Goal: Task Accomplishment & Management: Manage account settings

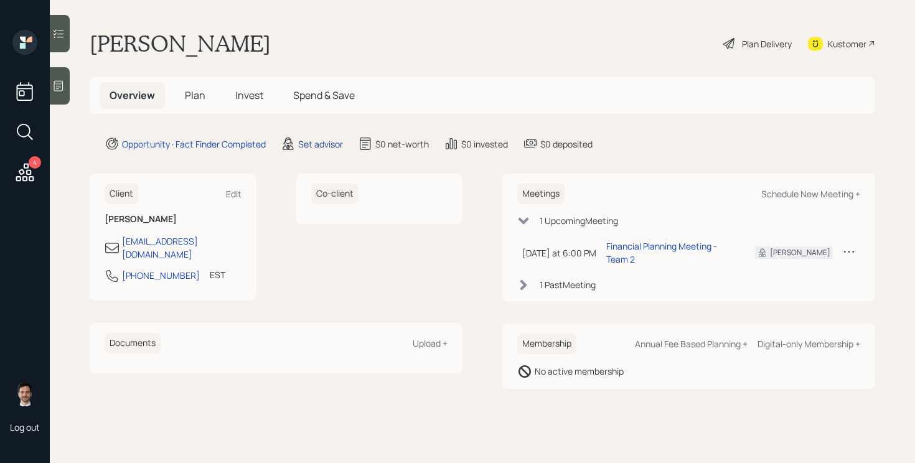
click at [320, 146] on div "Set advisor" at bounding box center [320, 144] width 45 height 13
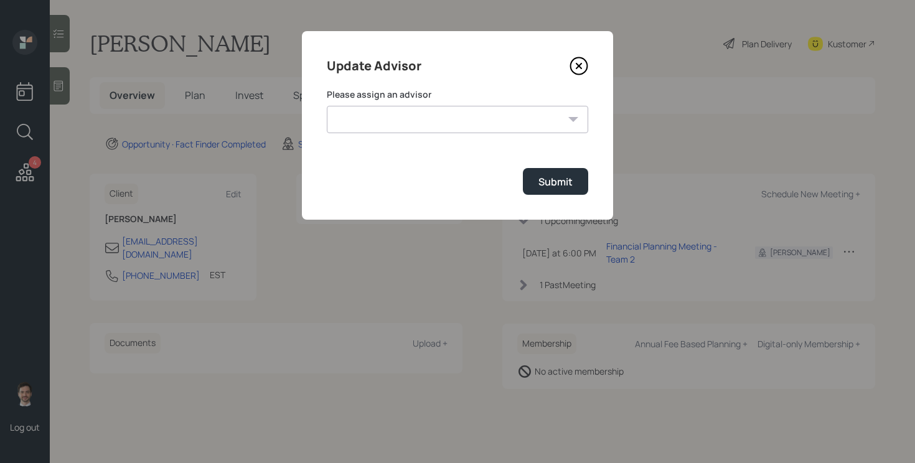
click at [460, 113] on select "[PERSON_NAME] [PERSON_NAME] End [PERSON_NAME] [PERSON_NAME] [PERSON_NAME] [PERS…" at bounding box center [458, 119] width 262 height 27
select select "ef6b64e1-8f62-4a74-b865-a7df4b35b836"
click at [327, 106] on select "[PERSON_NAME] [PERSON_NAME] End [PERSON_NAME] [PERSON_NAME] [PERSON_NAME] [PERS…" at bounding box center [458, 119] width 262 height 27
click at [573, 178] on button "Submit" at bounding box center [555, 181] width 65 height 27
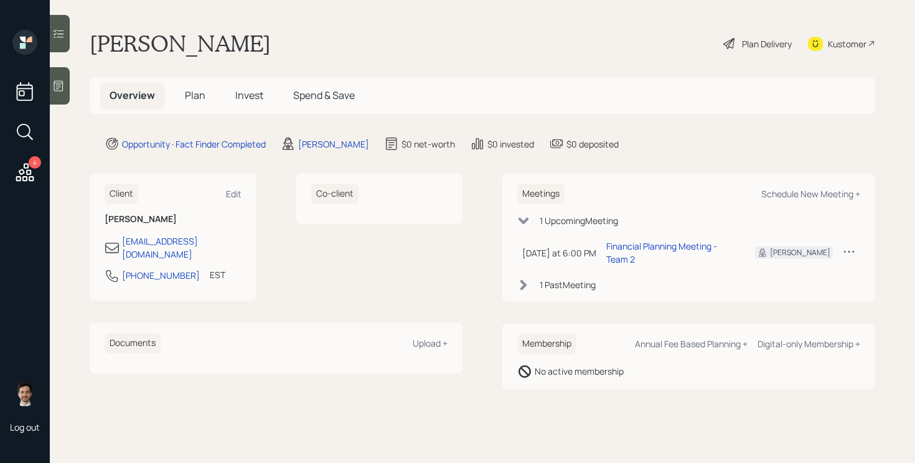
click at [204, 90] on span "Plan" at bounding box center [195, 95] width 21 height 14
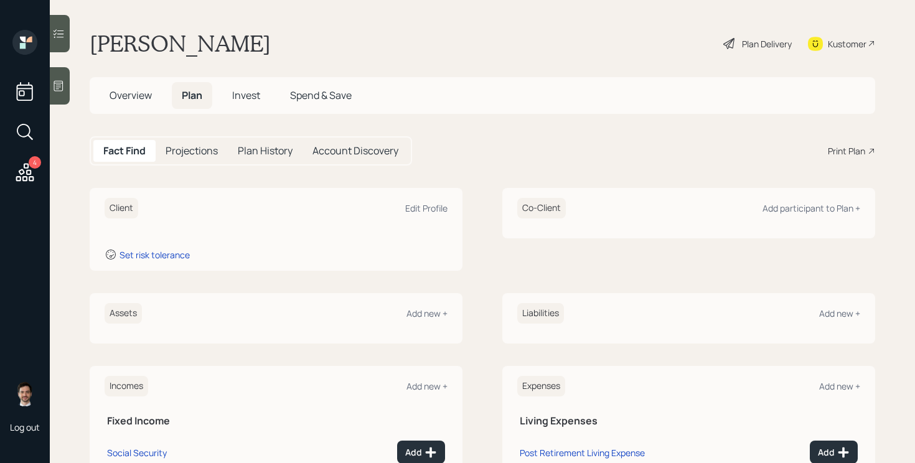
scroll to position [65, 0]
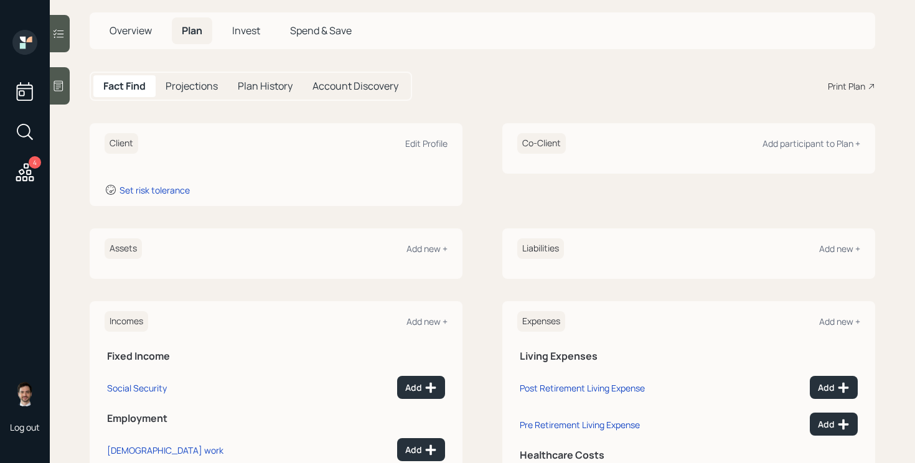
click at [431, 259] on div "Assets Add new +" at bounding box center [276, 254] width 373 height 50
click at [422, 245] on div "Add new +" at bounding box center [427, 249] width 41 height 12
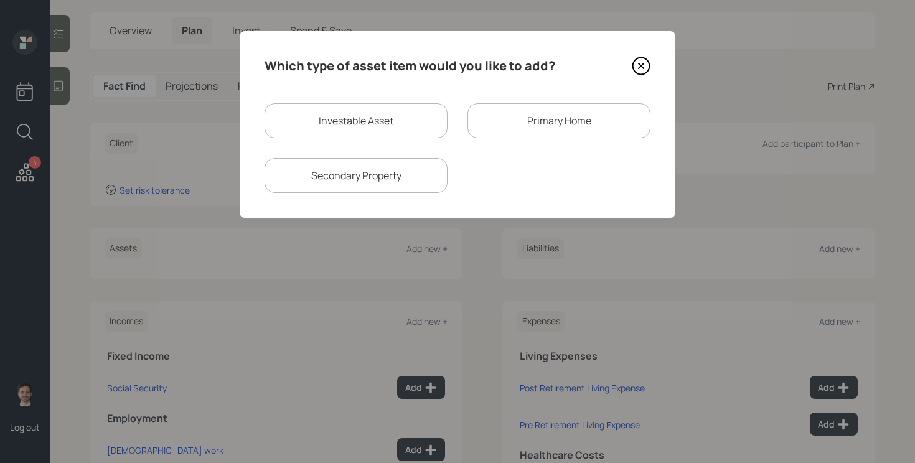
click at [399, 116] on div "Investable Asset" at bounding box center [356, 120] width 183 height 35
select select "taxable"
select select "balanced"
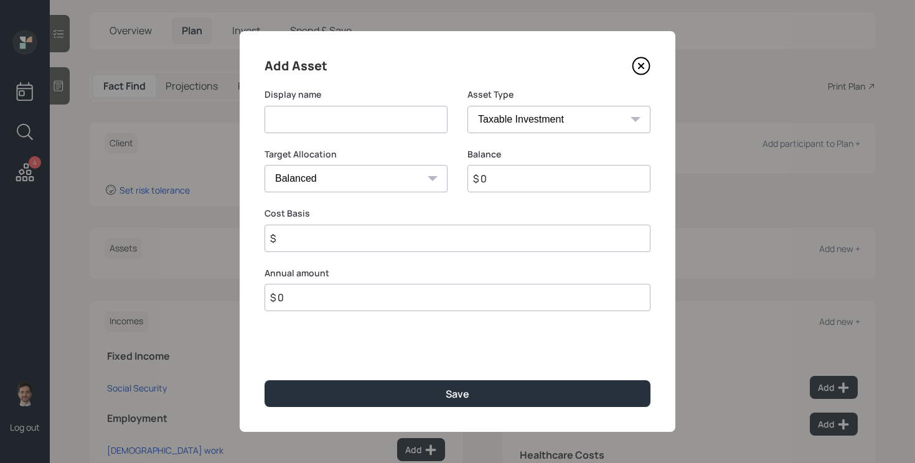
click at [377, 121] on input at bounding box center [356, 119] width 183 height 27
type input "Current 401k"
select select "company_sponsored"
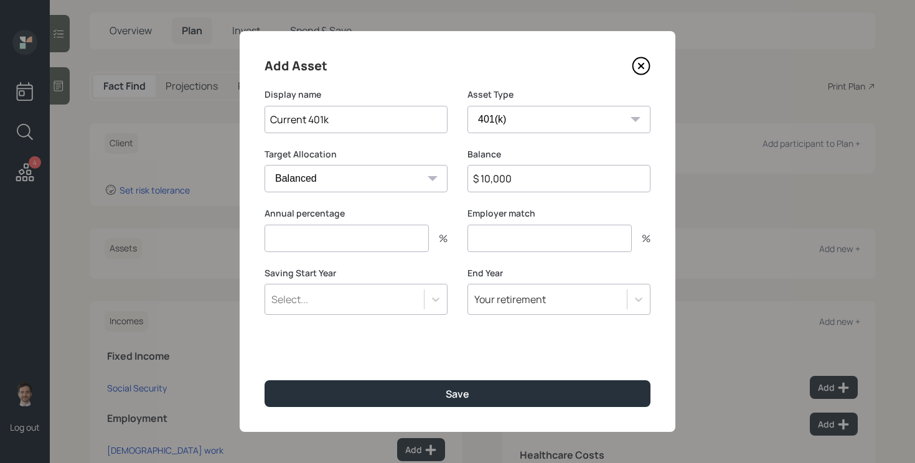
type input "$ 10,000"
type input "6"
type input "3"
type input "a"
click at [265, 380] on button "Save" at bounding box center [458, 393] width 386 height 27
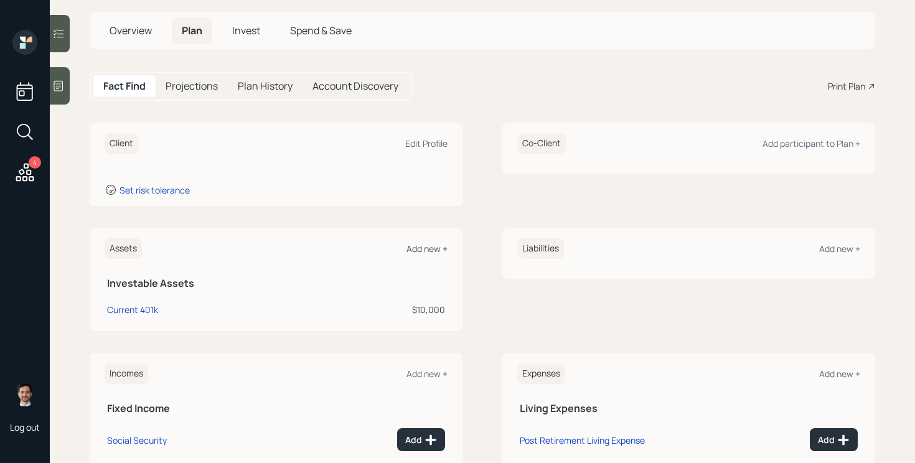
click at [417, 250] on div "Add new +" at bounding box center [427, 249] width 41 height 12
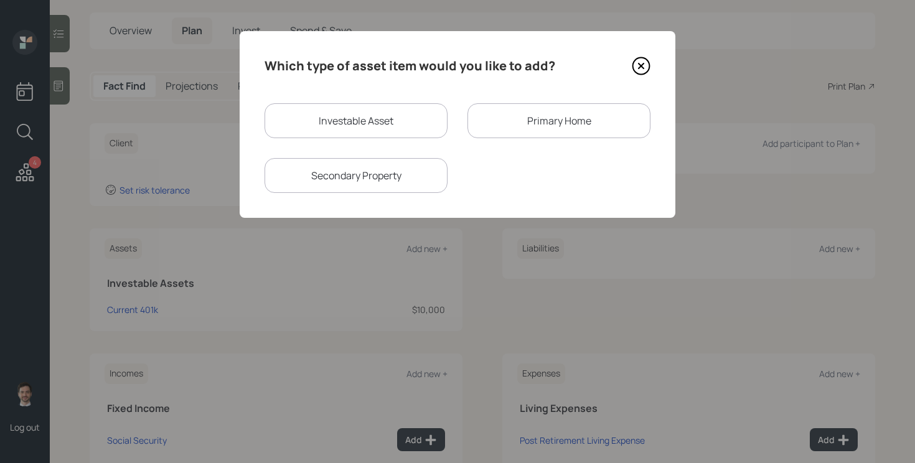
click at [404, 124] on div "Investable Asset" at bounding box center [356, 120] width 183 height 35
select select "taxable"
select select "balanced"
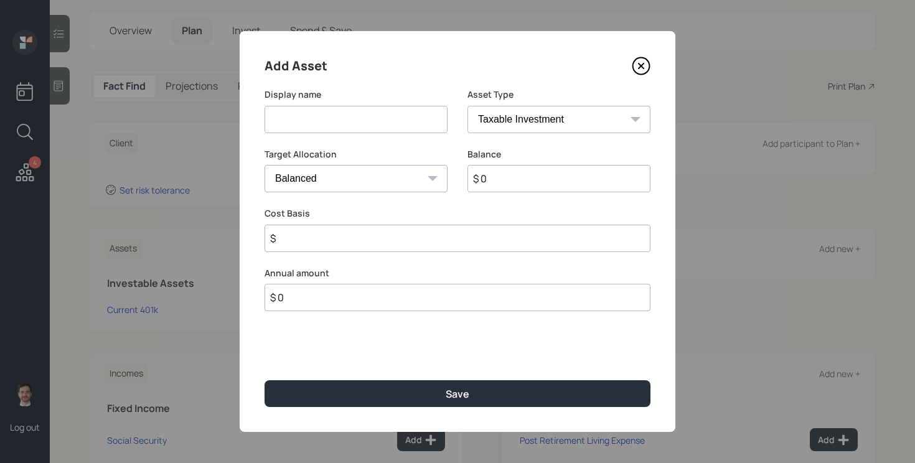
click at [397, 124] on input at bounding box center [356, 119] width 183 height 27
type input "IRA"
select select "ira"
type input "$"
type input "$ 50,000"
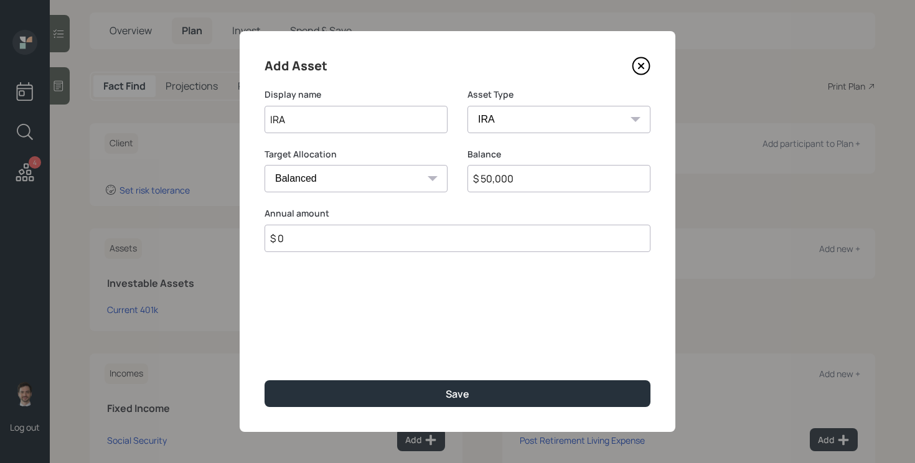
type input "$ 0"
click at [265, 380] on button "Save" at bounding box center [458, 393] width 386 height 27
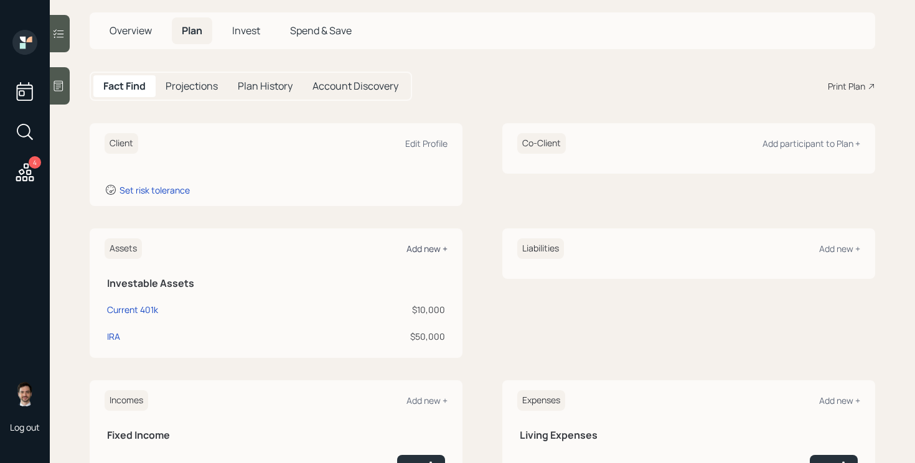
click at [413, 243] on div "Add new +" at bounding box center [427, 249] width 41 height 12
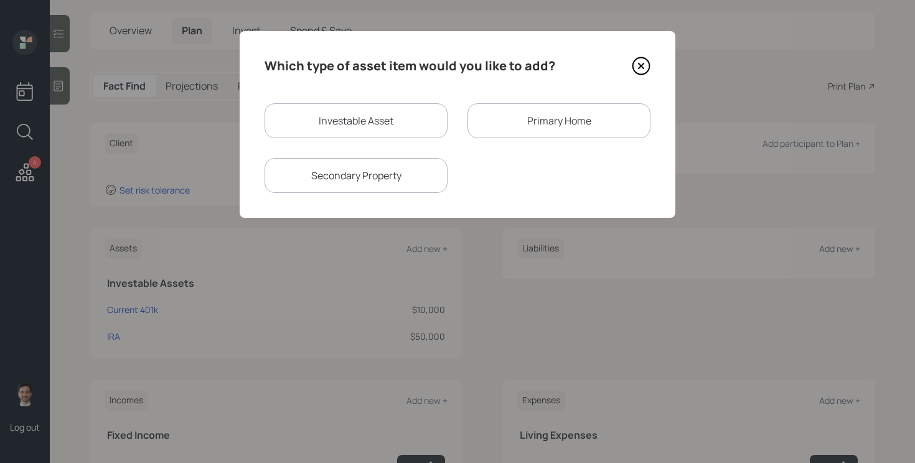
click at [380, 107] on div "Investable Asset" at bounding box center [356, 120] width 183 height 35
select select "taxable"
select select "balanced"
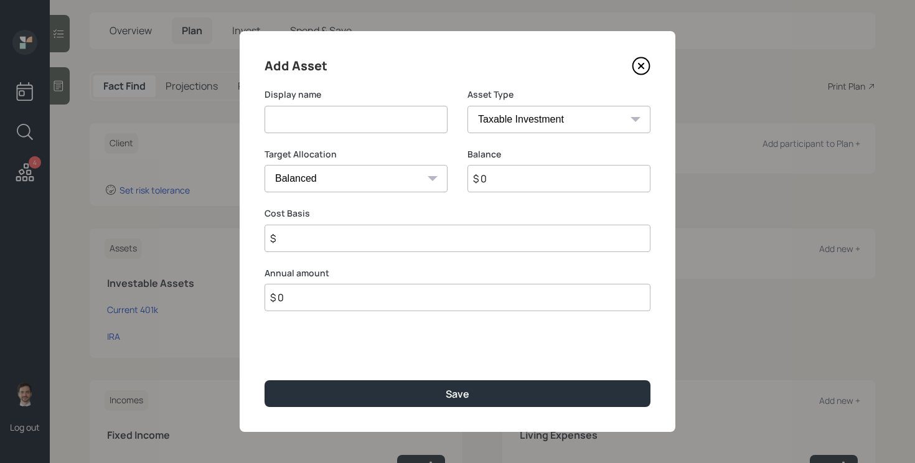
click at [368, 123] on input at bounding box center [356, 119] width 183 height 27
type input "Indexed Annuity"
type input "$ 450,000"
type input "$ 400,000"
click at [265, 380] on button "Save" at bounding box center [458, 393] width 386 height 27
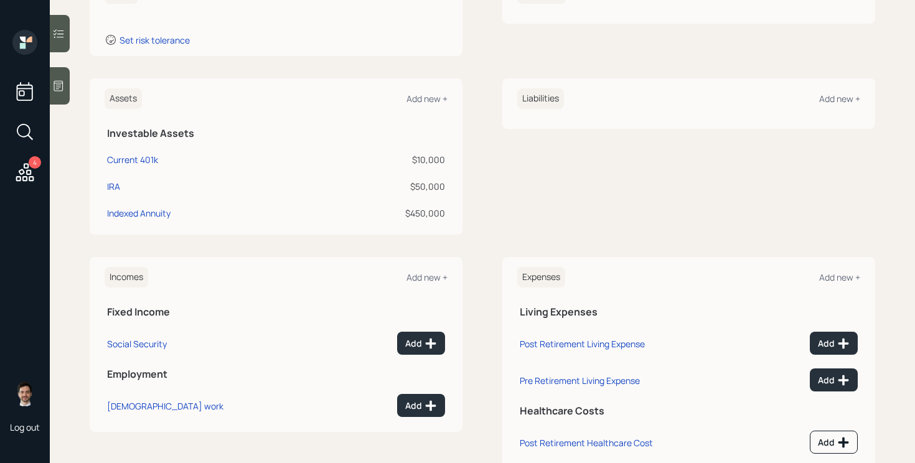
scroll to position [223, 0]
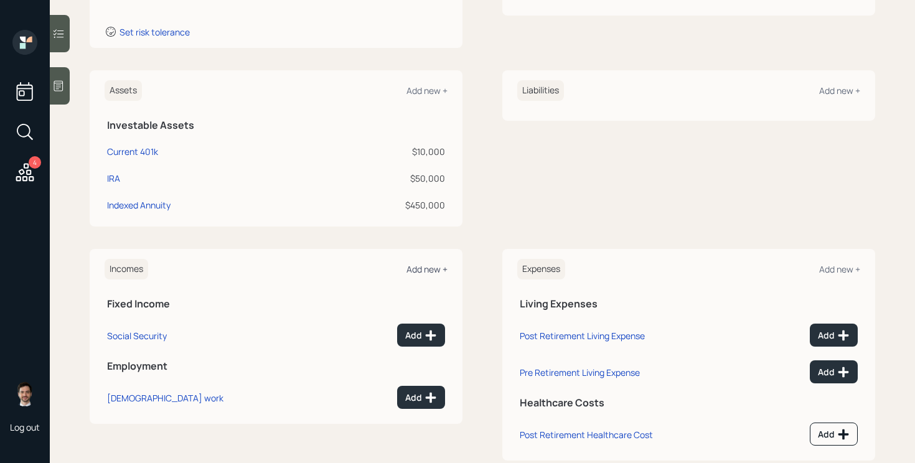
click at [427, 268] on div "Add new +" at bounding box center [427, 269] width 41 height 12
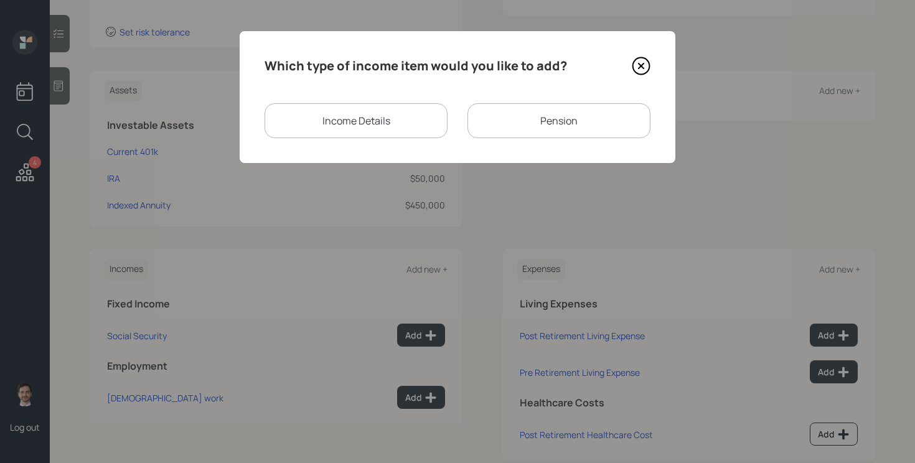
click at [614, 121] on div "Pension" at bounding box center [559, 120] width 183 height 35
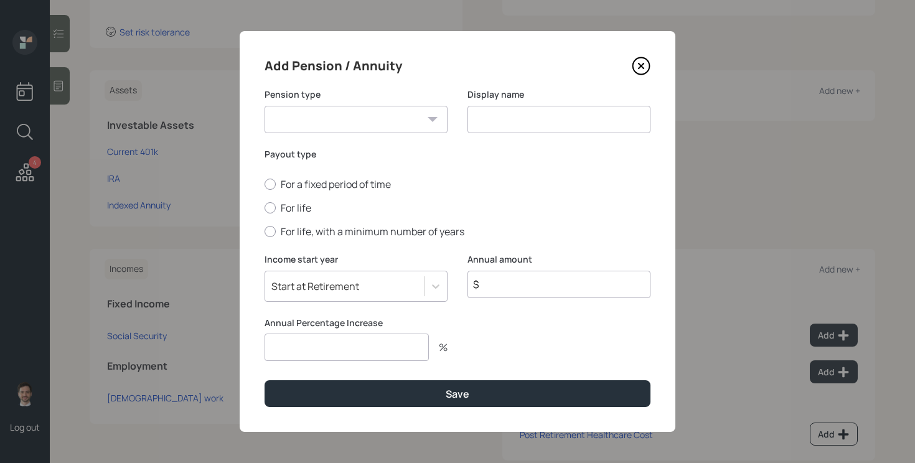
click at [414, 119] on select "Pension Annuity" at bounding box center [356, 119] width 183 height 27
select select "pension"
click at [265, 106] on select "Pension Annuity" at bounding box center [356, 119] width 183 height 27
click at [519, 119] on input at bounding box center [559, 119] width 183 height 27
type input "Pension"
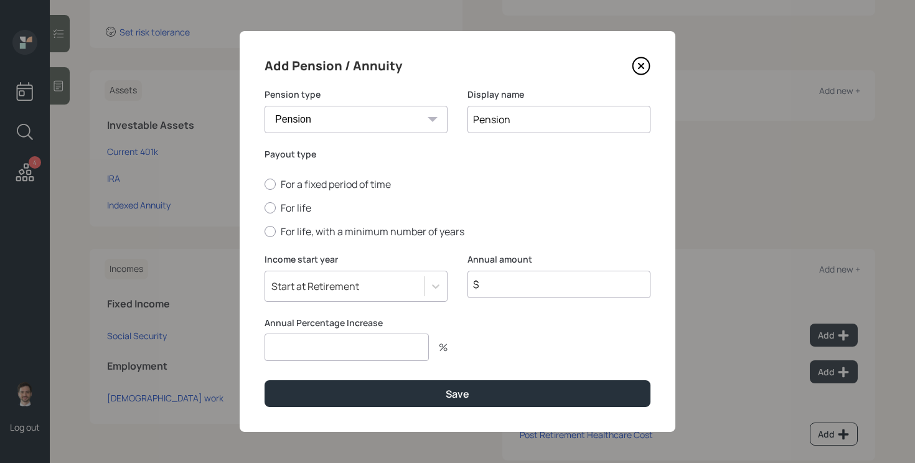
click at [542, 280] on input "$" at bounding box center [559, 284] width 183 height 27
type input "$ 33,600"
click at [296, 209] on label "For life" at bounding box center [458, 208] width 386 height 14
click at [265, 209] on input "For life" at bounding box center [264, 208] width 1 height 1
radio input "true"
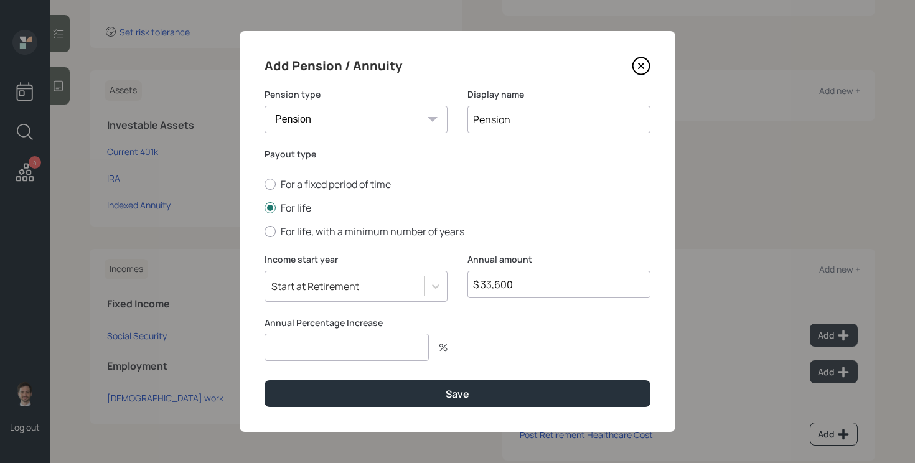
click at [338, 358] on input "number" at bounding box center [347, 347] width 164 height 27
type input "0"
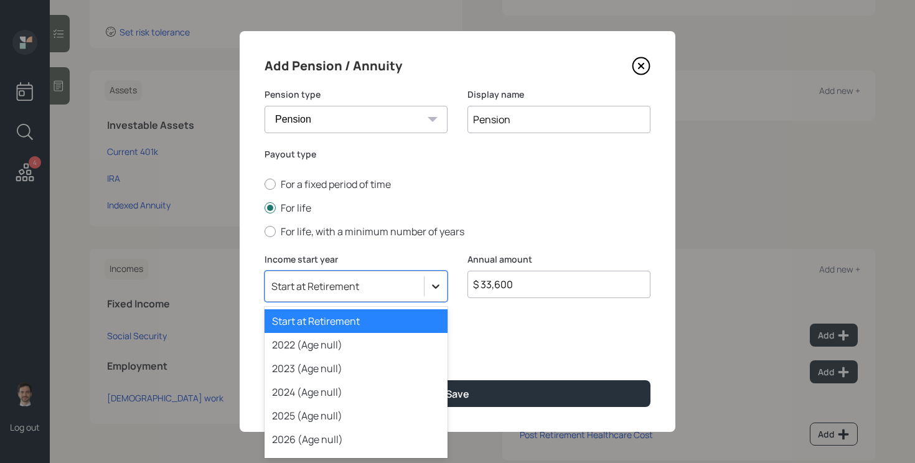
click at [445, 282] on div at bounding box center [436, 286] width 22 height 22
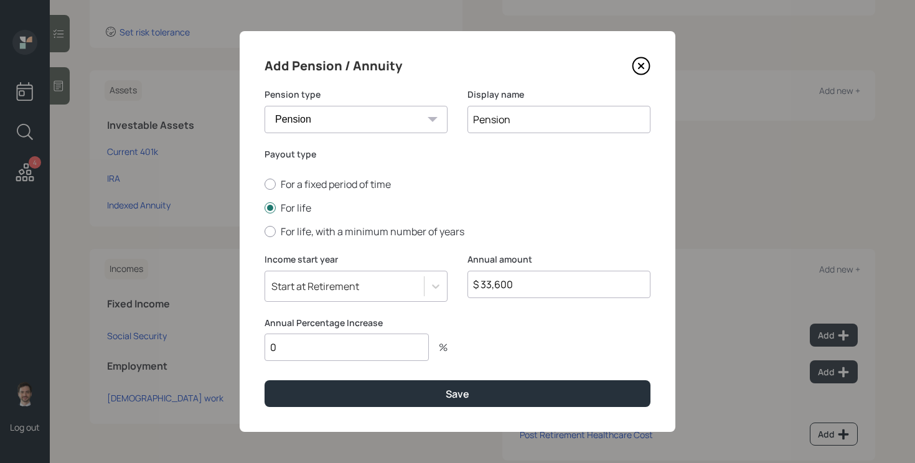
click at [486, 305] on div "Annual amount $ 33,600" at bounding box center [559, 285] width 183 height 64
click at [422, 407] on div "Add Pension / Annuity Pension type Pension Annuity Display name Pension Payout …" at bounding box center [458, 231] width 436 height 401
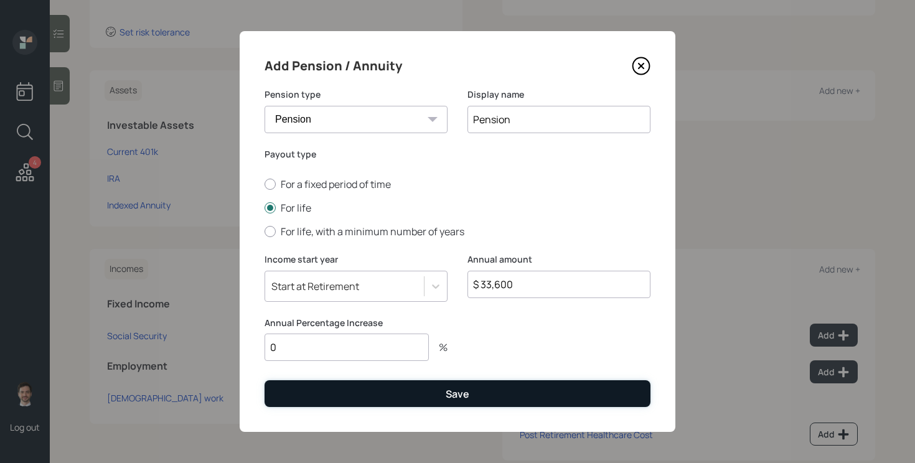
click at [424, 393] on button "Save" at bounding box center [458, 393] width 386 height 27
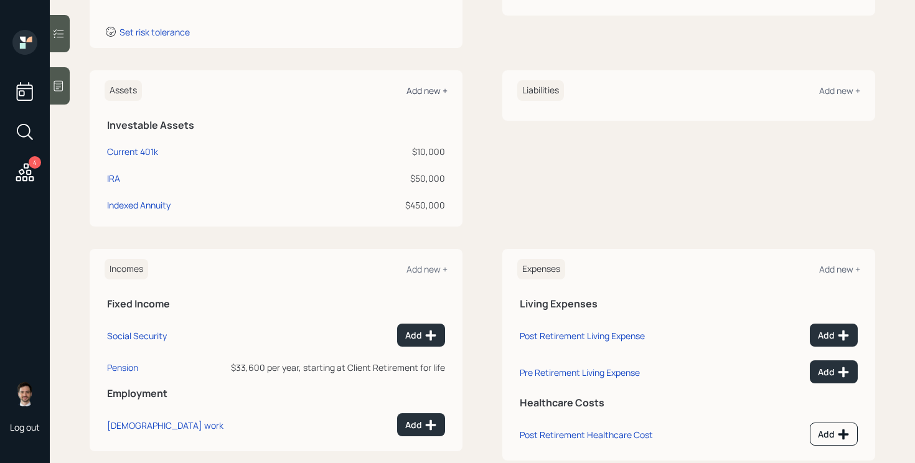
click at [426, 88] on div "Add new +" at bounding box center [427, 91] width 41 height 12
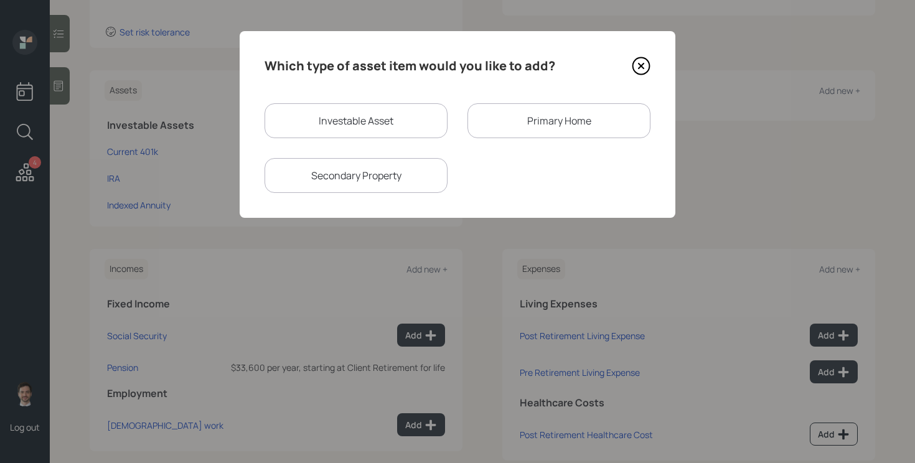
click at [544, 119] on div "Primary Home" at bounding box center [559, 120] width 183 height 35
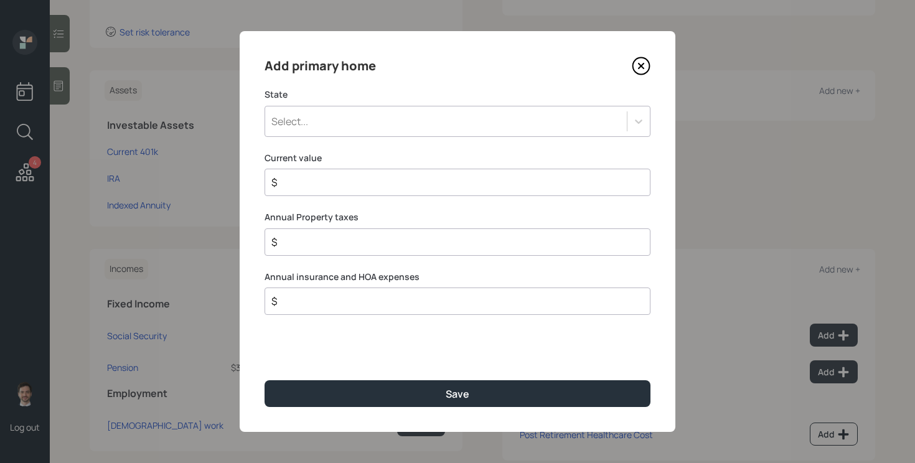
click at [640, 60] on icon at bounding box center [641, 66] width 19 height 19
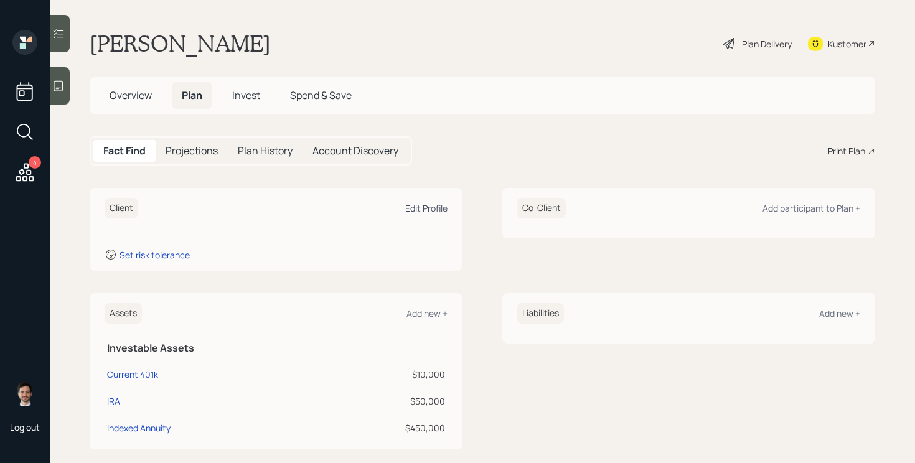
click at [425, 212] on div "Edit Profile" at bounding box center [426, 208] width 42 height 12
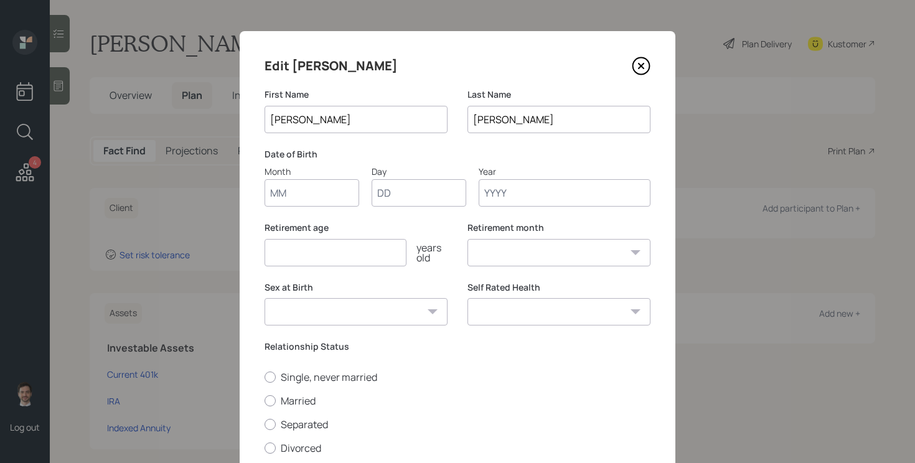
click at [324, 197] on input "Month" at bounding box center [312, 192] width 95 height 27
type input "11"
type input "24"
type input "1957"
select select "11"
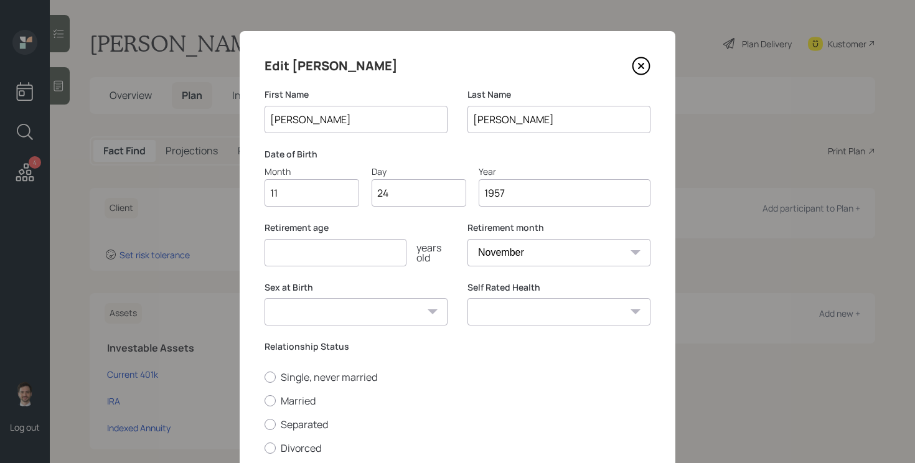
type input "1957"
click at [392, 255] on input "number" at bounding box center [336, 252] width 142 height 27
type input "70"
click at [438, 252] on div "years old" at bounding box center [427, 253] width 41 height 20
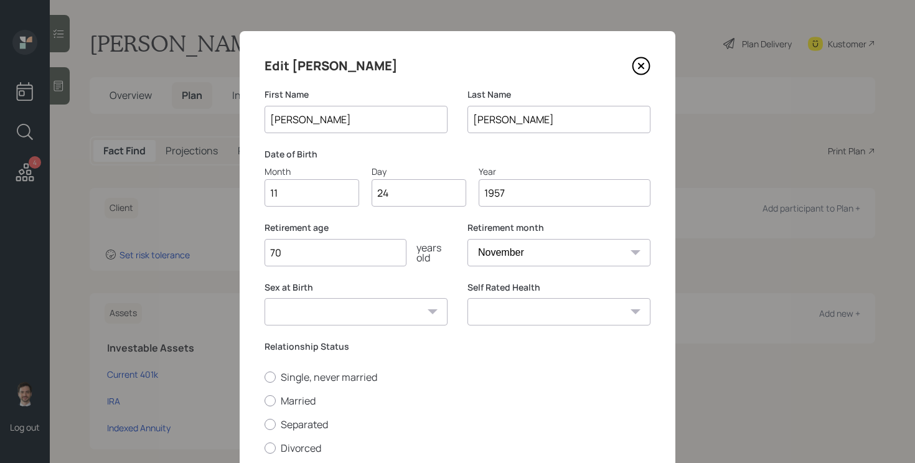
click at [441, 308] on select "[DEMOGRAPHIC_DATA] [DEMOGRAPHIC_DATA] Other / Prefer not to say" at bounding box center [356, 311] width 183 height 27
select select "[DEMOGRAPHIC_DATA]"
click at [265, 298] on select "[DEMOGRAPHIC_DATA] [DEMOGRAPHIC_DATA] Other / Prefer not to say" at bounding box center [356, 311] width 183 height 27
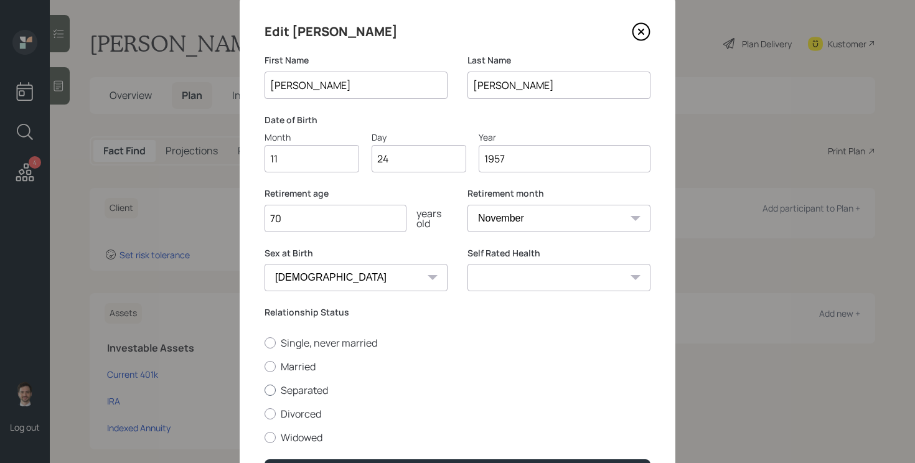
scroll to position [43, 0]
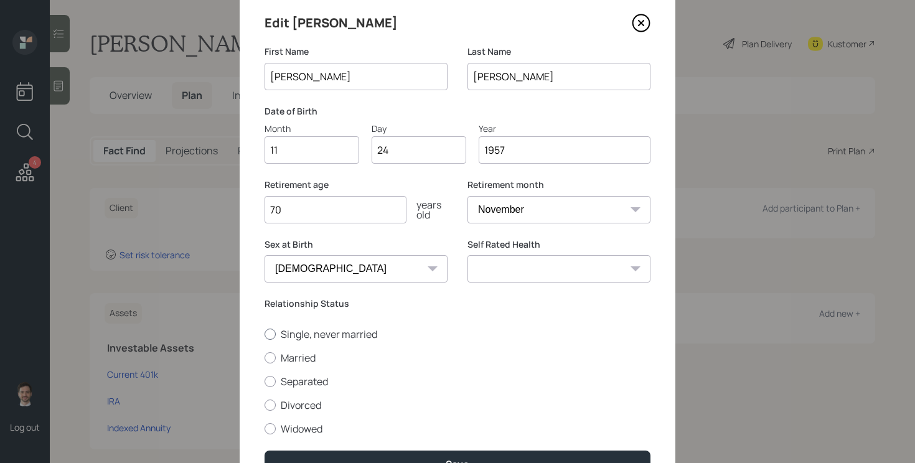
click at [356, 331] on label "Single, never married" at bounding box center [458, 335] width 386 height 14
click at [265, 334] on input "Single, never married" at bounding box center [264, 334] width 1 height 1
radio input "true"
click at [612, 268] on select "Excellent Very Good Good Fair Poor" at bounding box center [559, 268] width 183 height 27
select select "very_good"
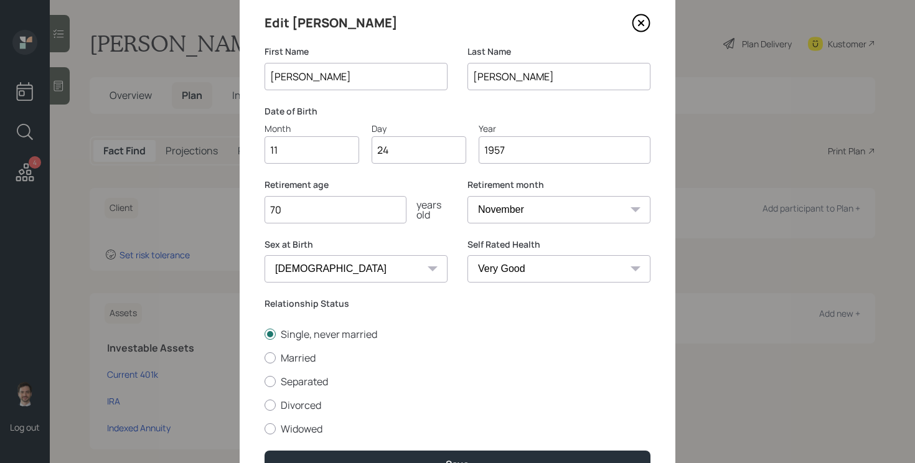
click at [468, 255] on select "Excellent Very Good Good Fair Poor" at bounding box center [559, 268] width 183 height 27
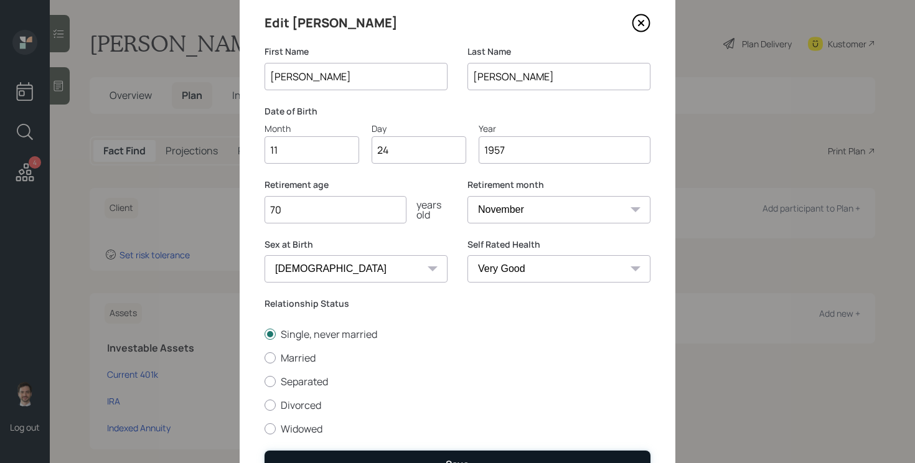
click at [447, 455] on button "Save" at bounding box center [458, 464] width 386 height 27
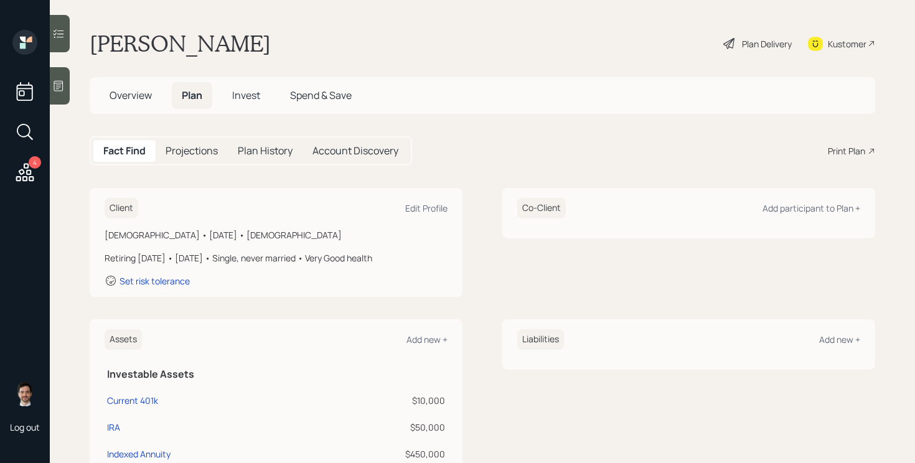
click at [732, 45] on icon at bounding box center [729, 43] width 15 height 15
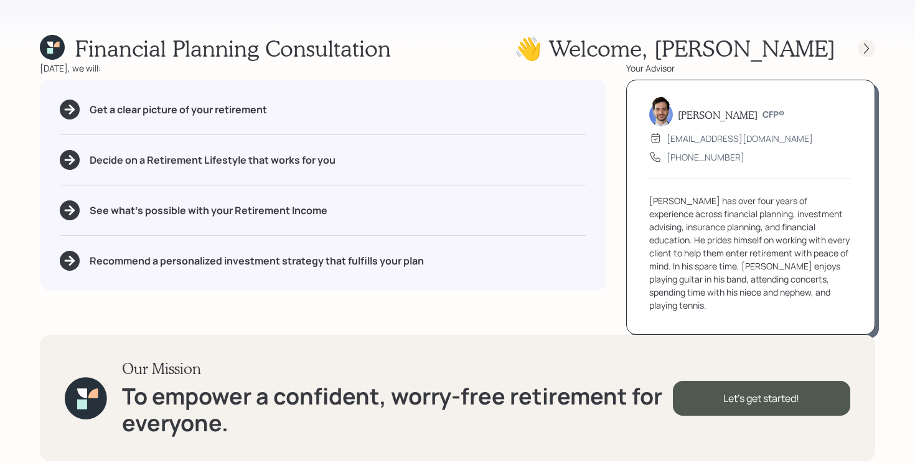
click at [865, 48] on icon at bounding box center [867, 48] width 12 height 12
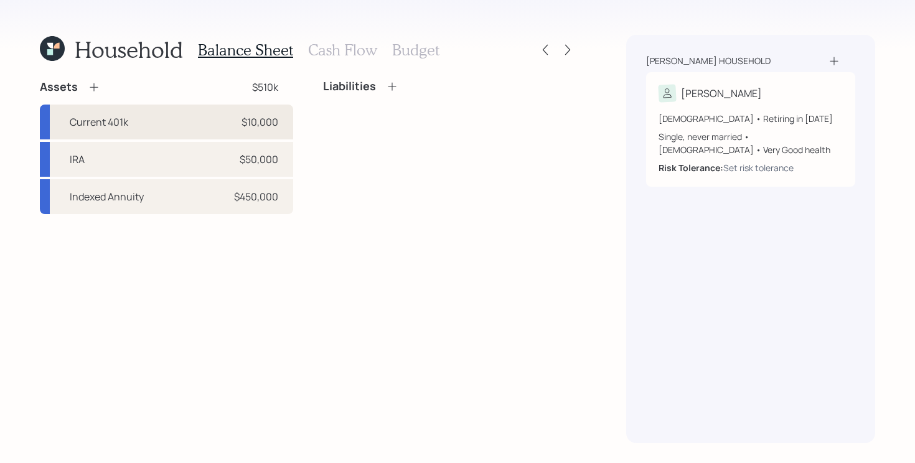
click at [275, 115] on div "$10,000" at bounding box center [260, 122] width 37 height 15
select select "company_sponsored"
select select "balanced"
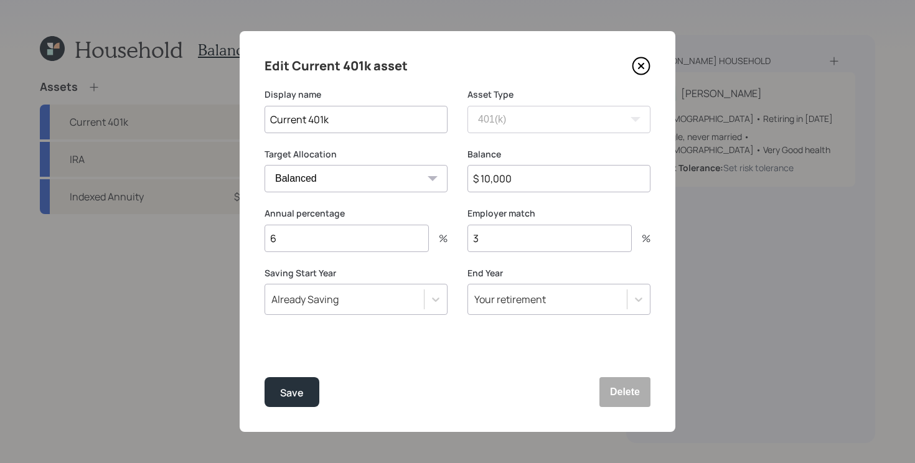
click at [351, 239] on input "6" at bounding box center [347, 238] width 164 height 27
type input "15"
type input "4"
click at [265, 377] on button "Save" at bounding box center [292, 392] width 55 height 30
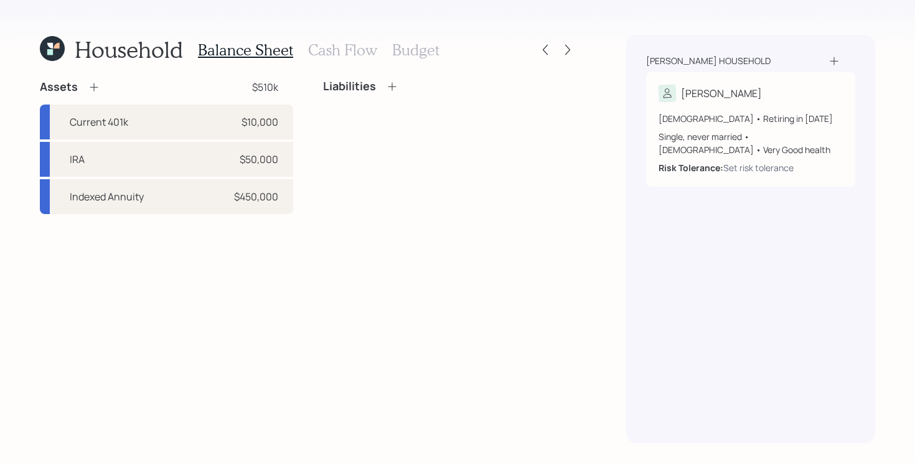
click at [296, 298] on div "Assets $510k Current 401k $10,000 IRA $50,000 Indexed Annuity $450,000 Liabilit…" at bounding box center [308, 262] width 537 height 364
click at [239, 201] on div "$450,000" at bounding box center [256, 196] width 44 height 15
select select "taxable"
select select "balanced"
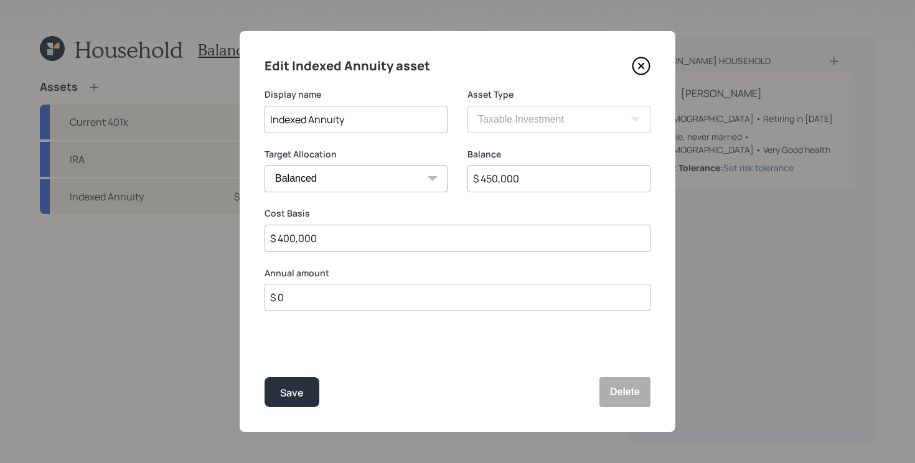
click at [631, 72] on div "Edit Indexed Annuity asset" at bounding box center [458, 66] width 386 height 20
click at [643, 63] on icon at bounding box center [641, 66] width 19 height 19
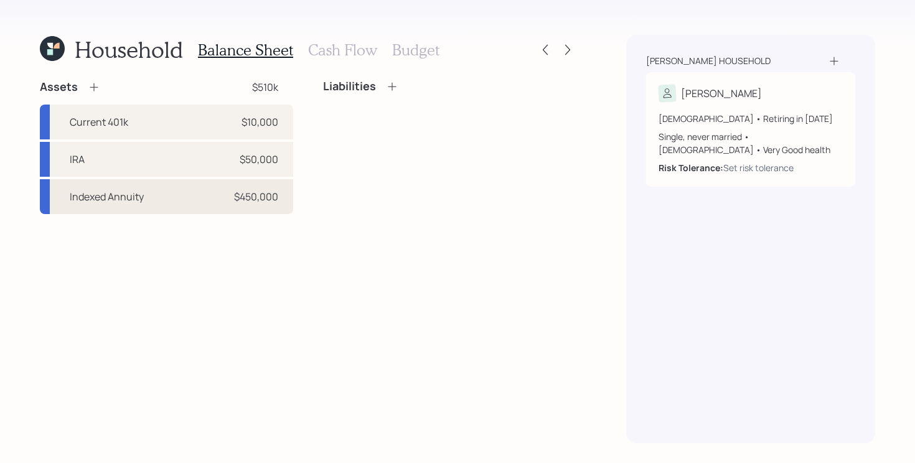
click at [180, 198] on div "Indexed Annuity $450,000" at bounding box center [166, 196] width 253 height 35
select select "taxable"
select select "balanced"
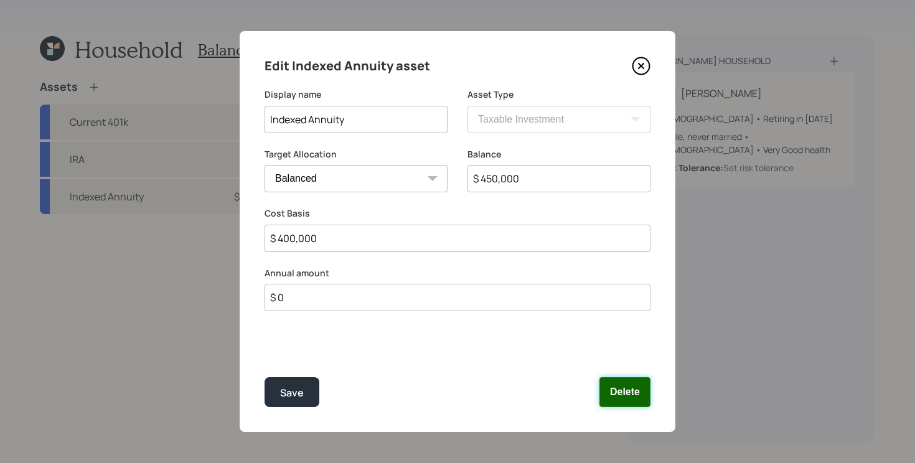
click at [629, 388] on button "Delete" at bounding box center [625, 392] width 51 height 30
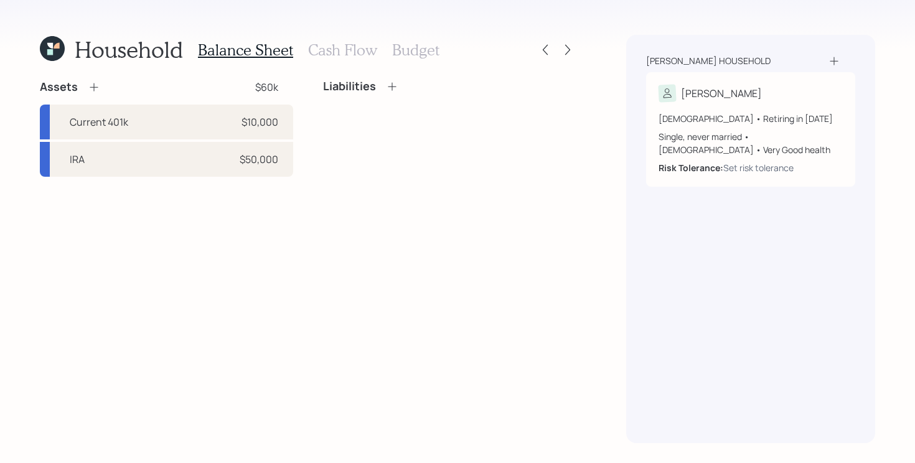
click at [102, 89] on div "Assets $60k" at bounding box center [166, 87] width 253 height 15
click at [98, 87] on icon at bounding box center [94, 87] width 12 height 12
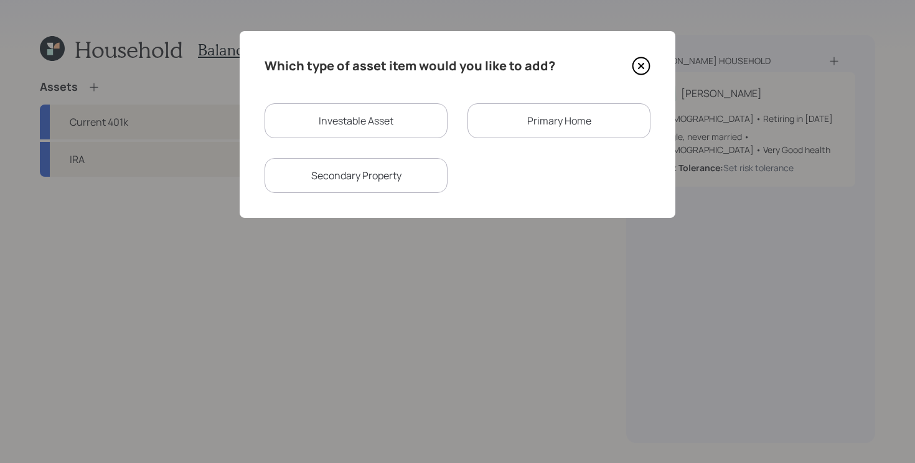
click at [364, 134] on div "Investable Asset" at bounding box center [356, 120] width 183 height 35
select select "taxable"
select select "balanced"
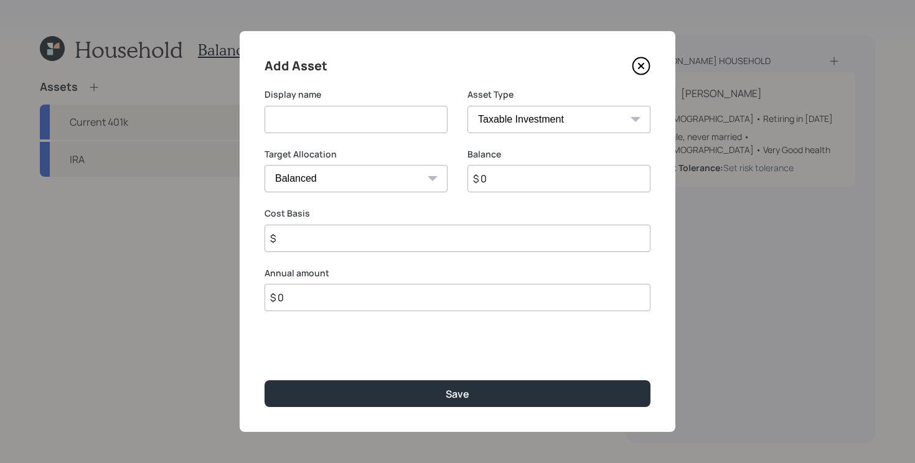
drag, startPoint x: 371, startPoint y: 129, endPoint x: 375, endPoint y: 110, distance: 19.8
click at [371, 128] on input at bounding box center [356, 119] width 183 height 27
type input "Qualified Annuity"
select select "ira"
type input "$"
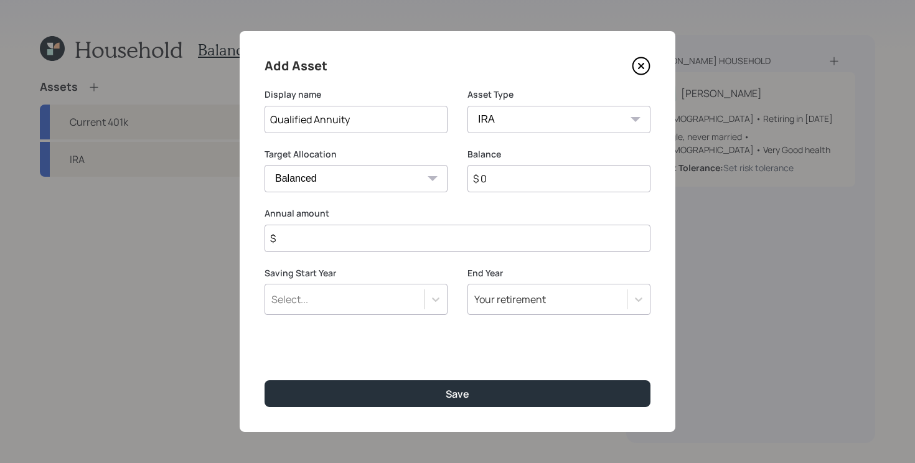
click at [549, 176] on input "$ 0" at bounding box center [559, 178] width 183 height 27
type input "$ 450,000"
click at [404, 229] on input "$" at bounding box center [458, 238] width 386 height 27
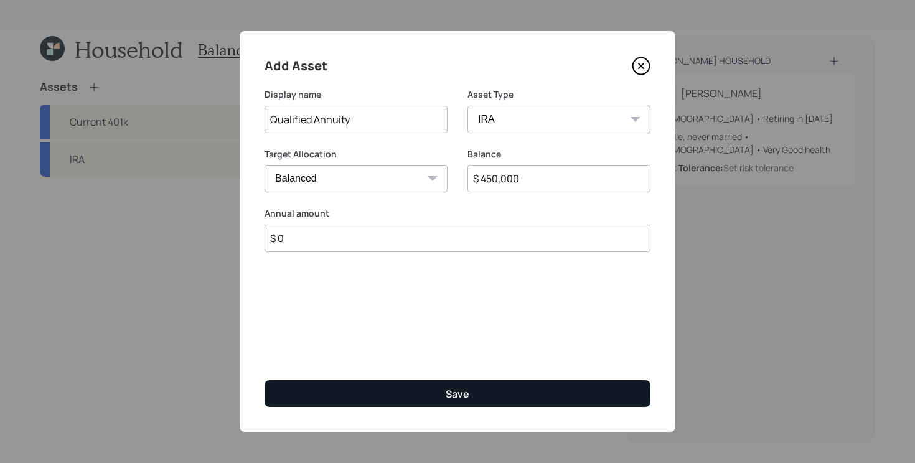
type input "$ 0"
click at [346, 394] on button "Save" at bounding box center [458, 393] width 386 height 27
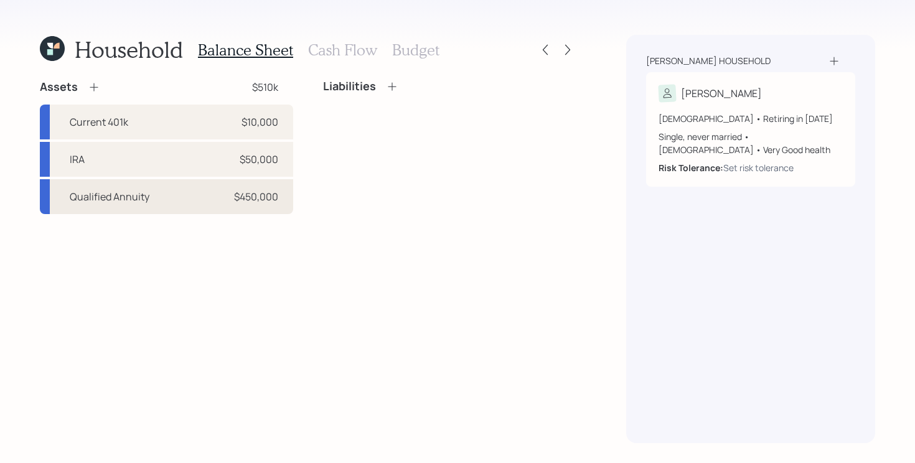
click at [213, 201] on div "Qualified Annuity $450,000" at bounding box center [166, 196] width 253 height 35
select select "ira"
select select "balanced"
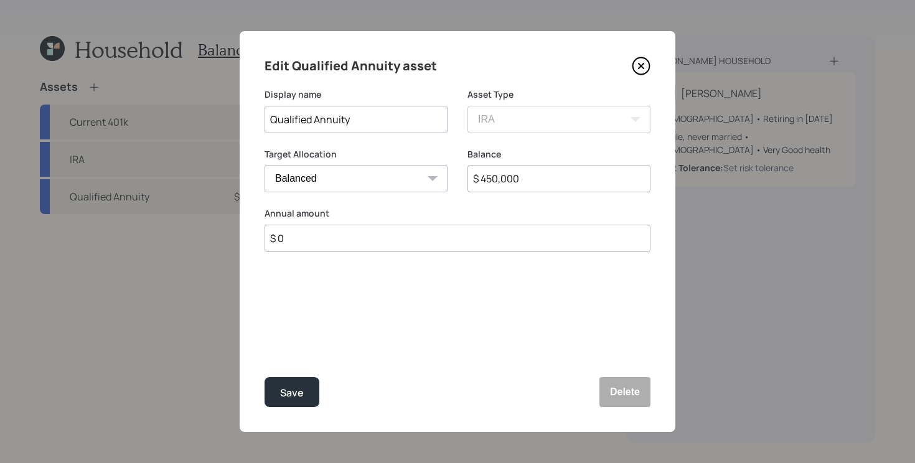
click at [316, 123] on input "Qualified Annuity" at bounding box center [356, 119] width 183 height 27
type input "Qualified Indexed Annuity"
click at [265, 377] on button "Save" at bounding box center [292, 392] width 55 height 30
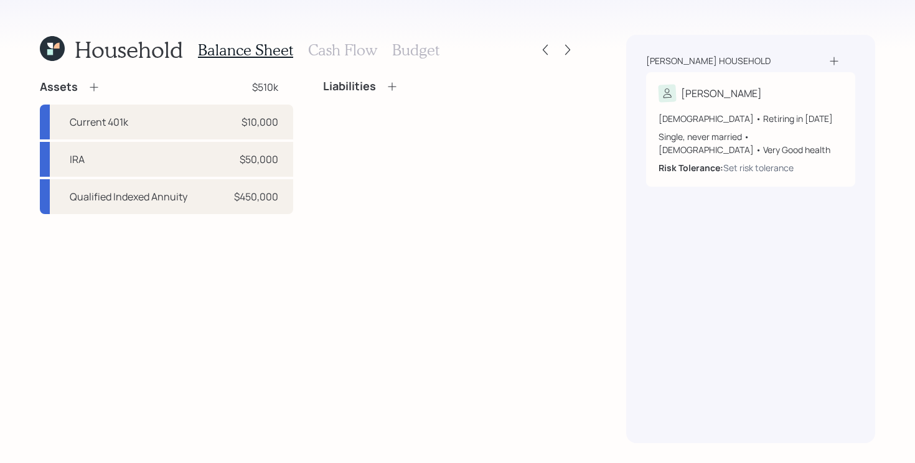
click at [90, 85] on icon at bounding box center [94, 87] width 12 height 12
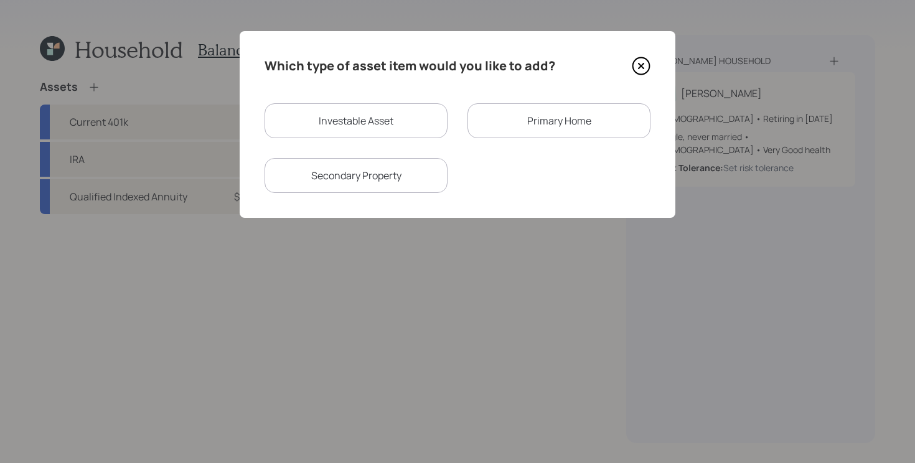
click at [326, 118] on div "Investable Asset" at bounding box center [356, 120] width 183 height 35
select select "taxable"
select select "balanced"
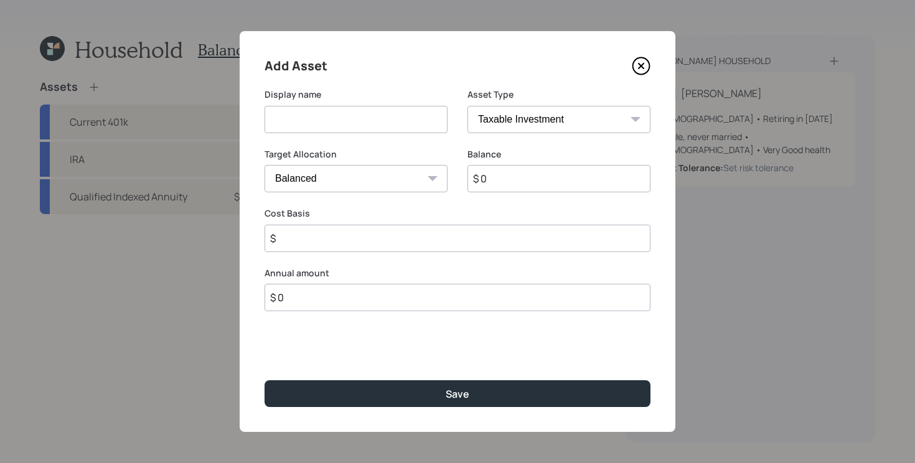
click at [342, 123] on input at bounding box center [356, 119] width 183 height 27
type input "State Farm IRA"
select select "ira"
type input "$"
type input "$ 10,000"
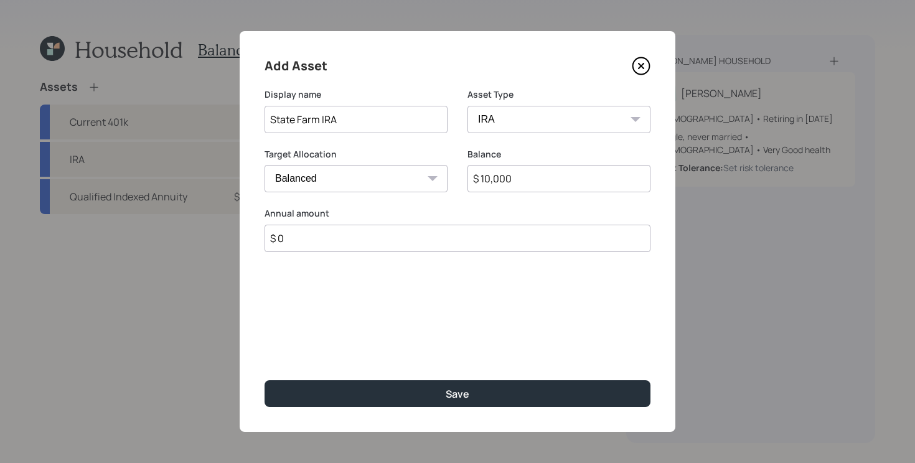
type input "$ 0"
click at [265, 380] on button "Save" at bounding box center [458, 393] width 386 height 27
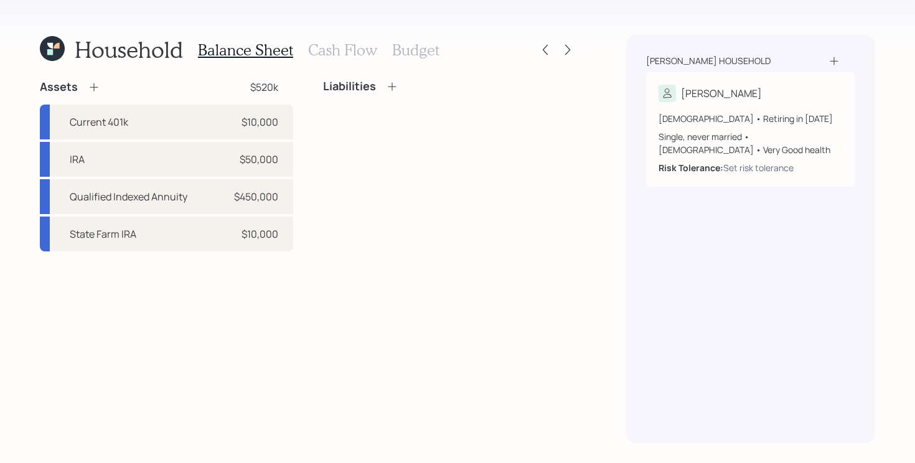
click at [93, 82] on icon at bounding box center [94, 87] width 12 height 12
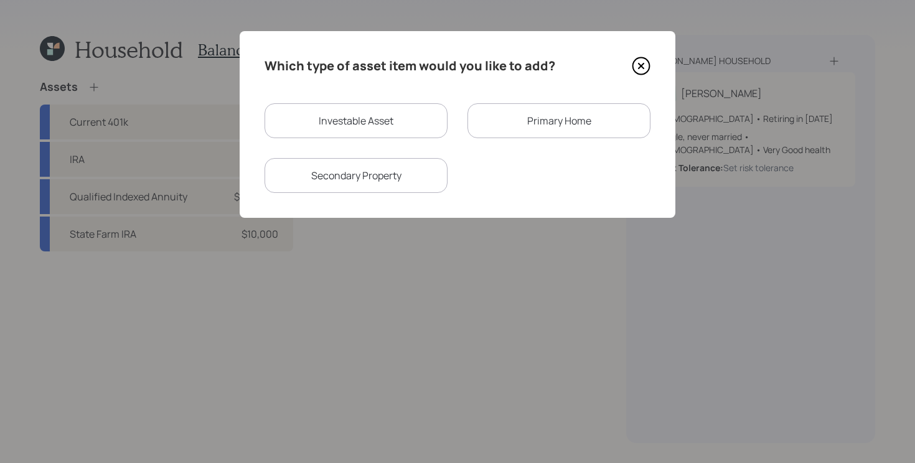
click at [417, 124] on div "Investable Asset" at bounding box center [356, 120] width 183 height 35
select select "taxable"
select select "balanced"
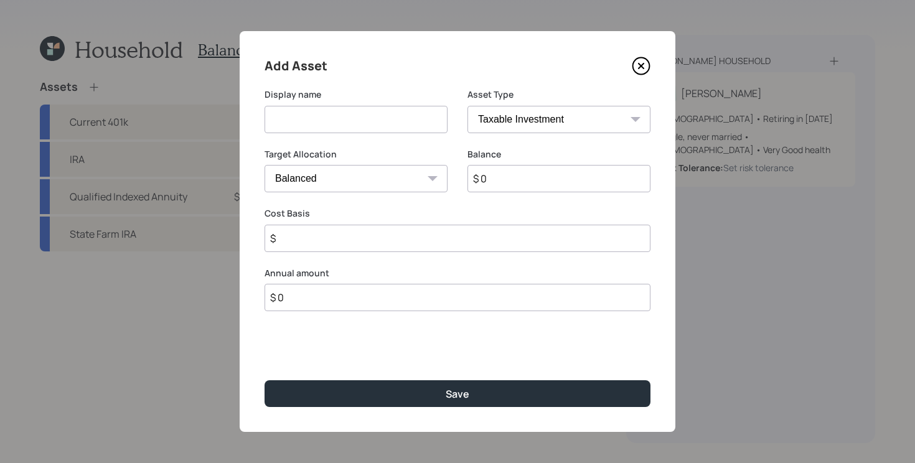
click at [397, 123] on input at bounding box center [356, 119] width 183 height 27
type input "Checking and Savings"
select select "emergency_fund"
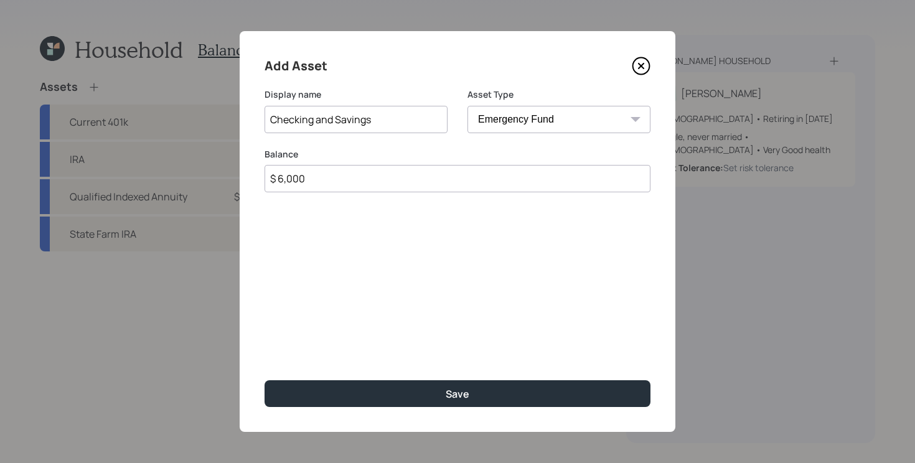
type input "$ 6,000"
click at [265, 380] on button "Save" at bounding box center [458, 393] width 386 height 27
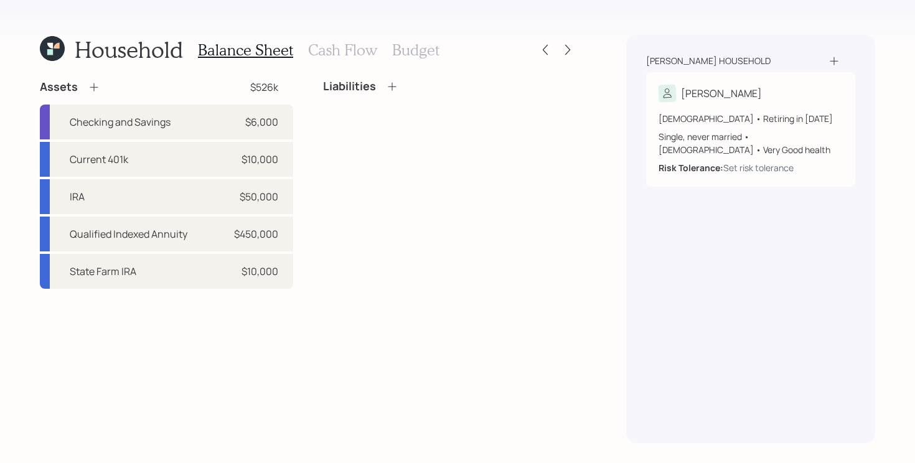
click at [97, 85] on icon at bounding box center [94, 87] width 12 height 12
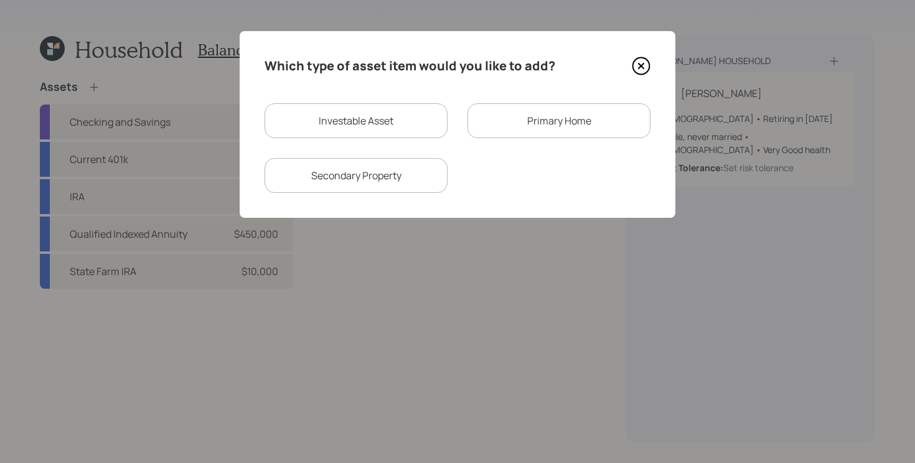
click at [517, 133] on div "Primary Home" at bounding box center [559, 120] width 183 height 35
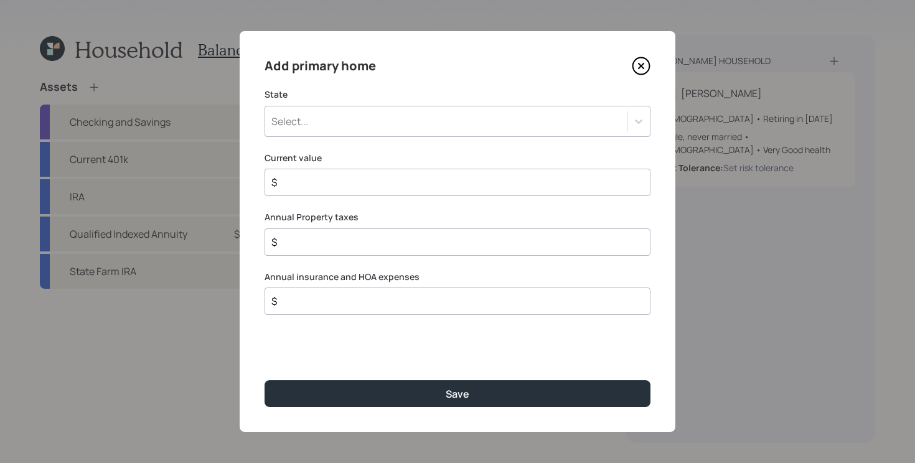
click at [361, 127] on div "Select..." at bounding box center [446, 121] width 362 height 21
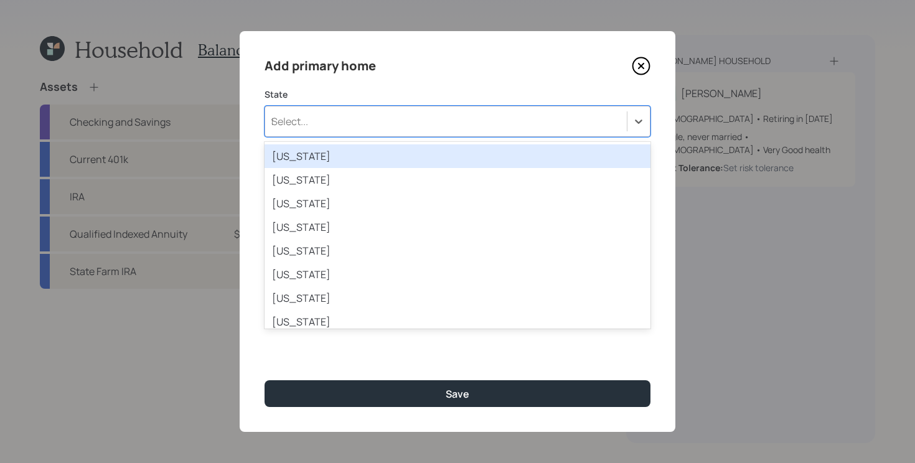
type input "fl"
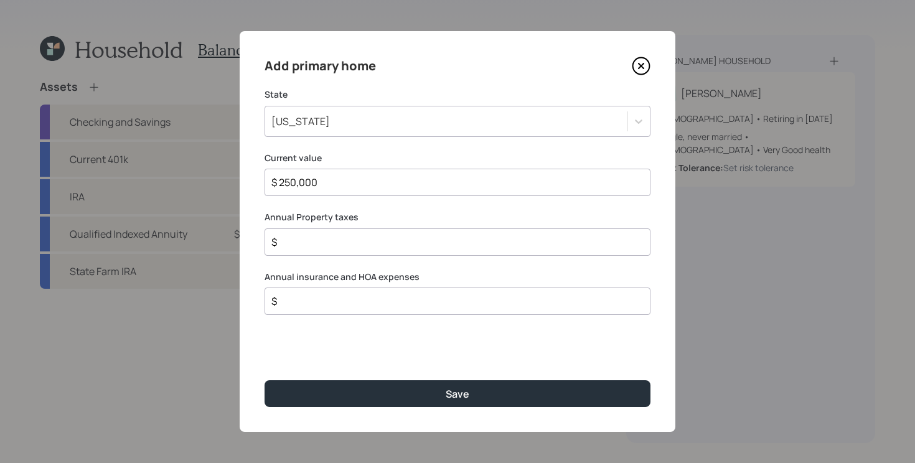
type input "$ 250,000"
type input "$ 1,500"
type input "$ 800"
click at [265, 380] on button "Save" at bounding box center [458, 393] width 386 height 27
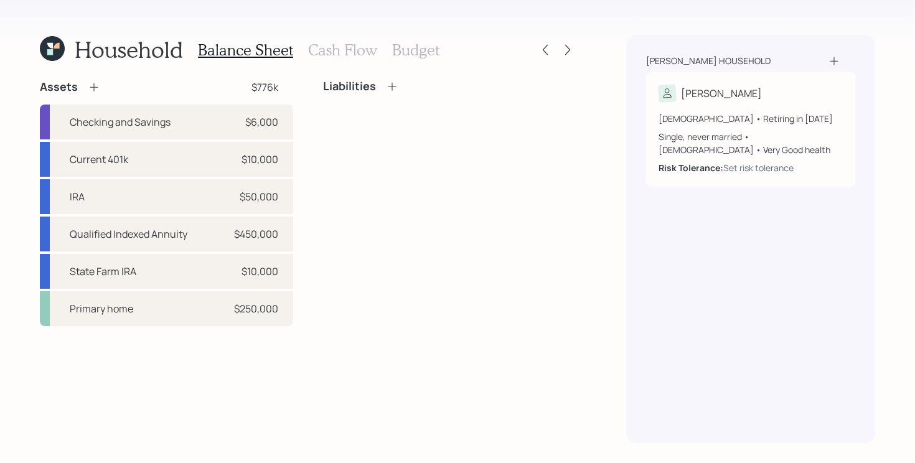
click at [394, 88] on icon at bounding box center [392, 86] width 12 height 12
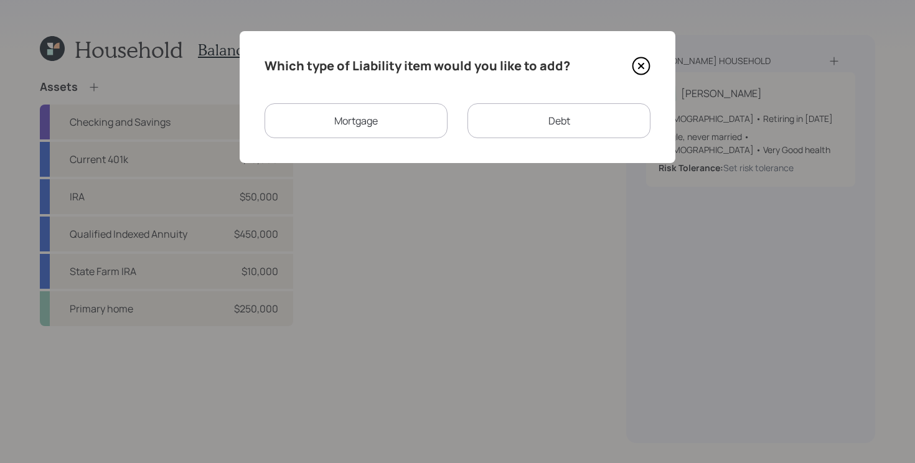
click at [399, 132] on div "Mortgage" at bounding box center [356, 120] width 183 height 35
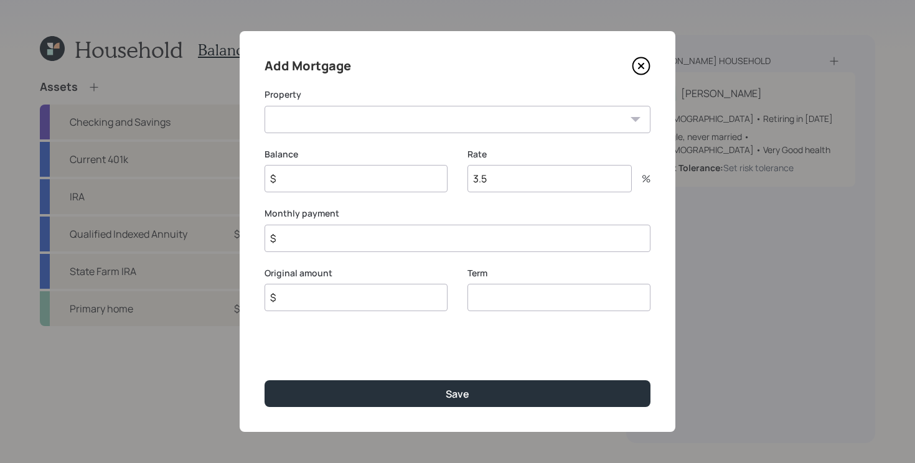
click at [415, 109] on select "FL Primary home" at bounding box center [458, 119] width 386 height 27
select select "a651236e-8ada-498b-ad7f-84e82a9429a9"
click at [265, 106] on select "FL Primary home" at bounding box center [458, 119] width 386 height 27
click at [362, 182] on input "$" at bounding box center [356, 178] width 183 height 27
type input "$ 97,000"
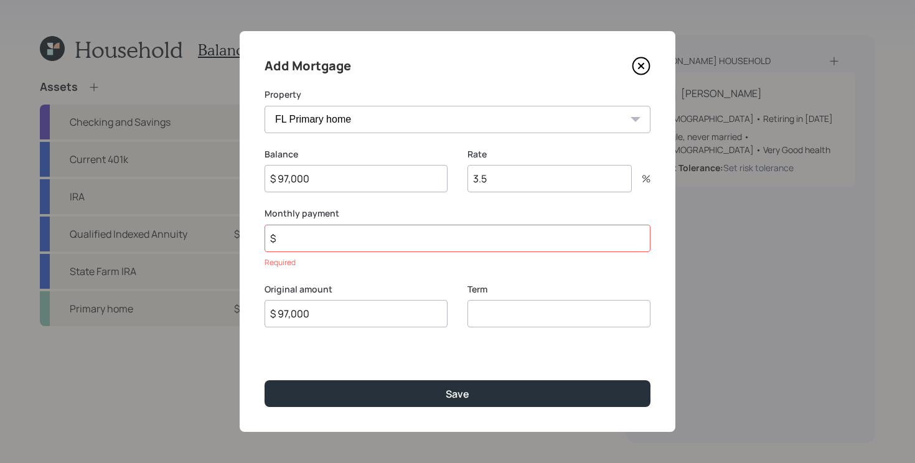
type input "$ 97,000"
type input "3.75"
type input "$ 902"
click at [503, 298] on input "number" at bounding box center [559, 297] width 183 height 27
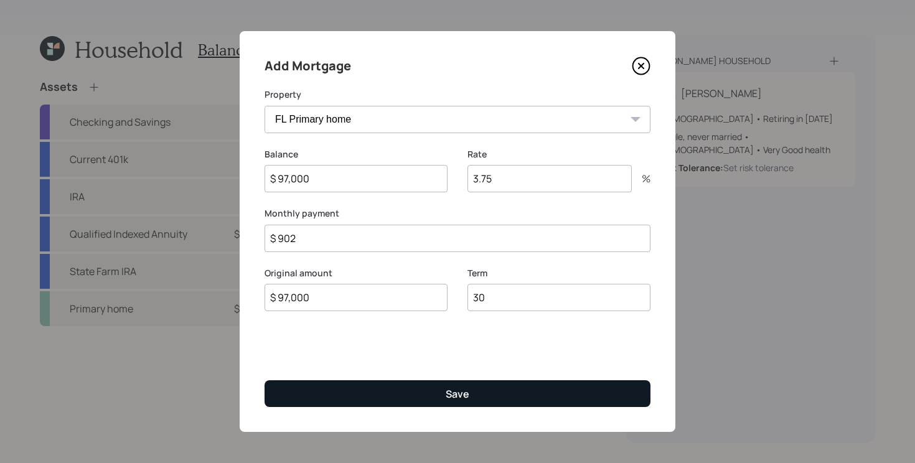
type input "30"
click at [423, 396] on button "Save" at bounding box center [458, 393] width 386 height 27
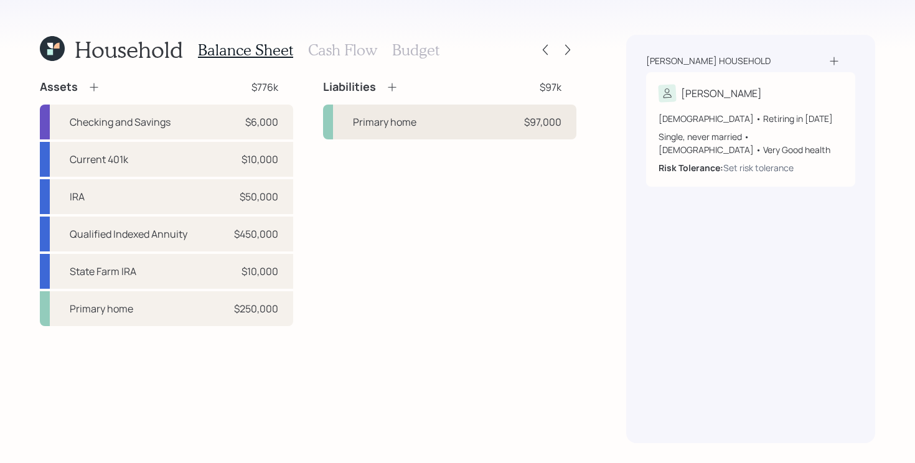
click at [455, 125] on div "Primary home $97,000" at bounding box center [449, 122] width 253 height 35
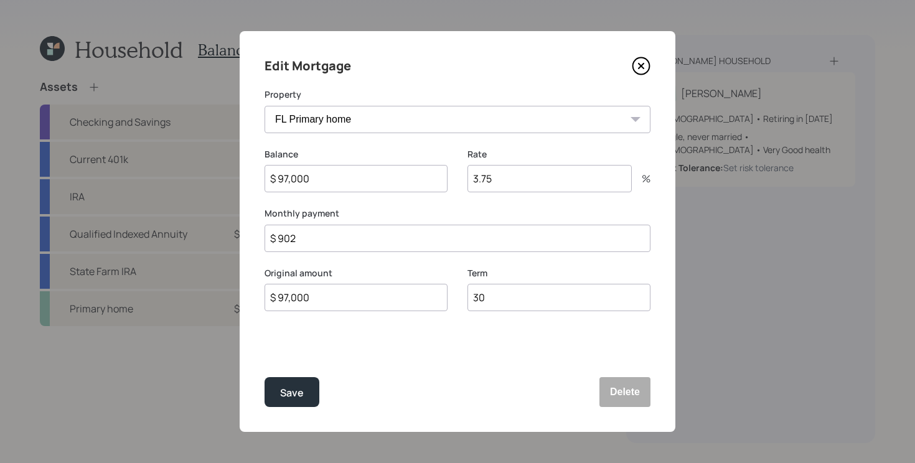
click at [341, 243] on input "$ 902" at bounding box center [458, 238] width 386 height 27
type input "$ 710"
click at [265, 377] on button "Save" at bounding box center [292, 392] width 55 height 30
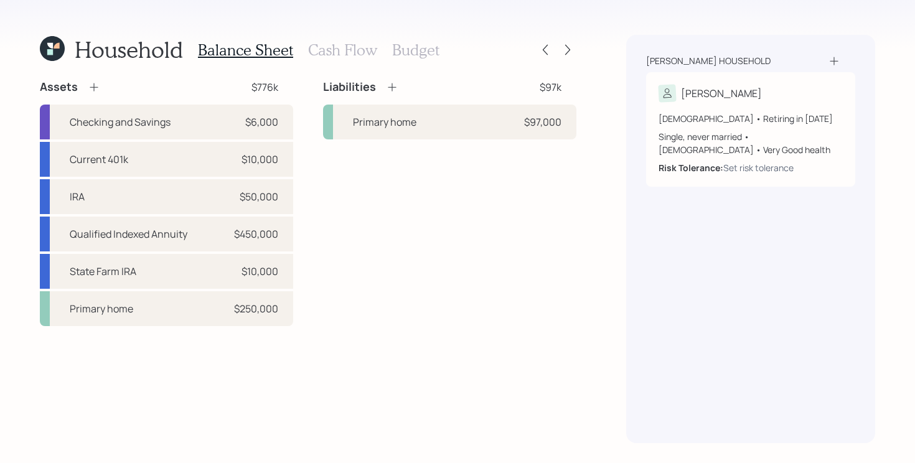
click at [463, 168] on div "Liabilities $97k Primary home $97,000" at bounding box center [449, 203] width 253 height 247
click at [389, 83] on icon at bounding box center [392, 87] width 12 height 12
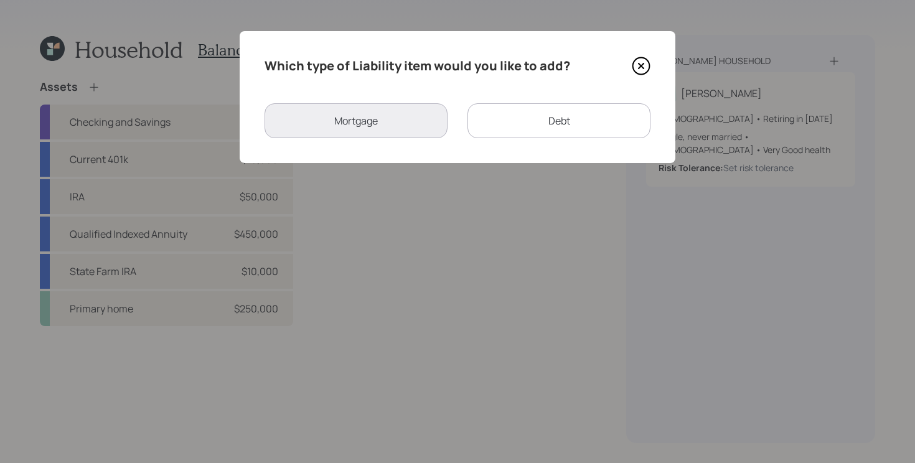
click at [511, 118] on div "Debt" at bounding box center [559, 120] width 183 height 35
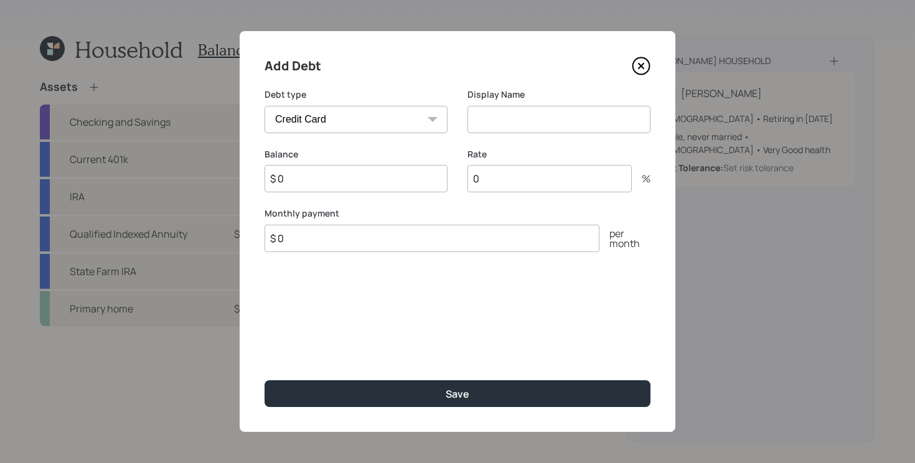
click at [361, 124] on select "Car Credit Card Medical Student Other" at bounding box center [356, 119] width 183 height 27
select select "car"
click at [265, 106] on select "Car Credit Card Medical Student Other" at bounding box center [356, 119] width 183 height 27
drag, startPoint x: 314, startPoint y: 240, endPoint x: 321, endPoint y: 234, distance: 8.9
click at [314, 240] on input "$ 0" at bounding box center [432, 238] width 335 height 27
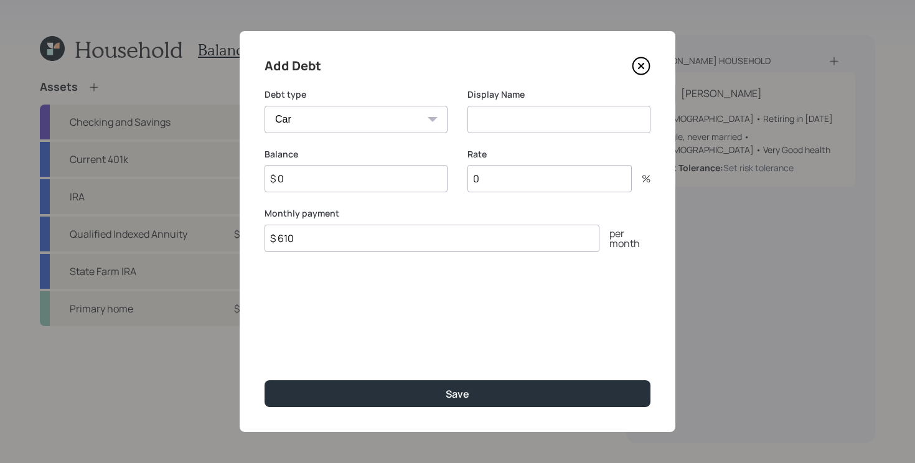
type input "$ 610"
click at [636, 68] on icon at bounding box center [641, 66] width 19 height 19
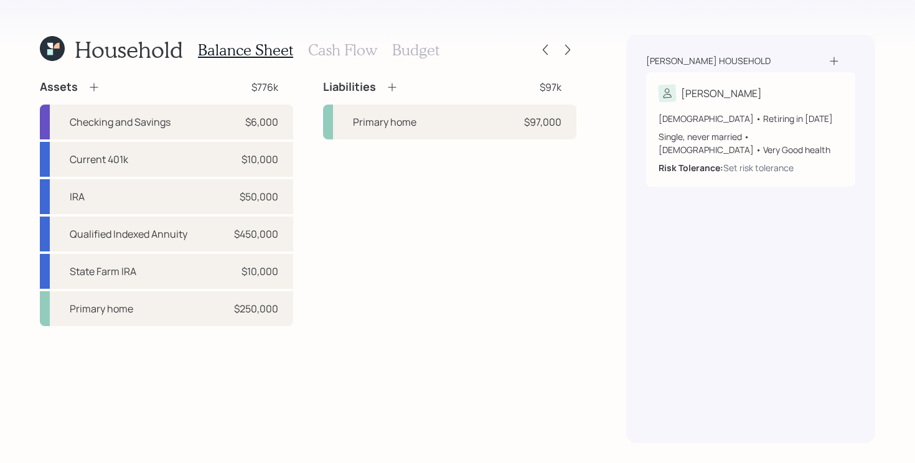
click at [324, 46] on h3 "Cash Flow" at bounding box center [342, 50] width 69 height 18
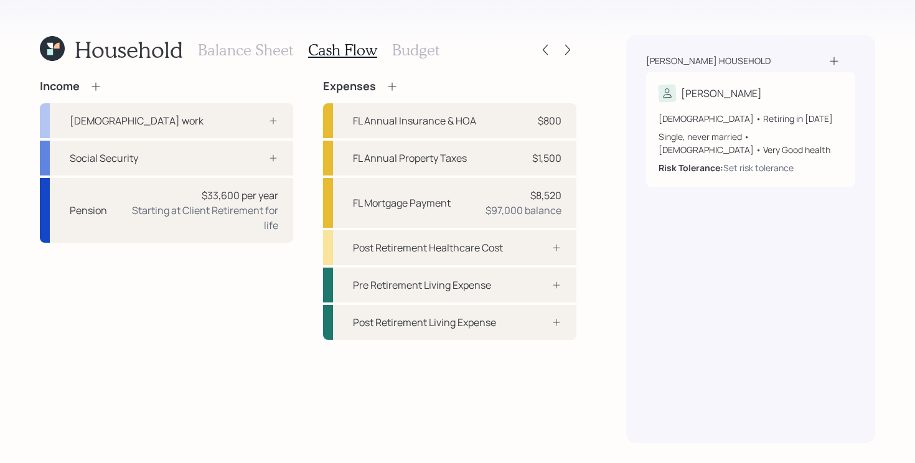
click at [191, 321] on div "Income [DEMOGRAPHIC_DATA] work Social Security Pension $33,600 per year Startin…" at bounding box center [166, 210] width 253 height 260
click at [265, 48] on h3 "Balance Sheet" at bounding box center [245, 50] width 95 height 18
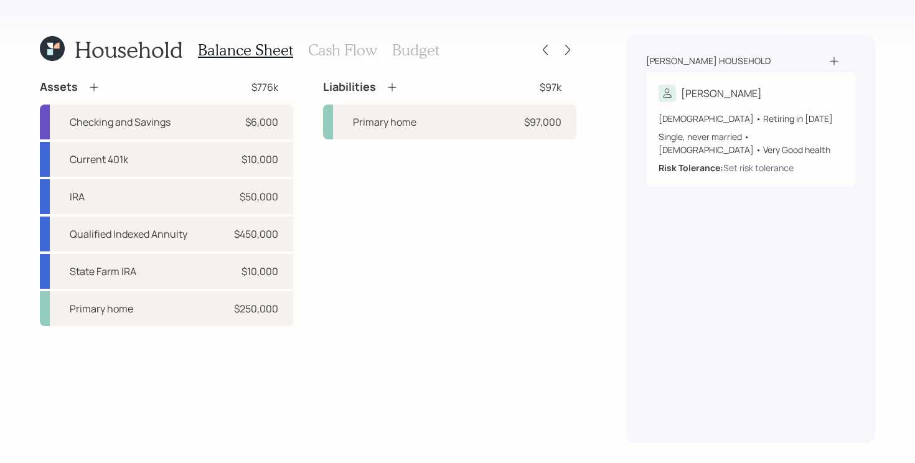
click at [350, 49] on h3 "Cash Flow" at bounding box center [342, 50] width 69 height 18
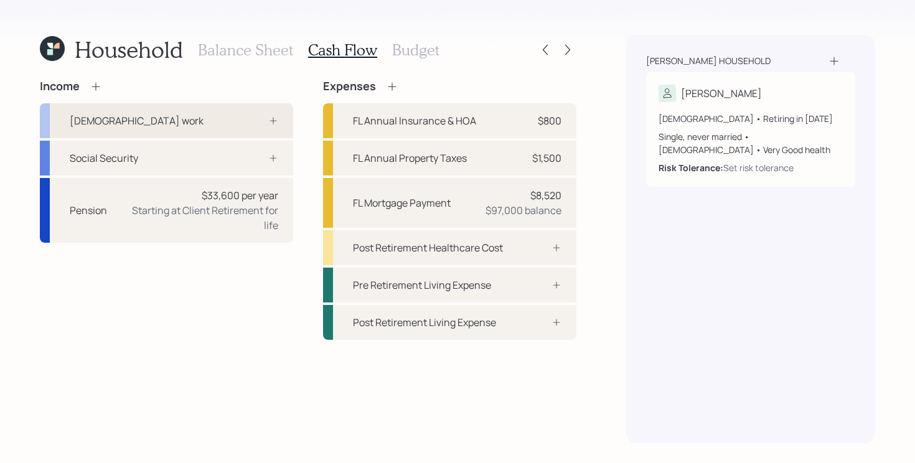
click at [275, 122] on icon at bounding box center [273, 121] width 10 height 10
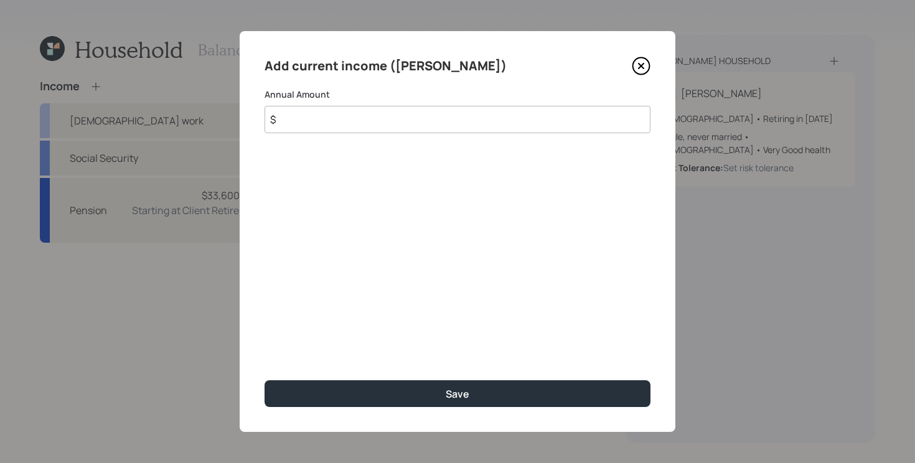
click at [372, 135] on div "Add current income ([PERSON_NAME]) Annual Amount $ Save" at bounding box center [458, 231] width 436 height 401
click at [375, 121] on input "$" at bounding box center [458, 119] width 386 height 27
type input "$ 87,000"
click at [265, 380] on button "Save" at bounding box center [458, 393] width 386 height 27
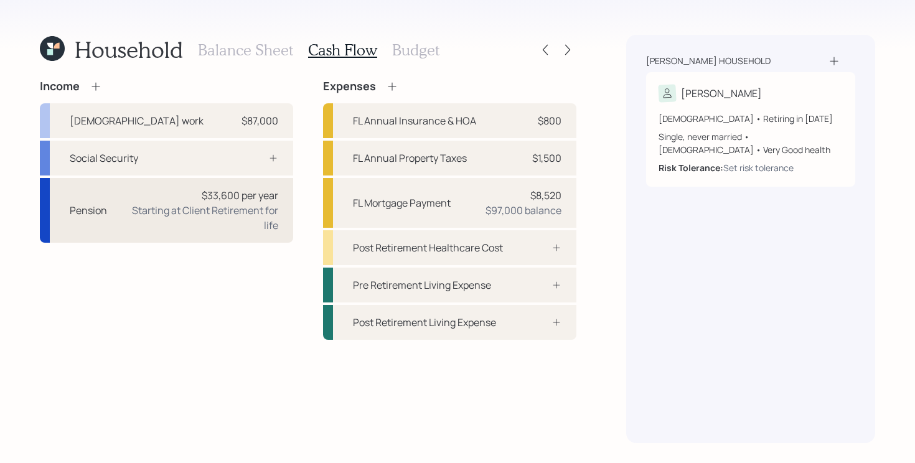
click at [242, 227] on div "Starting at Client Retirement for life" at bounding box center [197, 218] width 161 height 30
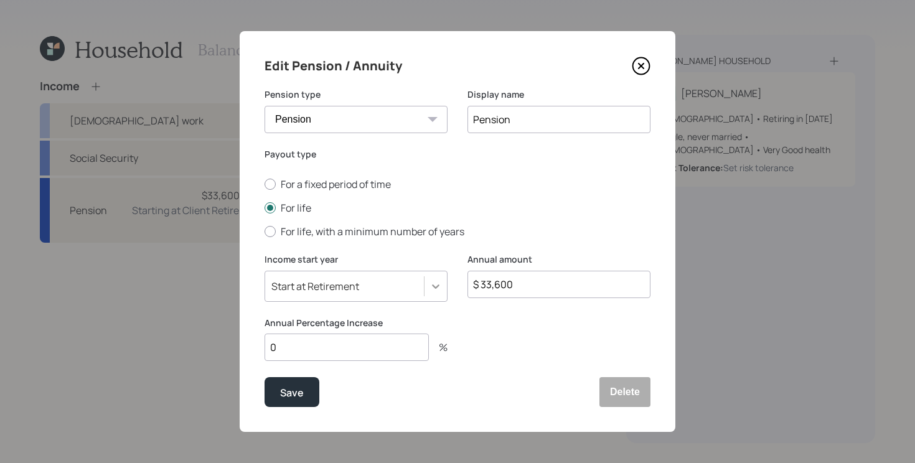
click at [444, 285] on div at bounding box center [436, 286] width 22 height 22
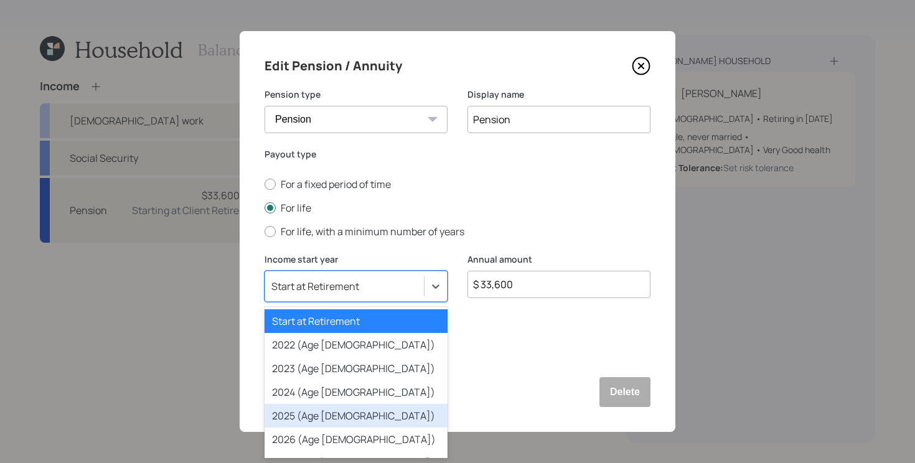
click at [351, 418] on div "2025 (Age [DEMOGRAPHIC_DATA])" at bounding box center [356, 416] width 183 height 24
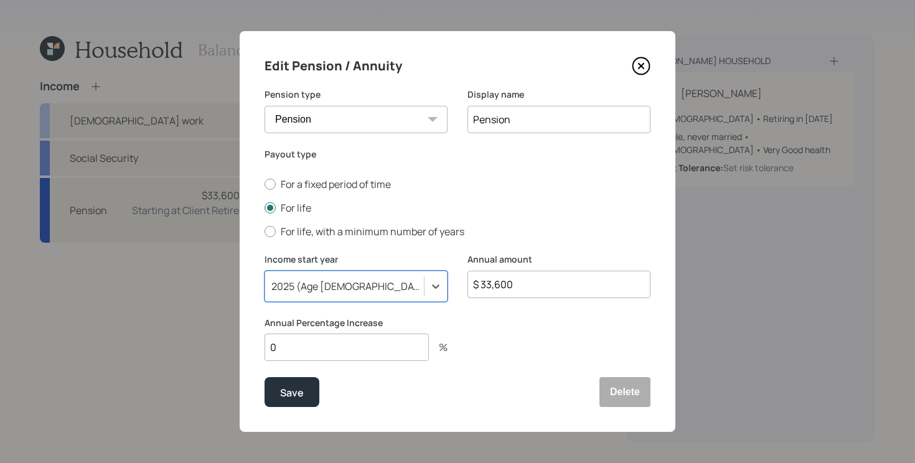
click at [395, 347] on input "0" at bounding box center [347, 347] width 164 height 27
type input "3"
click at [297, 389] on div "Save" at bounding box center [292, 393] width 24 height 17
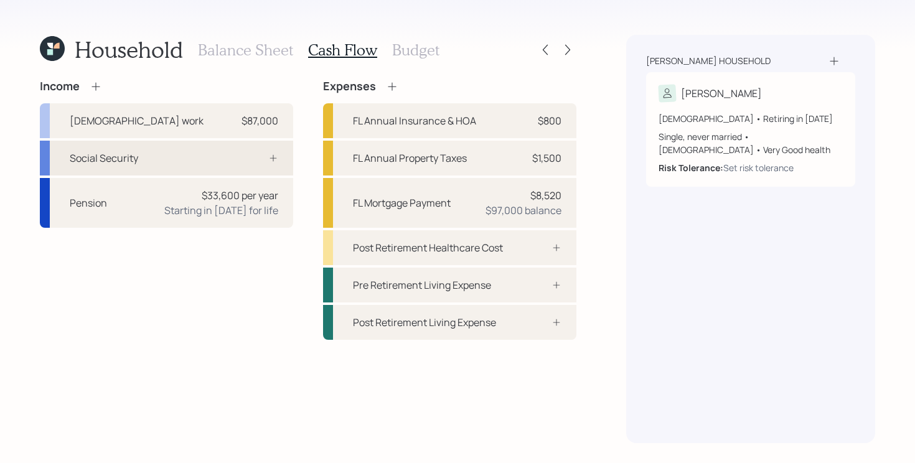
click at [245, 158] on div at bounding box center [259, 158] width 37 height 10
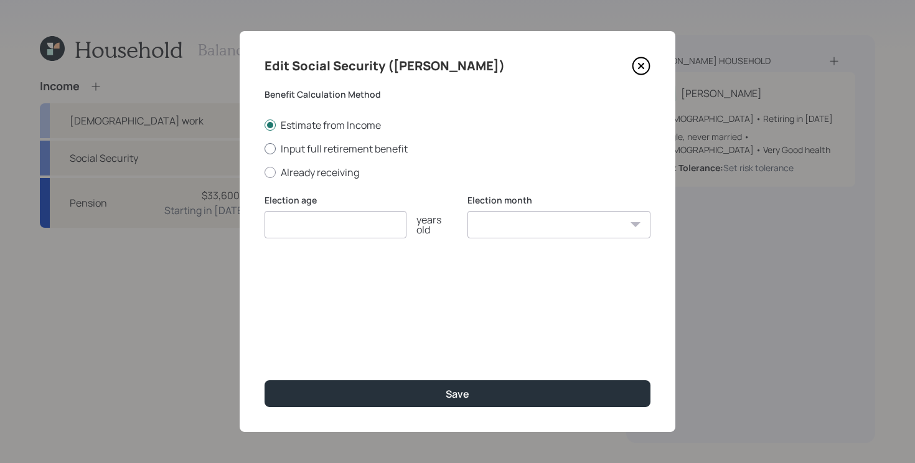
click at [348, 146] on label "Input full retirement benefit" at bounding box center [458, 149] width 386 height 14
click at [265, 148] on input "Input full retirement benefit" at bounding box center [264, 148] width 1 height 1
radio input "true"
click at [639, 64] on icon at bounding box center [641, 66] width 5 height 5
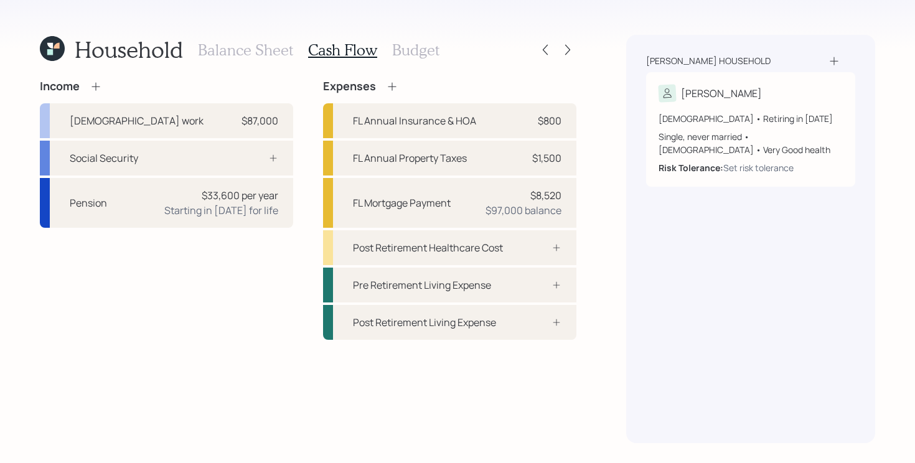
click at [61, 60] on icon at bounding box center [52, 48] width 25 height 25
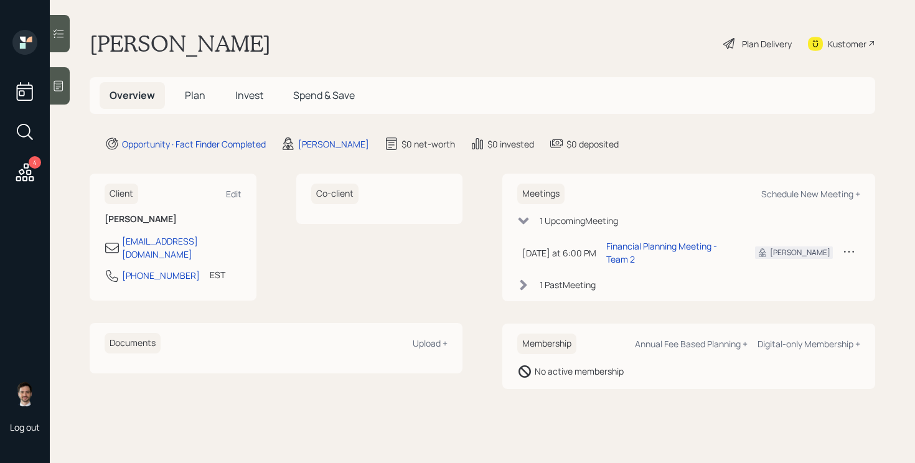
click at [181, 97] on h5 "Plan" at bounding box center [195, 95] width 40 height 27
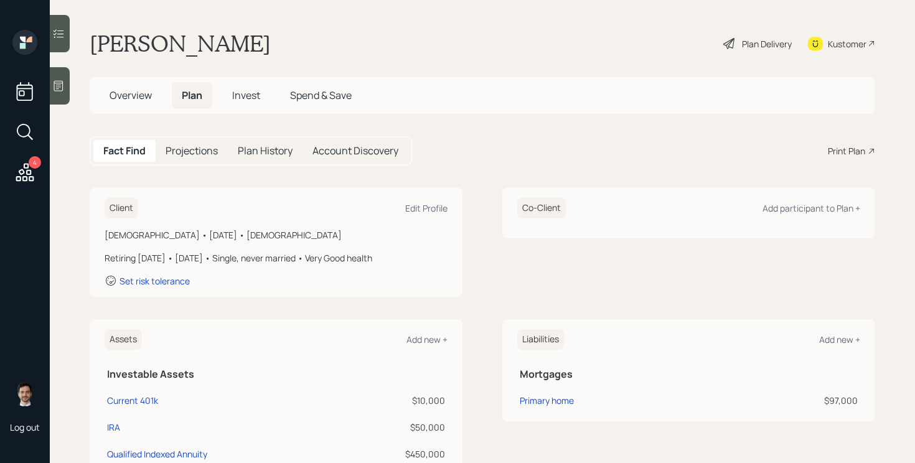
click at [749, 43] on div "Plan Delivery" at bounding box center [767, 43] width 50 height 13
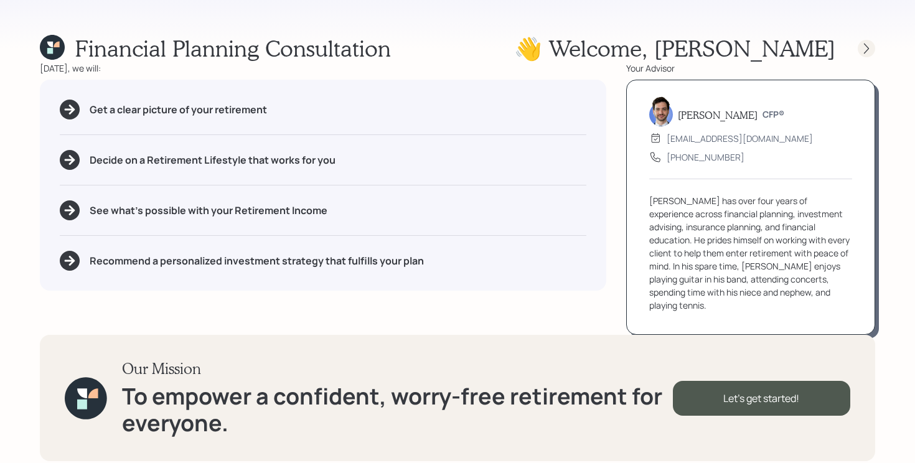
click at [865, 43] on icon at bounding box center [867, 48] width 12 height 12
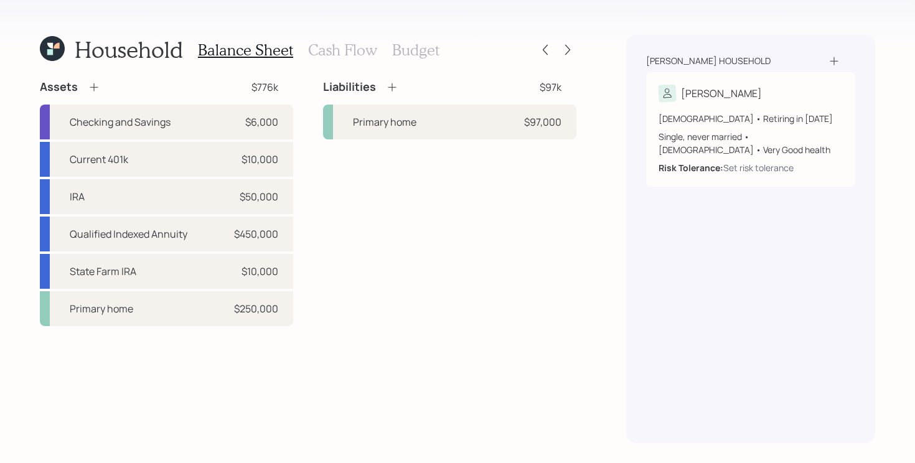
click at [328, 50] on h3 "Cash Flow" at bounding box center [342, 50] width 69 height 18
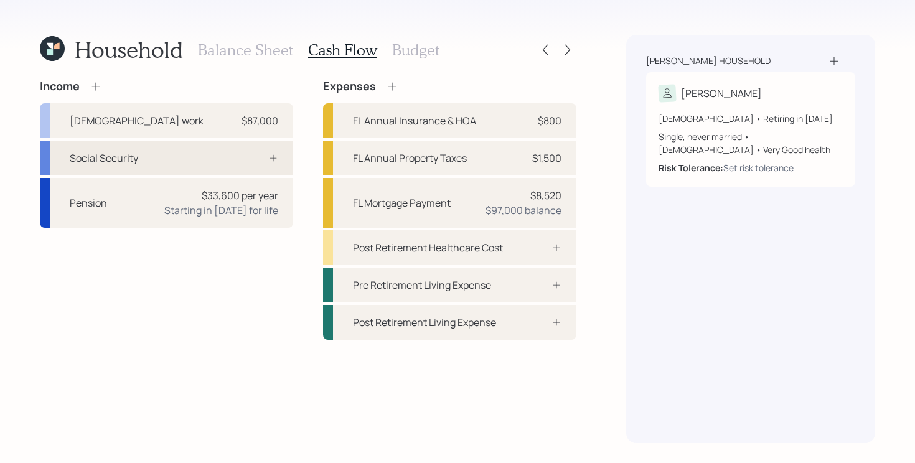
click at [153, 157] on div "Social Security" at bounding box center [166, 158] width 253 height 35
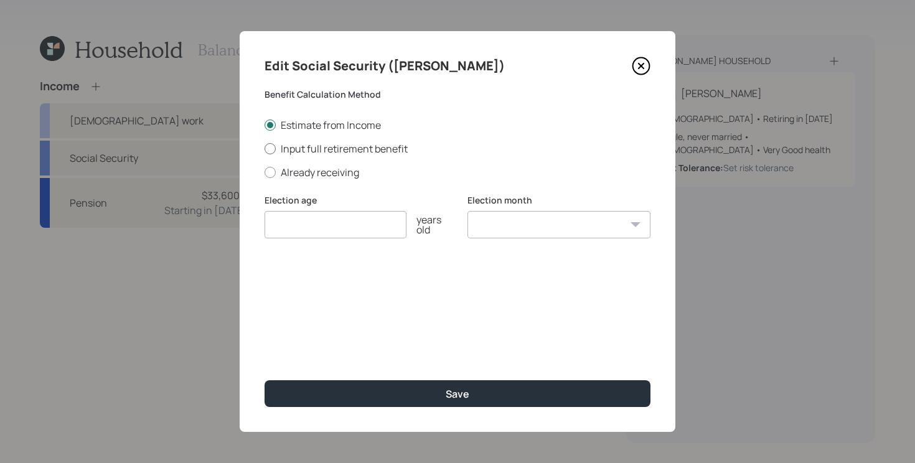
click at [357, 149] on label "Input full retirement benefit" at bounding box center [458, 149] width 386 height 14
click at [265, 149] on input "Input full retirement benefit" at bounding box center [264, 148] width 1 height 1
radio input "true"
click at [312, 227] on input "number" at bounding box center [336, 224] width 142 height 27
type input "67"
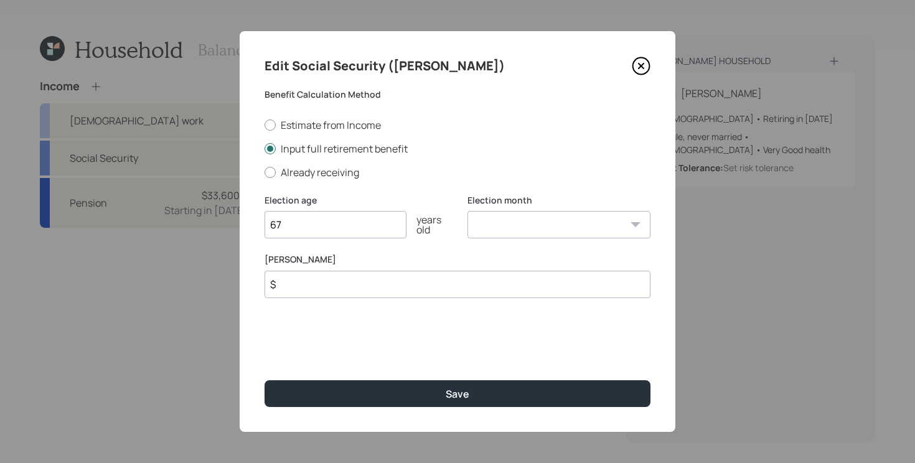
click at [342, 277] on input "$" at bounding box center [458, 284] width 386 height 27
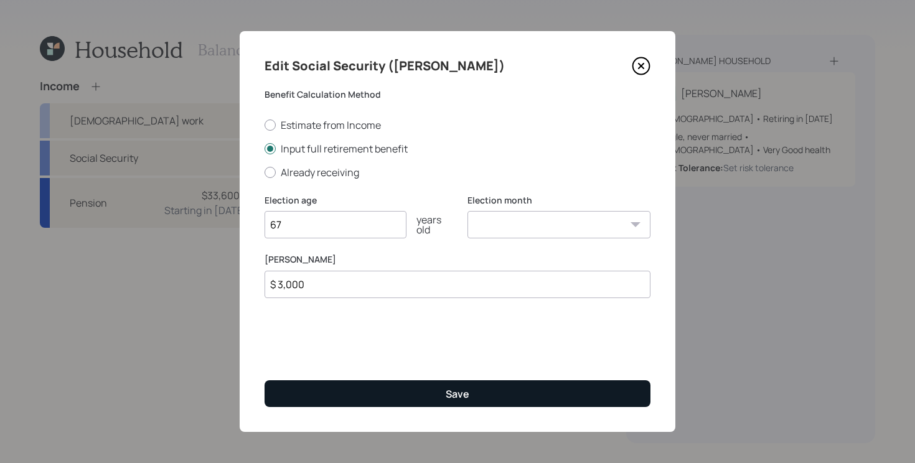
type input "$ 3,000"
click at [357, 388] on button "Save" at bounding box center [458, 393] width 386 height 27
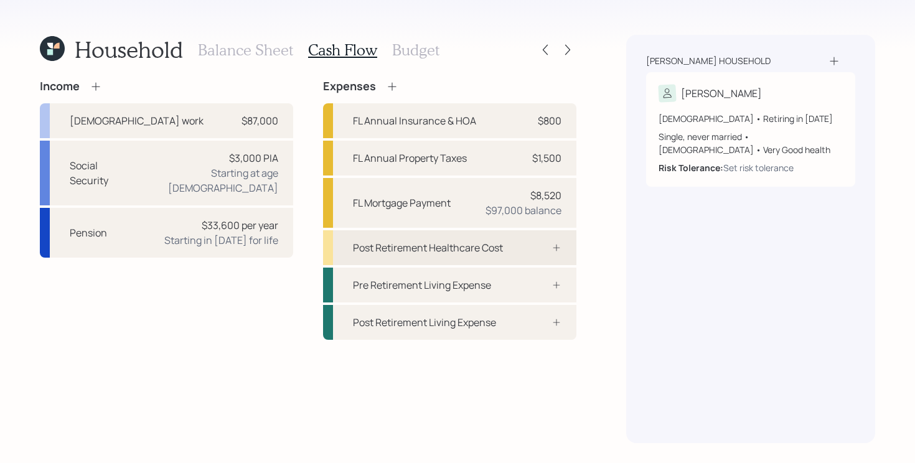
click at [546, 249] on div at bounding box center [542, 248] width 37 height 10
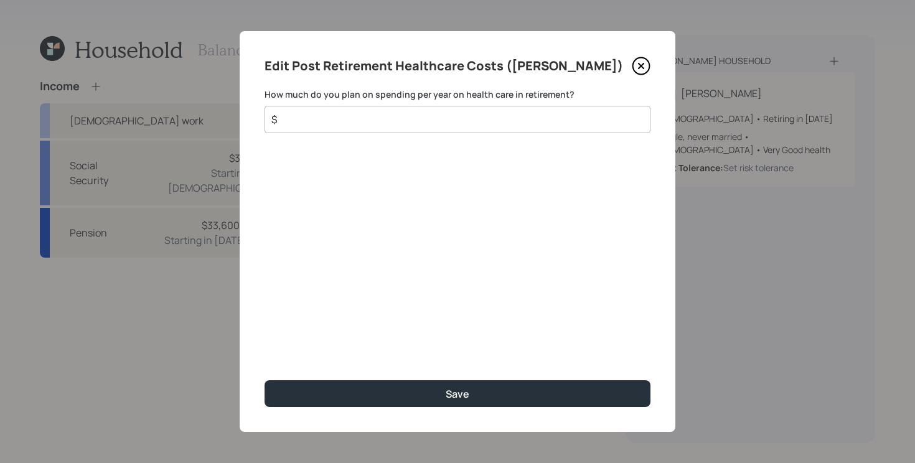
click at [390, 120] on input "$" at bounding box center [452, 119] width 365 height 15
type input "$ 5,000"
click at [265, 380] on button "Save" at bounding box center [458, 393] width 386 height 27
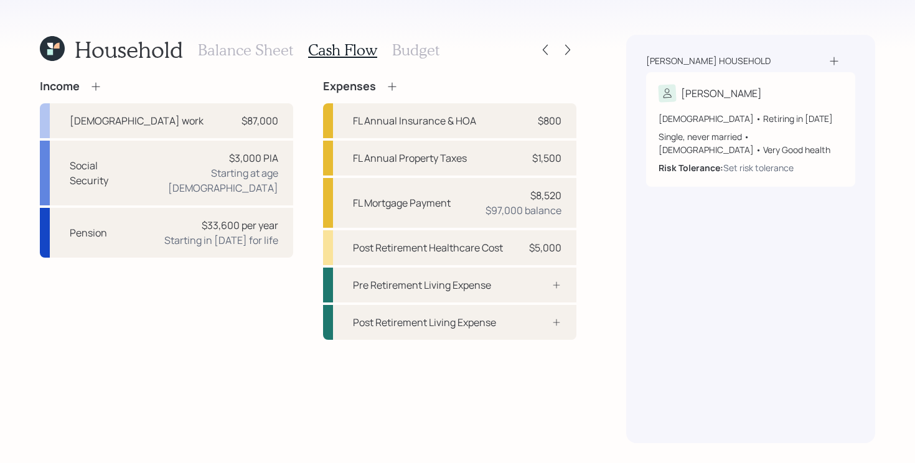
click at [422, 45] on h3 "Budget" at bounding box center [415, 50] width 47 height 18
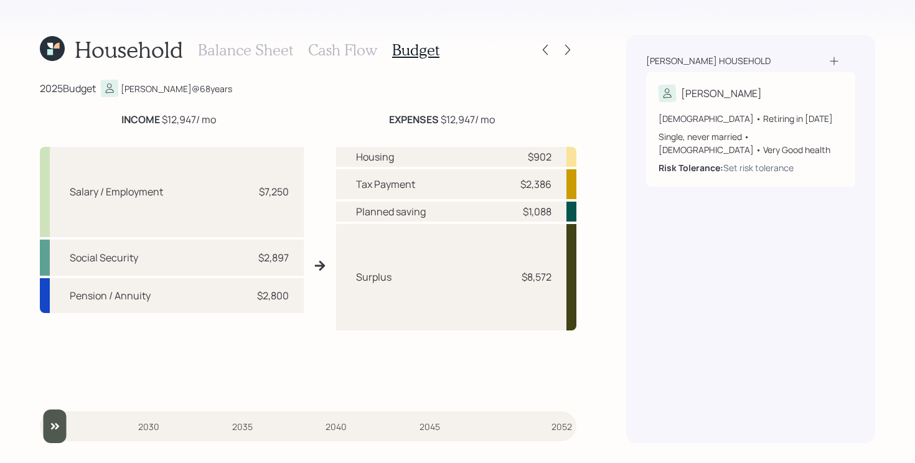
click at [352, 40] on div "Balance Sheet Cash Flow Budget" at bounding box center [319, 50] width 242 height 30
click at [344, 52] on h3 "Cash Flow" at bounding box center [342, 50] width 69 height 18
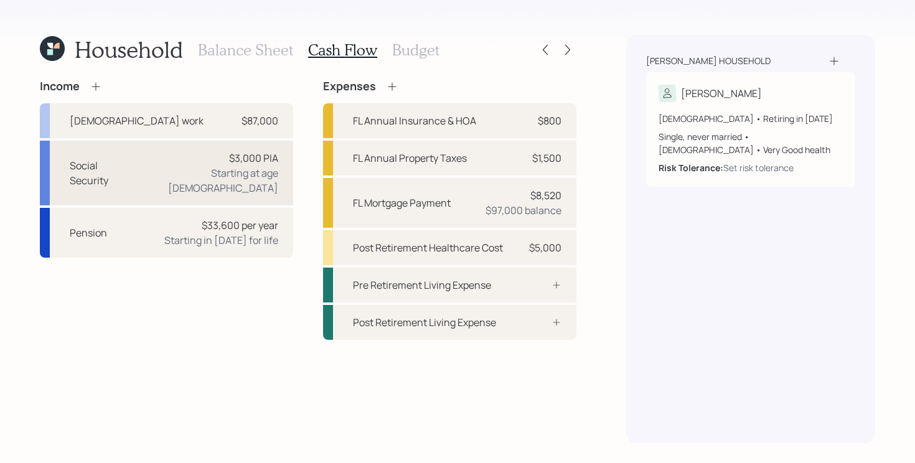
click at [179, 162] on div "Social Security $3,000 PIA Starting at age [DEMOGRAPHIC_DATA]" at bounding box center [166, 173] width 253 height 65
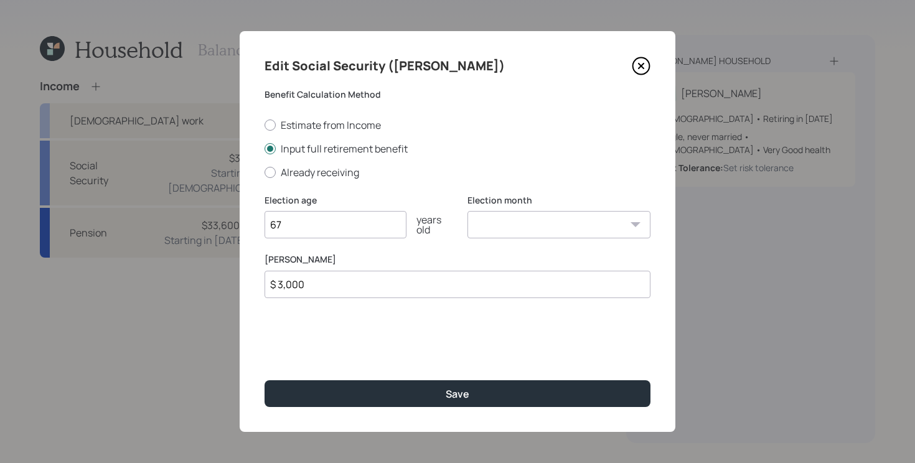
click at [645, 64] on icon at bounding box center [641, 66] width 19 height 19
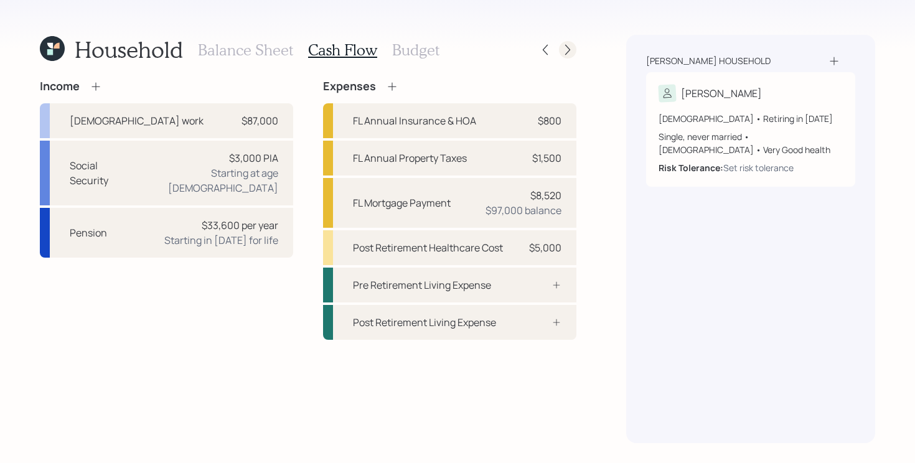
click at [572, 54] on icon at bounding box center [568, 50] width 12 height 12
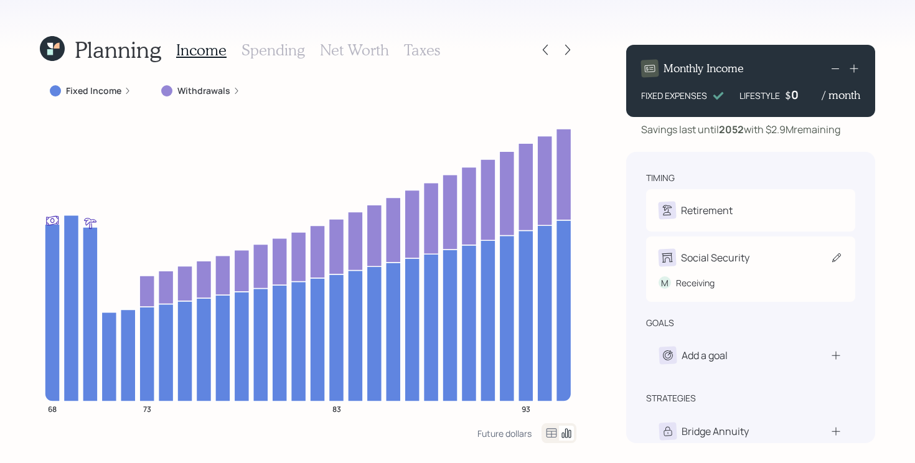
click at [824, 260] on div "Social Security" at bounding box center [751, 257] width 184 height 17
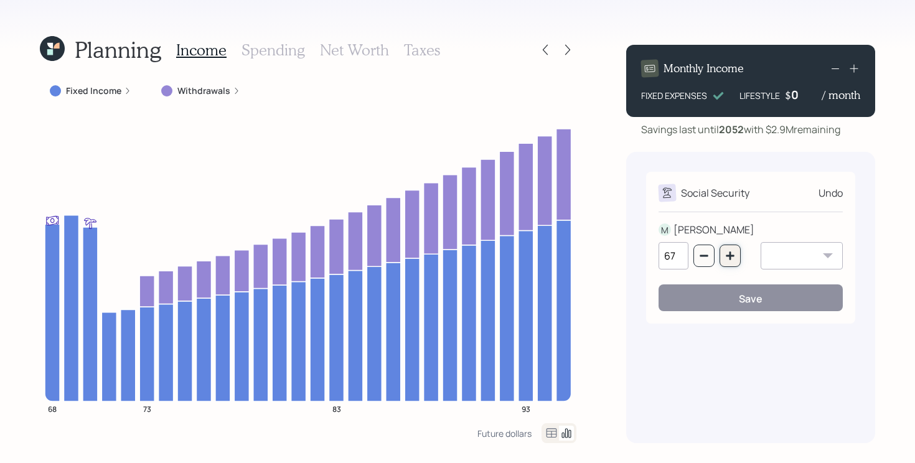
click at [732, 256] on icon "button" at bounding box center [730, 256] width 8 height 8
type input "68"
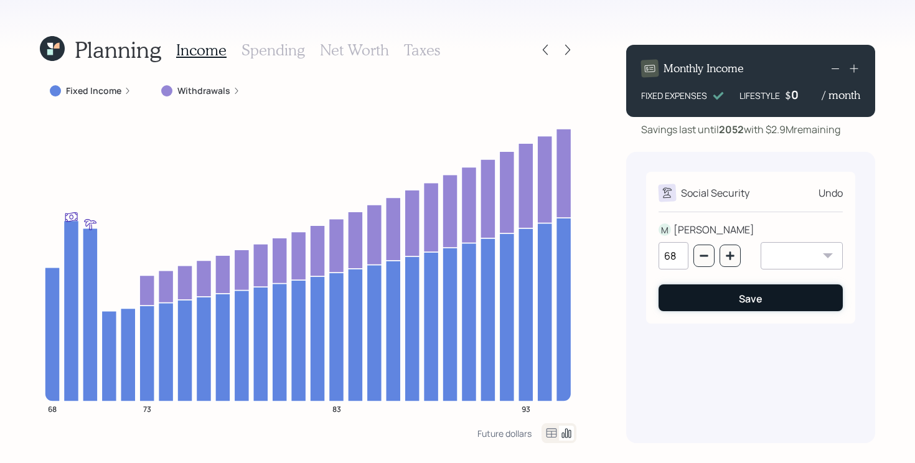
click at [704, 305] on button "Save" at bounding box center [751, 298] width 184 height 27
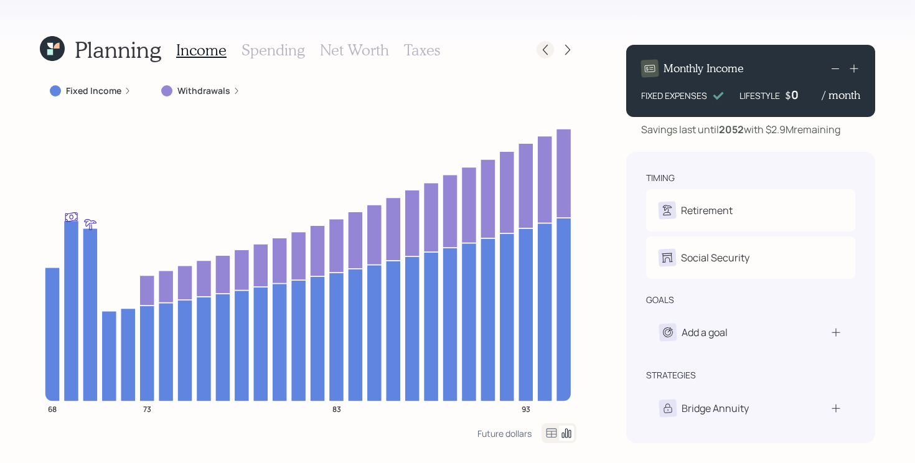
click at [546, 51] on icon at bounding box center [545, 50] width 12 height 12
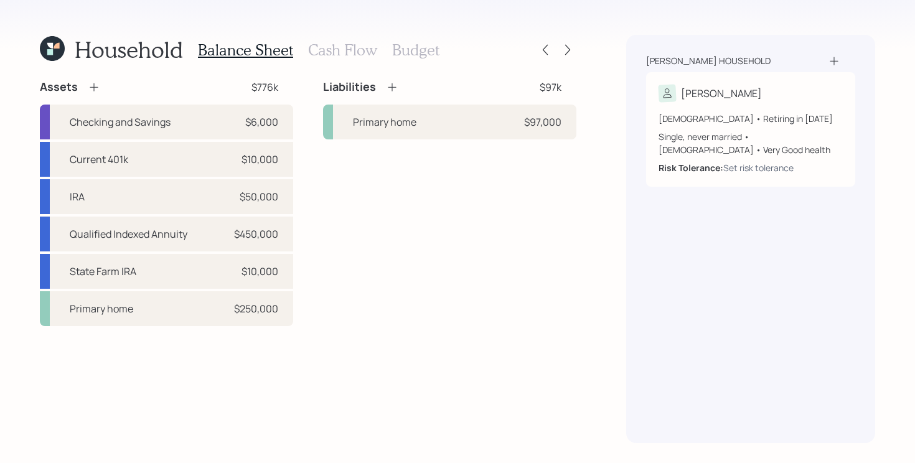
click at [404, 44] on h3 "Budget" at bounding box center [415, 50] width 47 height 18
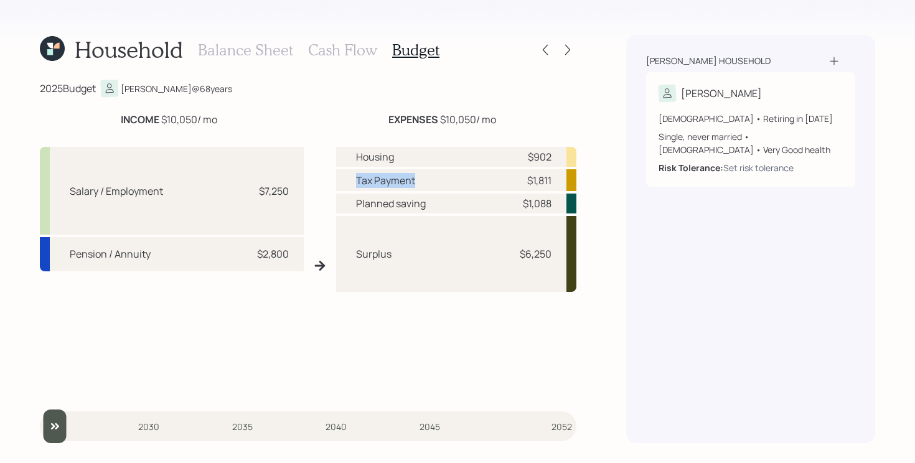
drag, startPoint x: 347, startPoint y: 181, endPoint x: 430, endPoint y: 182, distance: 82.8
click at [430, 182] on div "Tax Payment $1,811" at bounding box center [456, 180] width 240 height 22
drag, startPoint x: 352, startPoint y: 158, endPoint x: 476, endPoint y: 161, distance: 124.0
click at [476, 161] on div "Housing $902" at bounding box center [456, 157] width 240 height 20
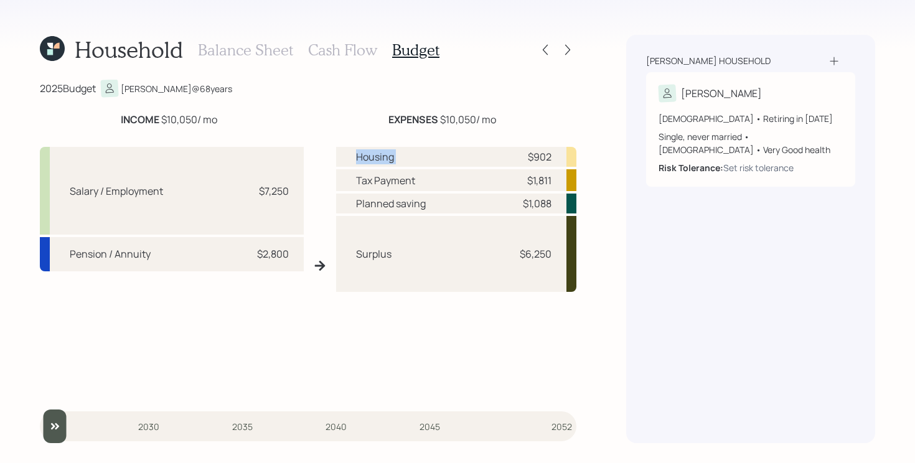
click at [465, 166] on div "Housing $902" at bounding box center [456, 157] width 240 height 20
drag, startPoint x: 351, startPoint y: 206, endPoint x: 446, endPoint y: 209, distance: 95.9
click at [446, 209] on div "Planned saving $1,088" at bounding box center [456, 204] width 240 height 20
click at [464, 209] on div "Planned saving $1,088" at bounding box center [456, 204] width 240 height 20
drag, startPoint x: 354, startPoint y: 258, endPoint x: 567, endPoint y: 261, distance: 213.0
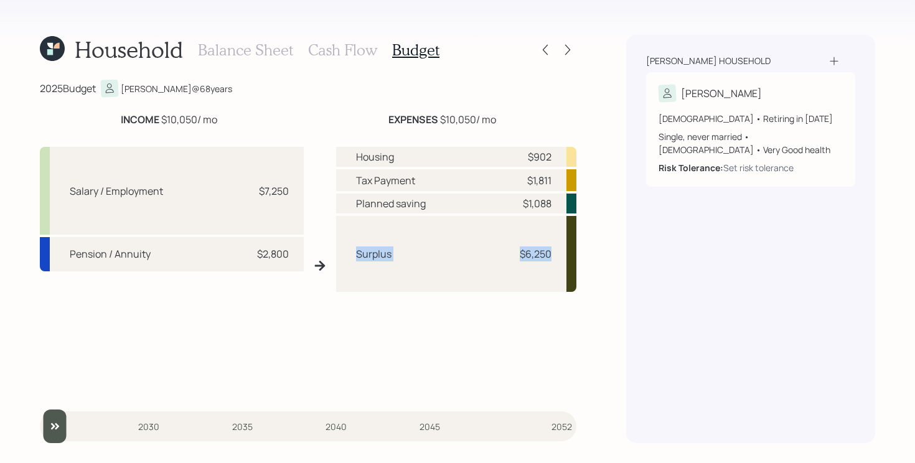
click at [567, 261] on div "Surplus $6,250" at bounding box center [456, 254] width 240 height 76
click at [496, 352] on div "Housing $902 Tax Payment $1,811 Planned saving $1,088 Surplus $6,250" at bounding box center [456, 271] width 240 height 248
click at [356, 55] on h3 "Cash Flow" at bounding box center [342, 50] width 69 height 18
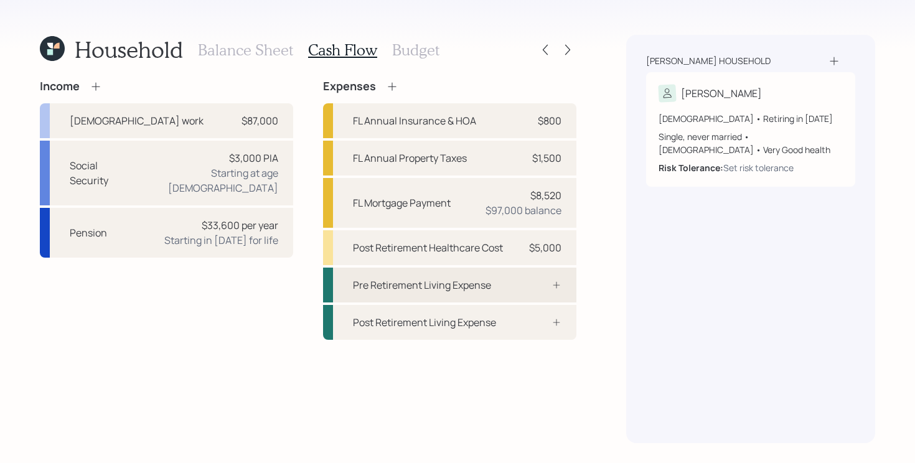
click at [512, 284] on div "Pre Retirement Living Expense" at bounding box center [449, 285] width 253 height 35
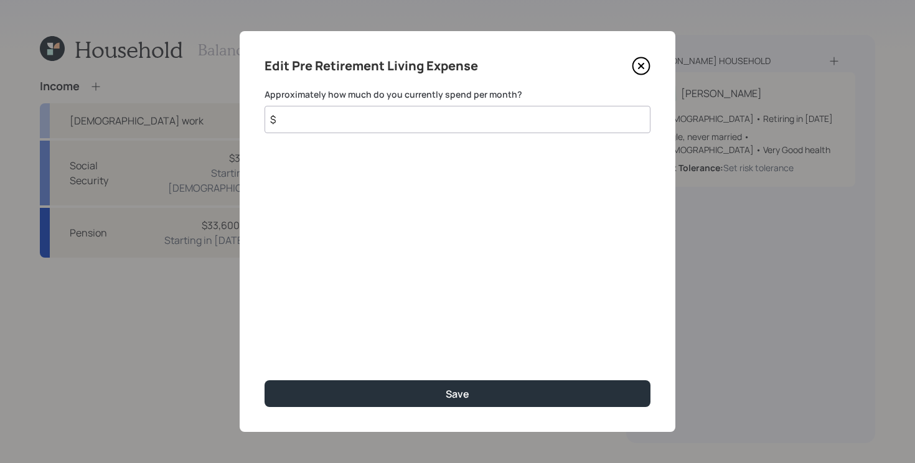
click at [479, 126] on input "$" at bounding box center [458, 119] width 386 height 27
type input "$ 4,700"
click at [265, 380] on button "Save" at bounding box center [458, 393] width 386 height 27
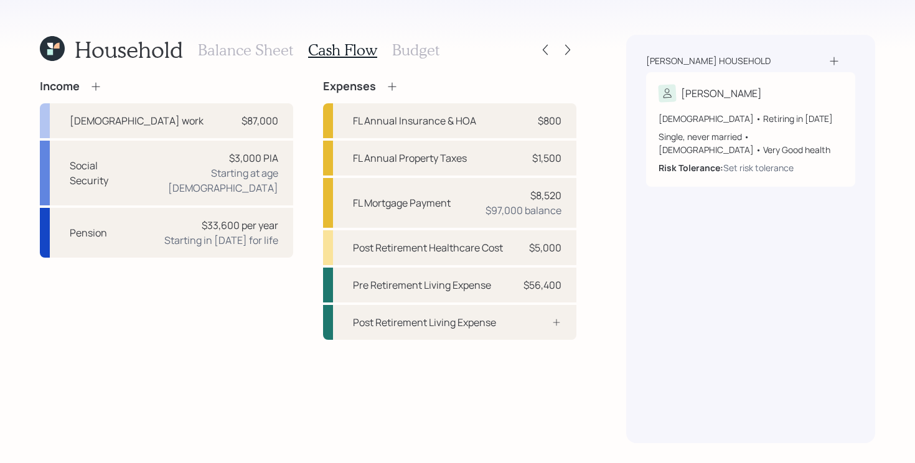
click at [534, 417] on div "Income [DEMOGRAPHIC_DATA] work $87,000 Social Security $3,000 PIA Starting at a…" at bounding box center [308, 262] width 537 height 364
click at [404, 49] on h3 "Budget" at bounding box center [415, 50] width 47 height 18
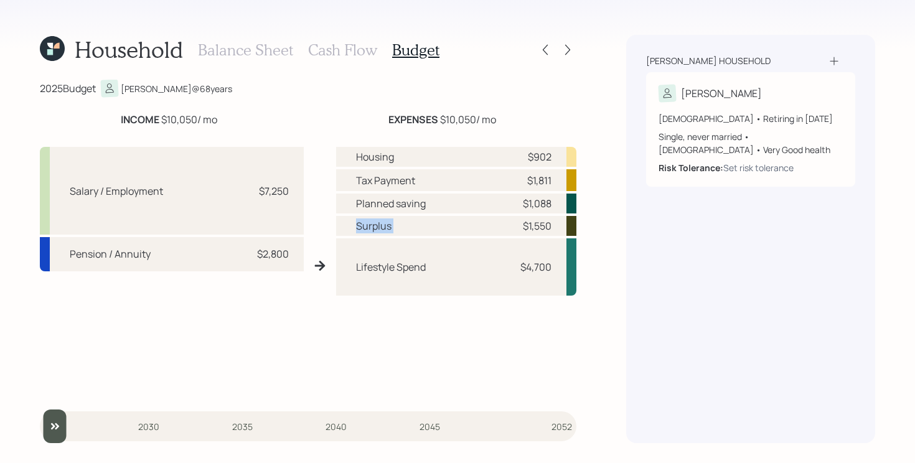
drag, startPoint x: 354, startPoint y: 225, endPoint x: 454, endPoint y: 227, distance: 99.7
click at [454, 227] on div "Surplus $1,550" at bounding box center [456, 226] width 240 height 20
click at [421, 332] on div "Housing $902 Tax Payment $1,811 Planned saving $1,088 Surplus $1,550 Lifestyle …" at bounding box center [456, 271] width 240 height 248
click at [319, 123] on div "EXPENSES $10,050 / mo" at bounding box center [442, 119] width 269 height 15
click at [243, 43] on h3 "Balance Sheet" at bounding box center [245, 50] width 95 height 18
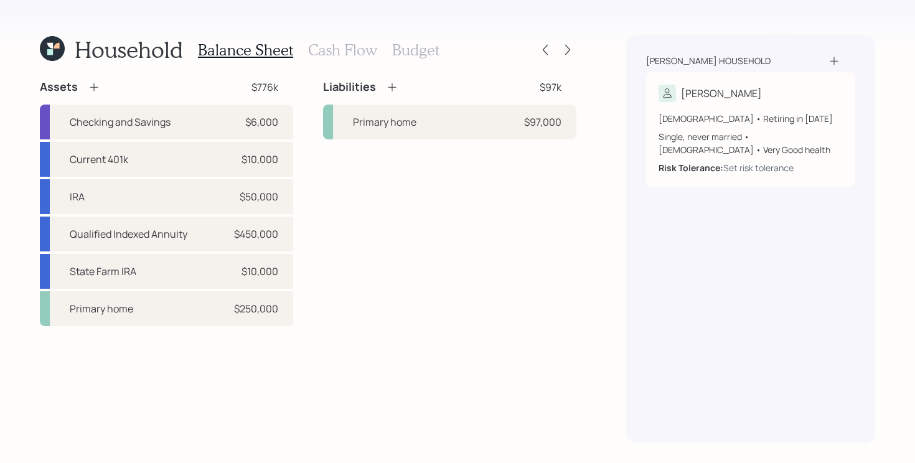
click at [90, 87] on icon at bounding box center [94, 87] width 8 height 8
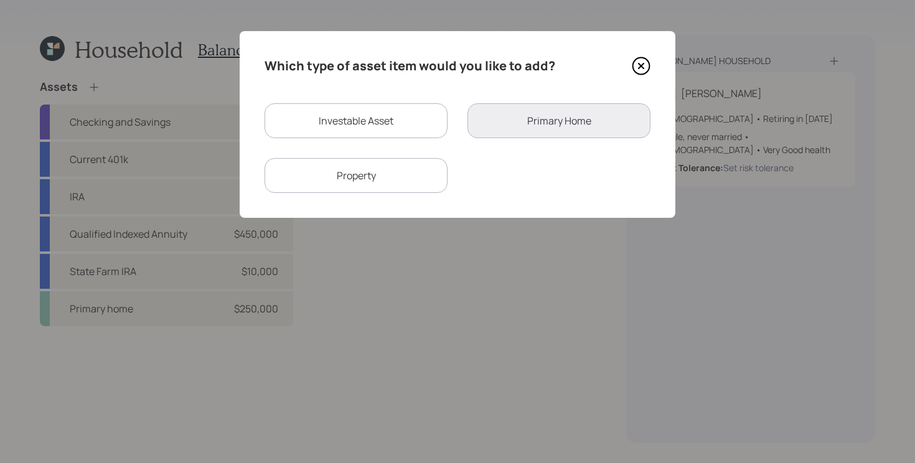
click at [414, 125] on div "Investable Asset" at bounding box center [356, 120] width 183 height 35
select select "taxable"
select select "balanced"
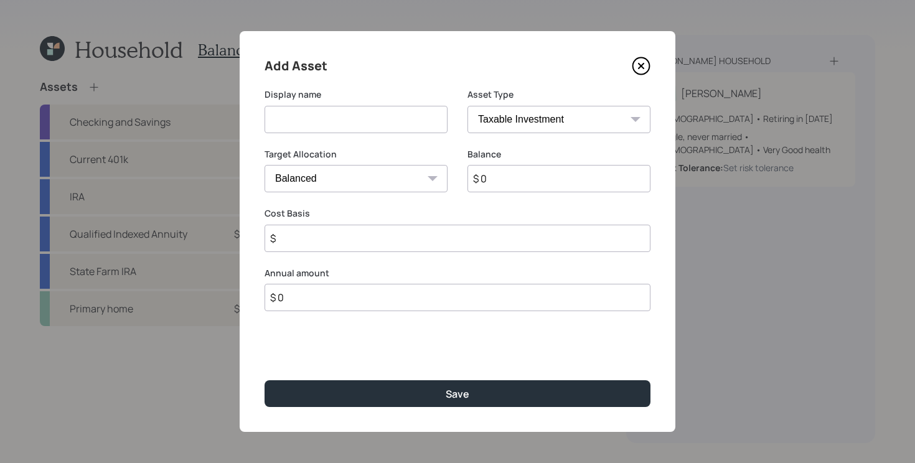
click at [395, 124] on input at bounding box center [356, 119] width 183 height 27
type input "S"
type input "C"
type input "Monthly Cash Surplus"
click at [534, 182] on input "$ 0" at bounding box center [559, 178] width 183 height 27
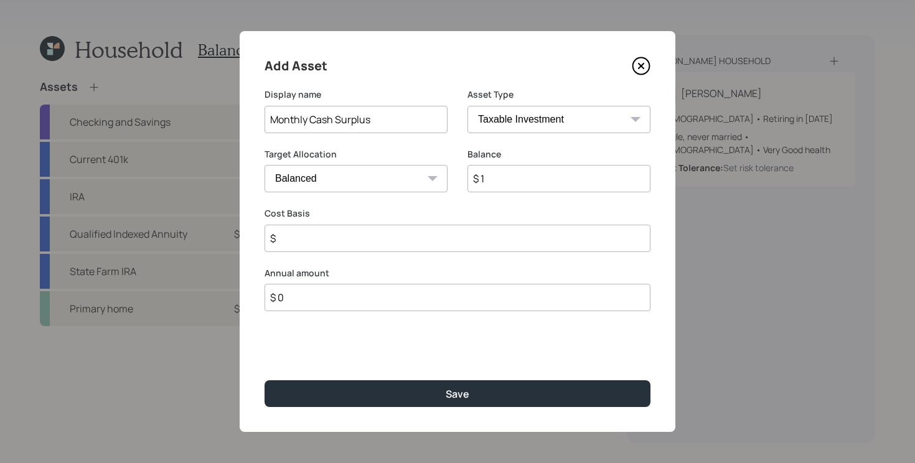
type input "$ 1"
click at [449, 239] on input "$" at bounding box center [458, 238] width 386 height 27
type input "$ 1"
click at [407, 296] on input "$ 0" at bounding box center [458, 297] width 386 height 27
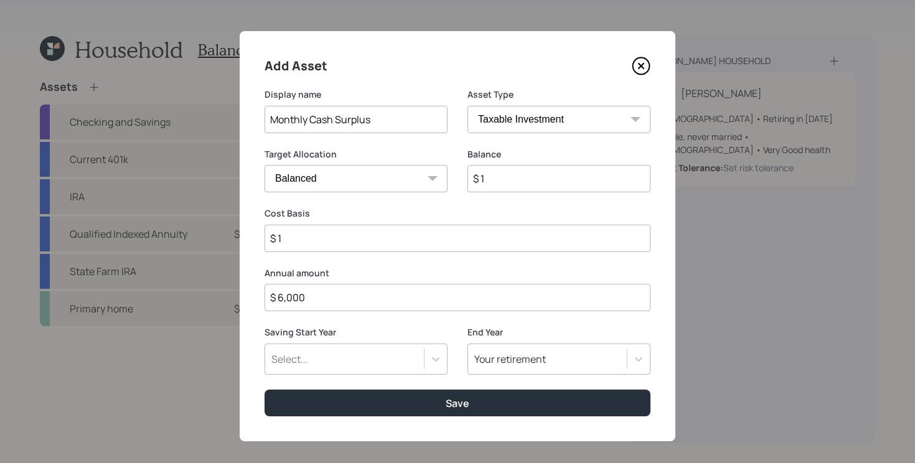
type input "$ 6,000"
type input "a"
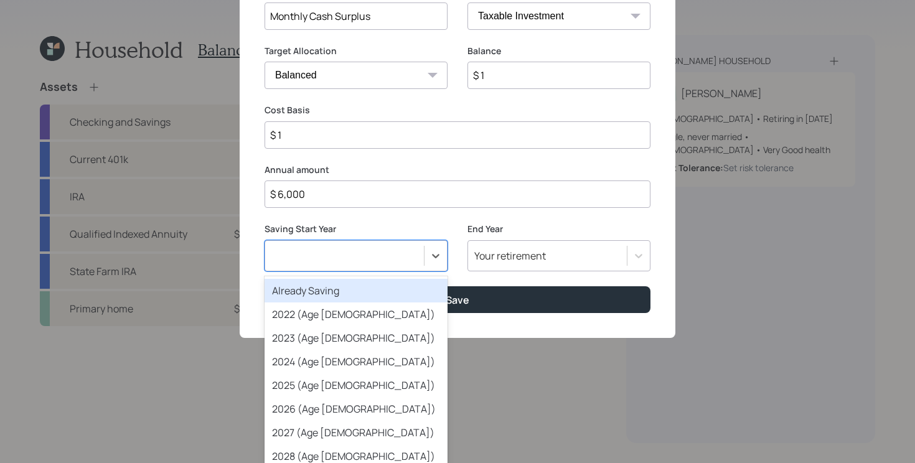
scroll to position [10, 0]
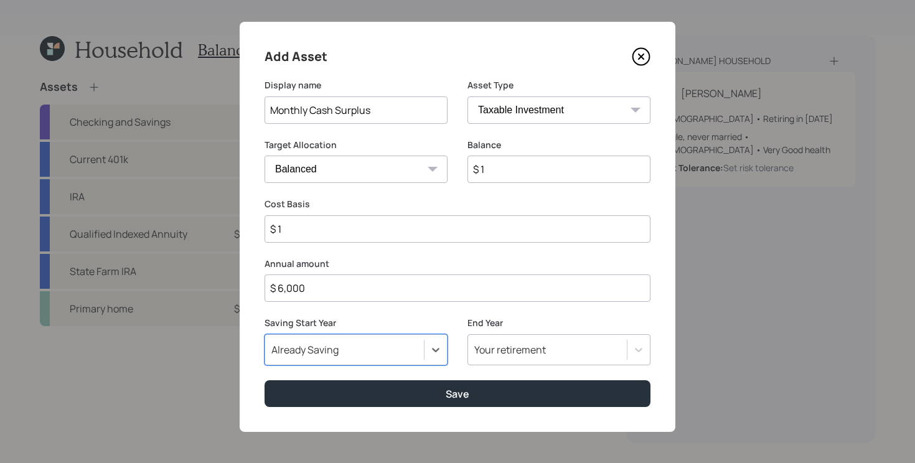
click at [265, 380] on button "Save" at bounding box center [458, 393] width 386 height 27
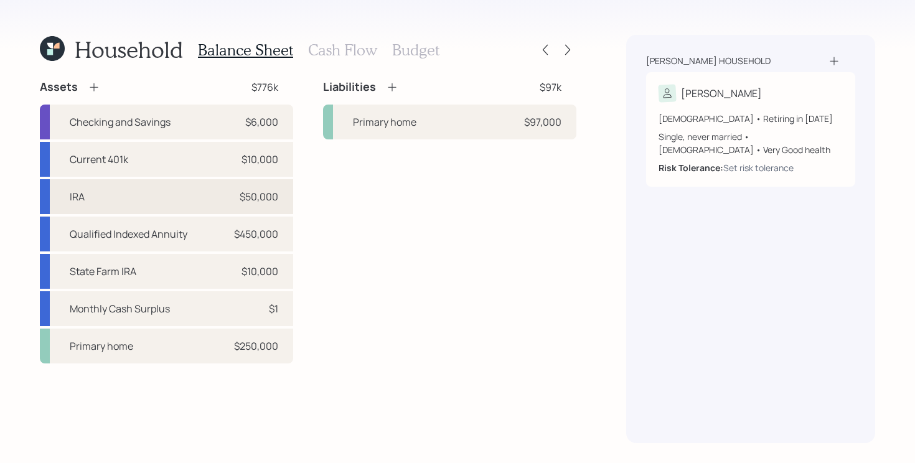
click at [279, 192] on div "IRA $50,000" at bounding box center [166, 196] width 253 height 35
select select "ira"
select select "balanced"
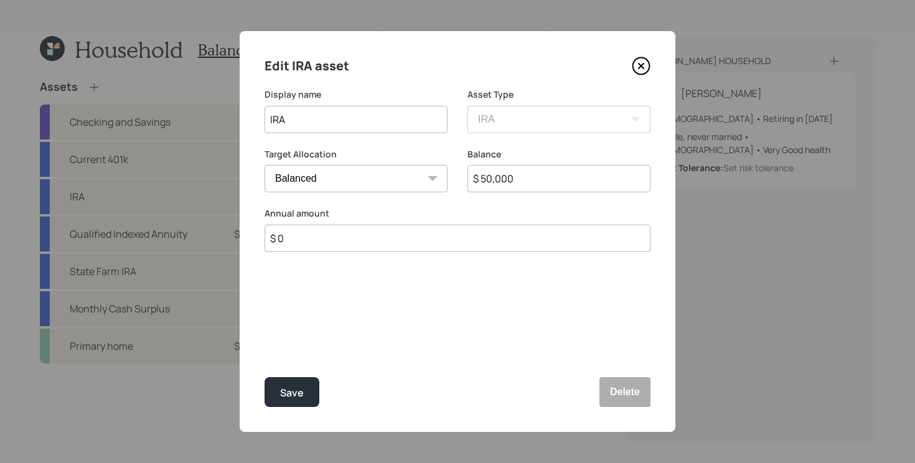
click at [466, 221] on div "Annual amount $ 0" at bounding box center [458, 229] width 386 height 45
click at [458, 235] on input "$ 0" at bounding box center [458, 238] width 386 height 27
type input "$ 8,000"
click at [396, 302] on div "Select..." at bounding box center [344, 299] width 159 height 21
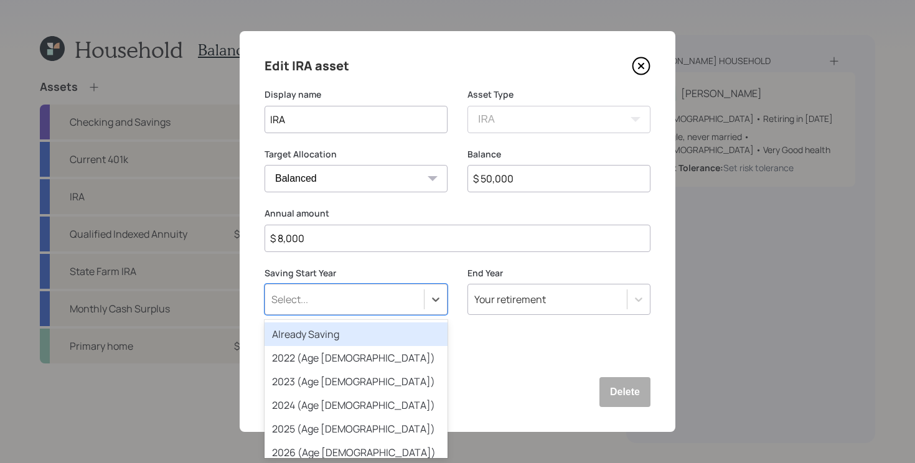
click at [340, 341] on div "Already Saving" at bounding box center [356, 335] width 183 height 24
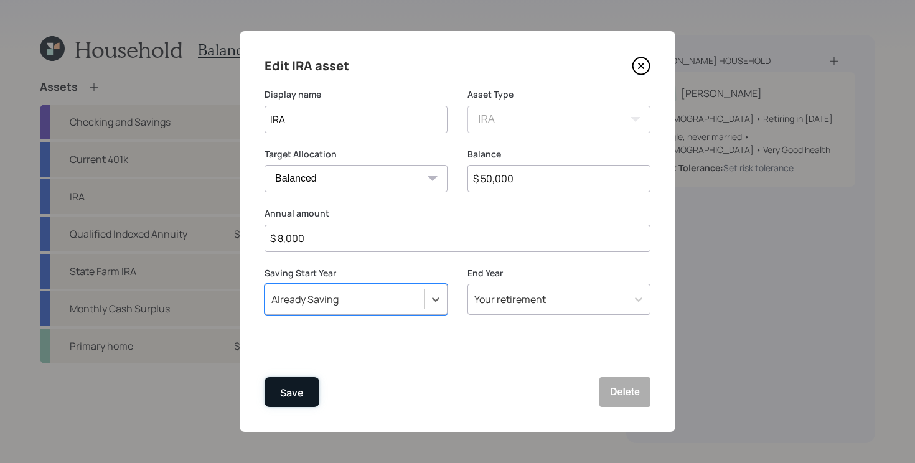
click at [290, 392] on div "Save" at bounding box center [292, 393] width 24 height 17
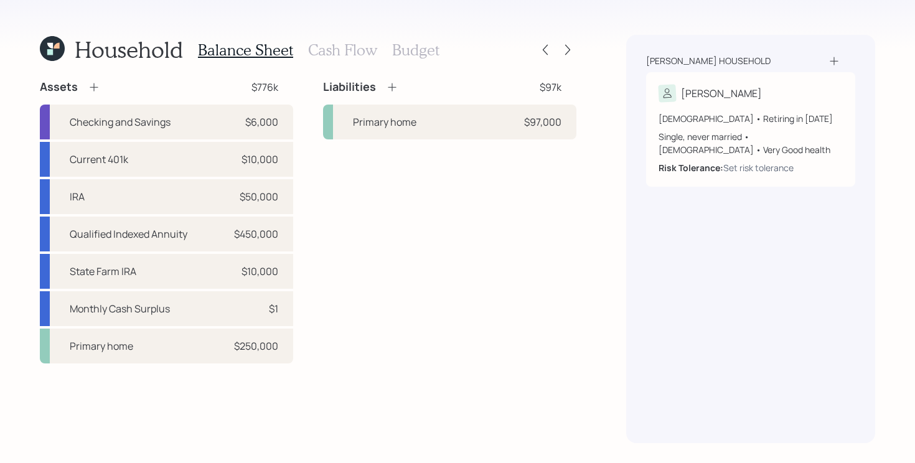
click at [412, 56] on h3 "Budget" at bounding box center [415, 50] width 47 height 18
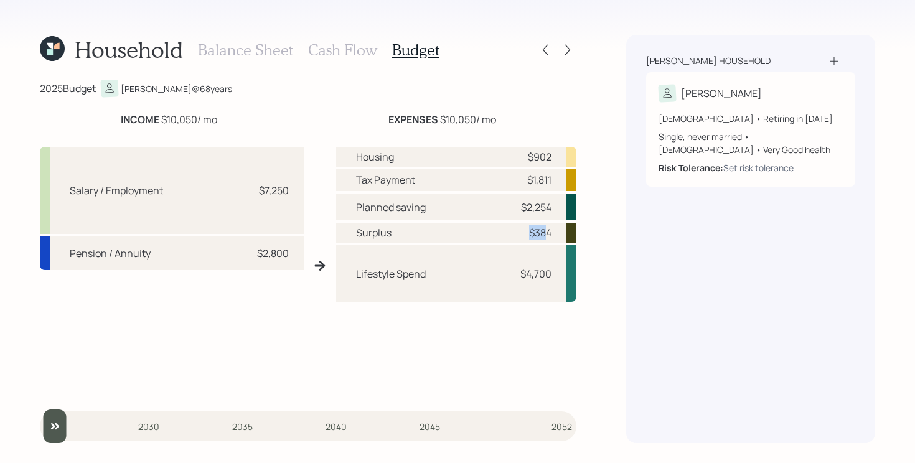
drag, startPoint x: 509, startPoint y: 231, endPoint x: 549, endPoint y: 231, distance: 39.9
click at [549, 231] on div "Surplus $384" at bounding box center [456, 233] width 240 height 20
click at [584, 235] on div "Household Balance Sheet Cash Flow Budget 2025 Budget [PERSON_NAME] @ 68 years I…" at bounding box center [457, 231] width 915 height 463
click at [344, 50] on h3 "Cash Flow" at bounding box center [342, 50] width 69 height 18
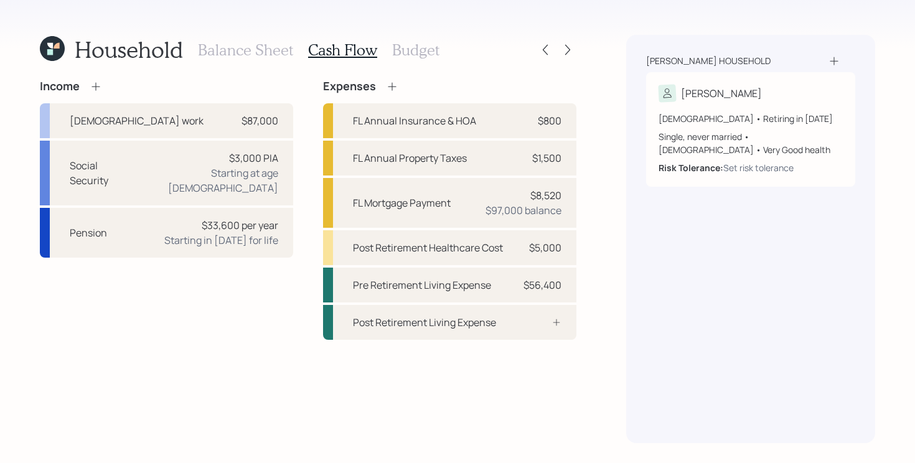
click at [480, 351] on div "Income [DEMOGRAPHIC_DATA] work $87,000 Social Security $3,000 PIA Starting at a…" at bounding box center [308, 262] width 537 height 364
click at [514, 296] on div "Pre Retirement Living Expense $56,400" at bounding box center [449, 285] width 253 height 35
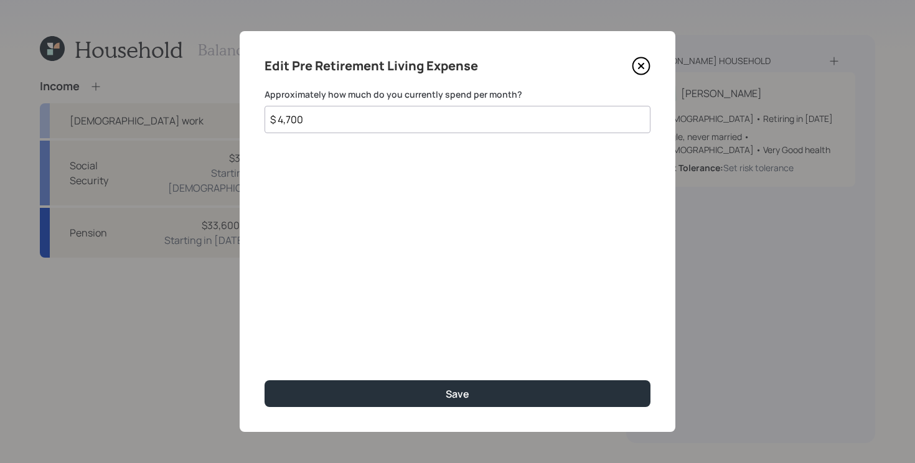
click at [635, 72] on icon at bounding box center [641, 66] width 17 height 17
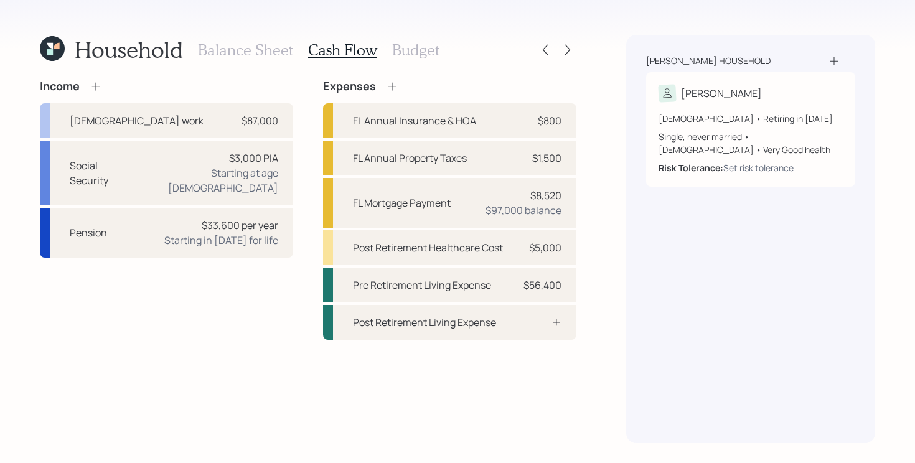
click at [405, 370] on div "Income [DEMOGRAPHIC_DATA] work $87,000 Social Security $3,000 PIA Starting at a…" at bounding box center [308, 262] width 537 height 364
click at [409, 47] on h3 "Budget" at bounding box center [415, 50] width 47 height 18
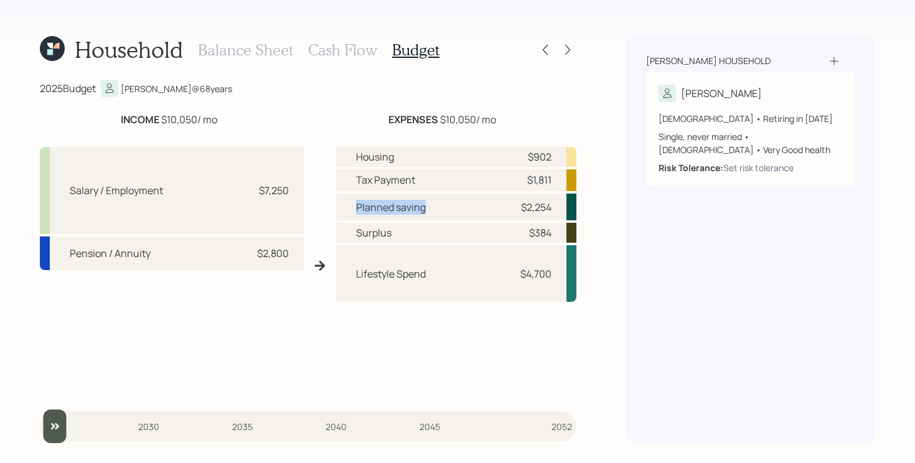
drag, startPoint x: 348, startPoint y: 210, endPoint x: 439, endPoint y: 213, distance: 91.0
click at [439, 213] on div "Planned saving $2,254" at bounding box center [456, 207] width 240 height 27
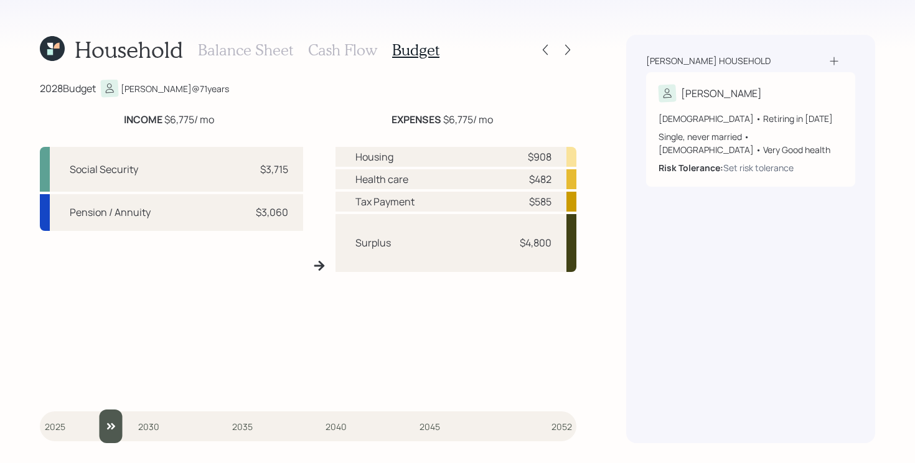
drag, startPoint x: 57, startPoint y: 425, endPoint x: 100, endPoint y: 428, distance: 42.4
type input "2028"
click at [100, 428] on input "slider" at bounding box center [308, 427] width 537 height 34
click at [408, 370] on div "Housing $908 Health care $482 Tax Payment $585 Surplus $4,800" at bounding box center [457, 271] width 242 height 248
click at [340, 55] on h3 "Cash Flow" at bounding box center [342, 50] width 69 height 18
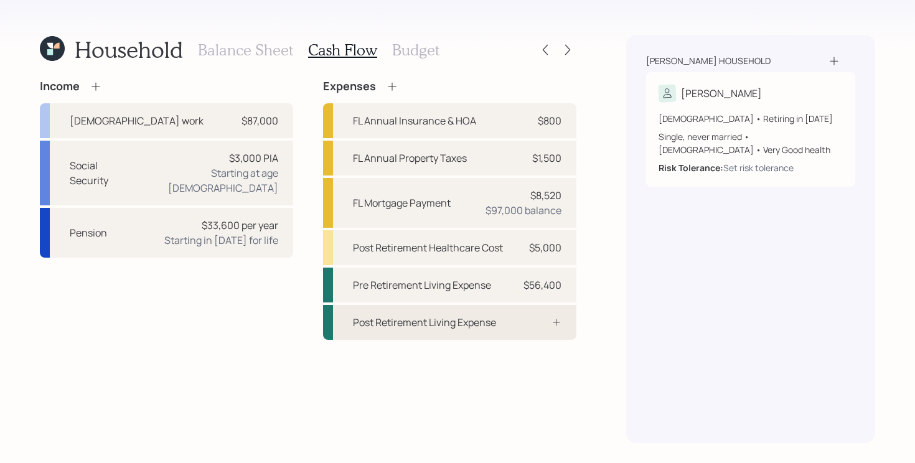
click at [477, 333] on div "Post Retirement Living Expense" at bounding box center [449, 322] width 253 height 35
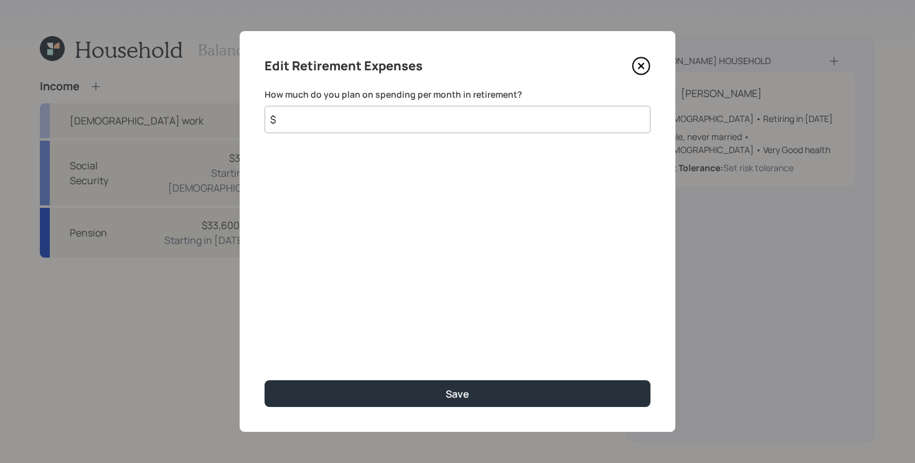
click at [437, 126] on input "$" at bounding box center [458, 119] width 386 height 27
type input "$ 4,700"
click at [265, 380] on button "Save" at bounding box center [458, 393] width 386 height 27
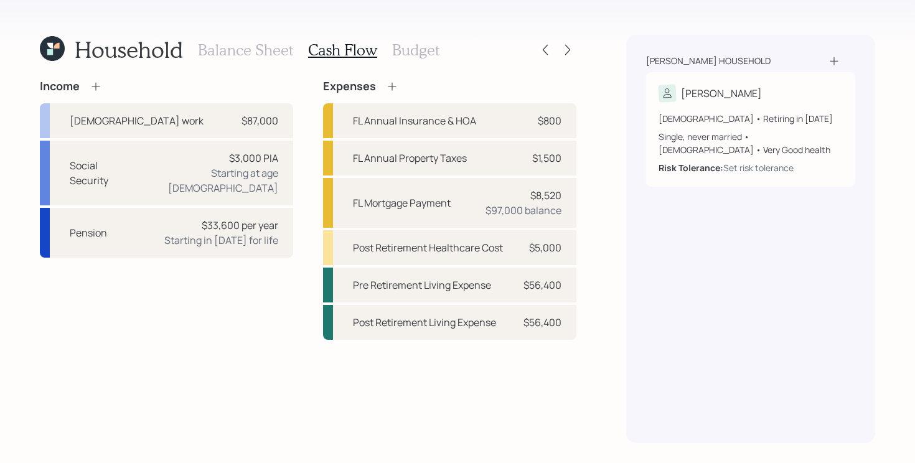
click at [187, 340] on div "Income [DEMOGRAPHIC_DATA] work $87,000 Social Security $3,000 PIA Starting at a…" at bounding box center [308, 262] width 537 height 364
click at [513, 293] on div "Pre Retirement Living Expense $56,400" at bounding box center [449, 285] width 253 height 35
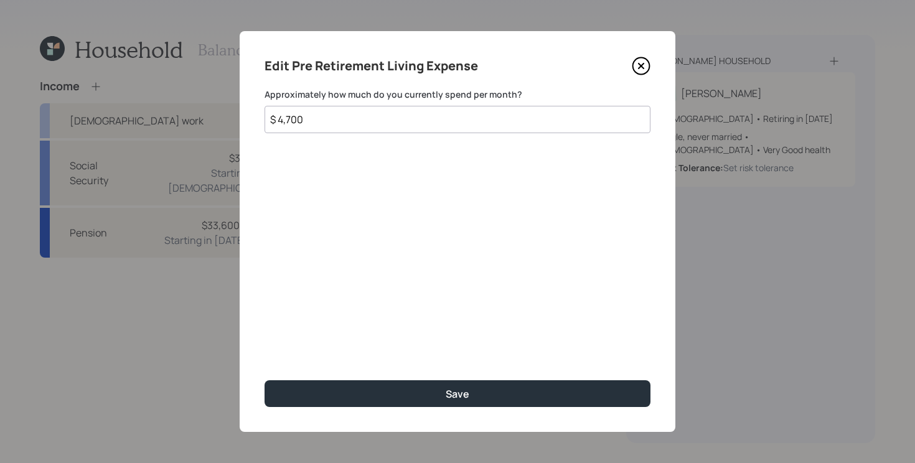
click at [638, 65] on icon at bounding box center [641, 66] width 19 height 19
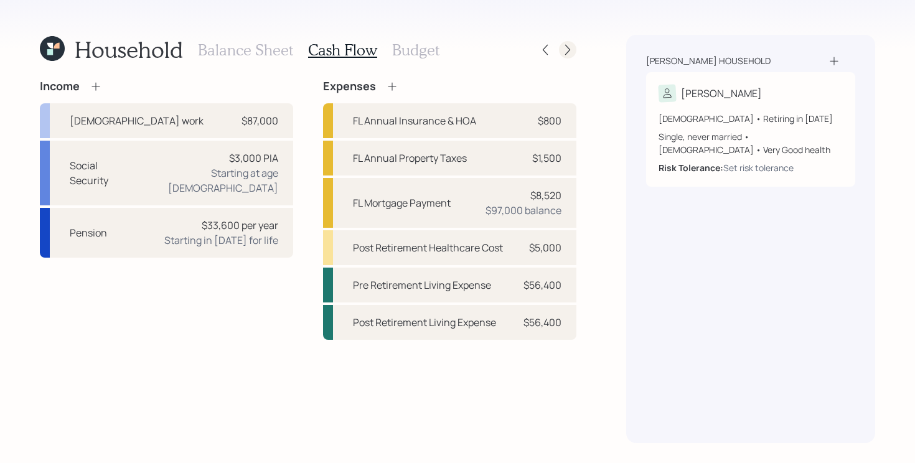
click at [565, 54] on icon at bounding box center [568, 50] width 12 height 12
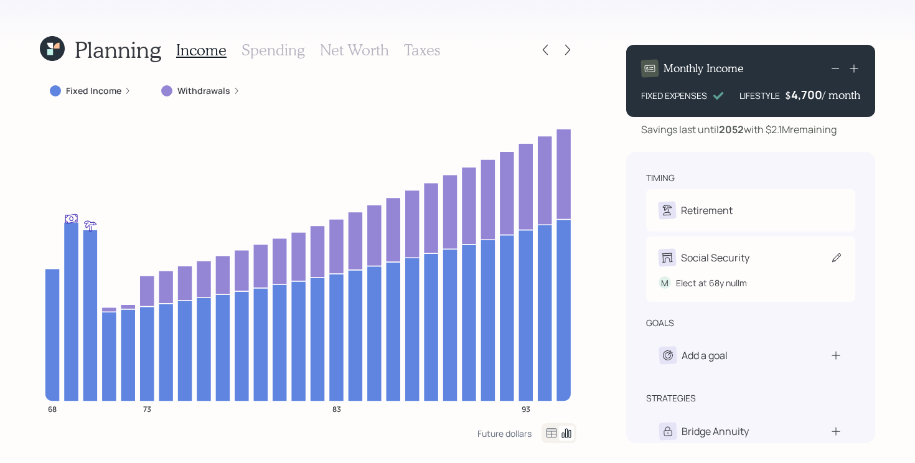
click at [833, 262] on icon at bounding box center [837, 257] width 9 height 9
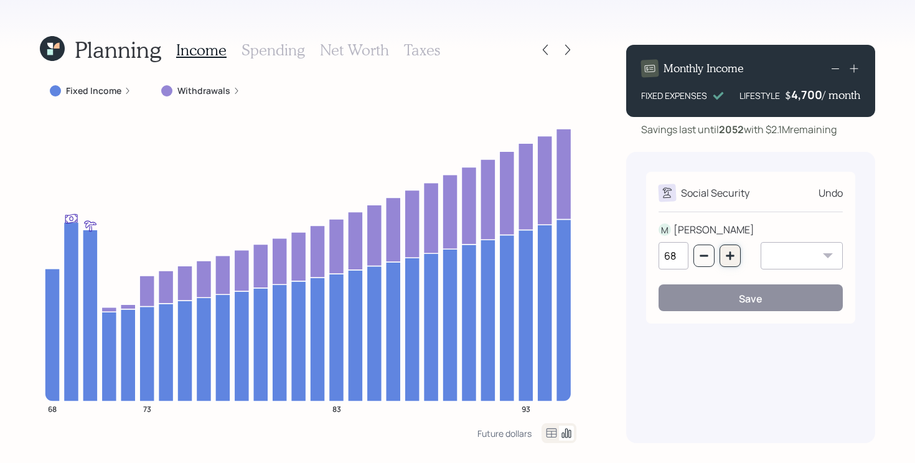
click at [729, 251] on button "button" at bounding box center [730, 256] width 21 height 22
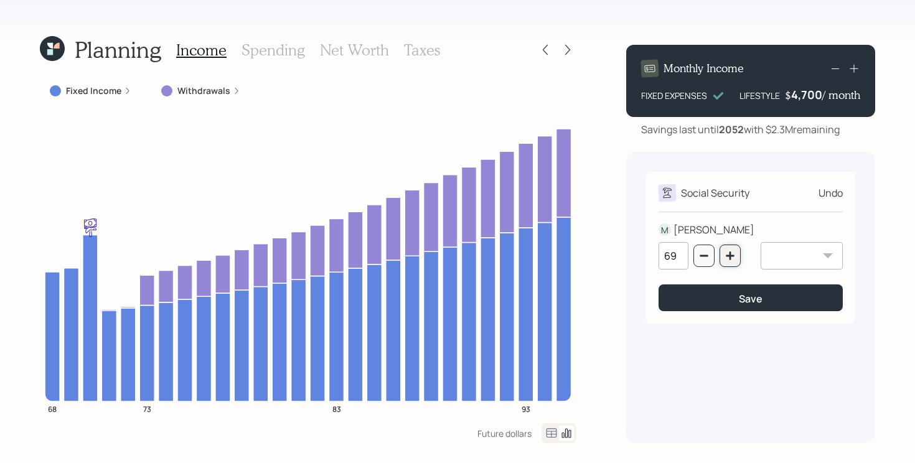
click at [729, 257] on icon "button" at bounding box center [730, 256] width 10 height 10
type input "70"
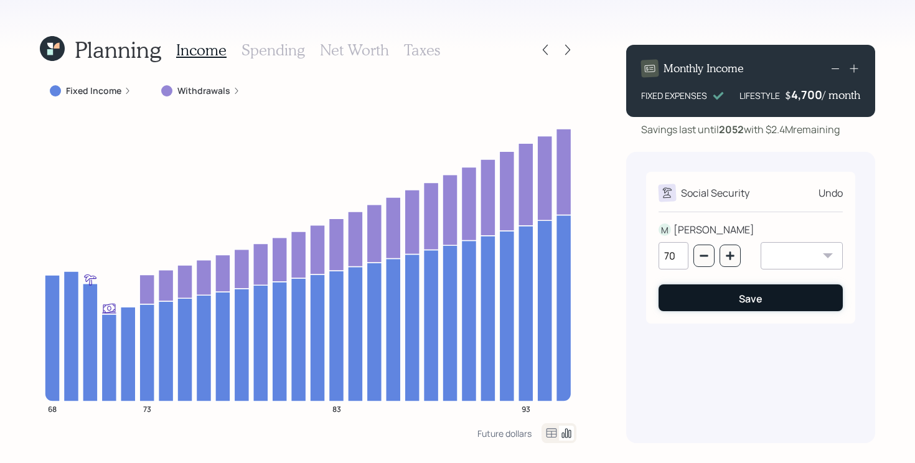
click at [728, 302] on button "Save" at bounding box center [751, 298] width 184 height 27
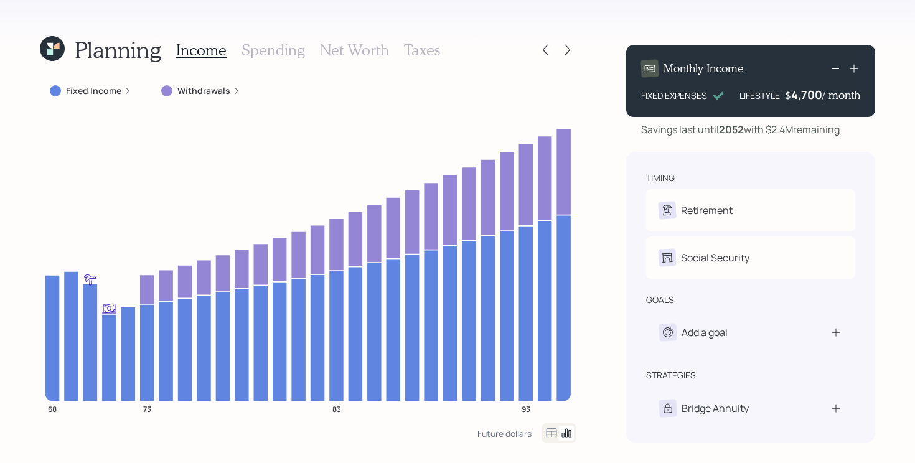
drag, startPoint x: 773, startPoint y: 128, endPoint x: 851, endPoint y: 135, distance: 78.7
click at [851, 135] on div "Savings last until [DATE] with $2.4M remaining" at bounding box center [750, 129] width 249 height 15
click at [358, 46] on h3 "Net Worth" at bounding box center [354, 50] width 69 height 18
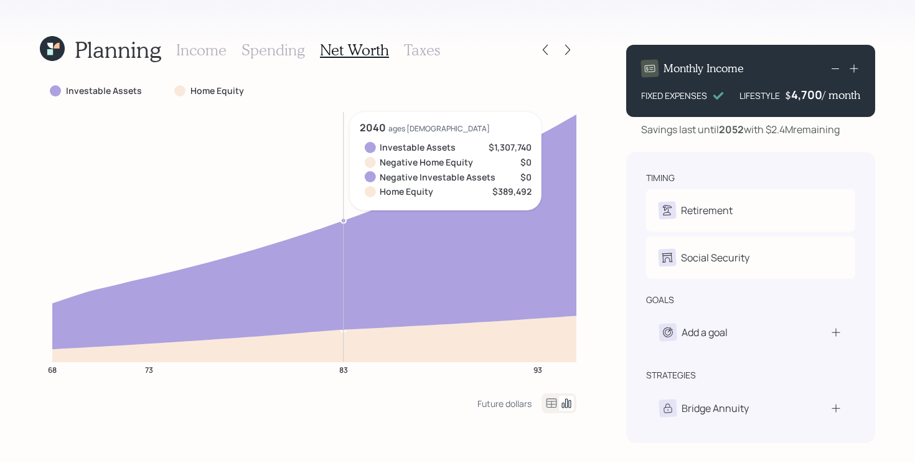
click at [193, 50] on h3 "Income" at bounding box center [201, 50] width 50 height 18
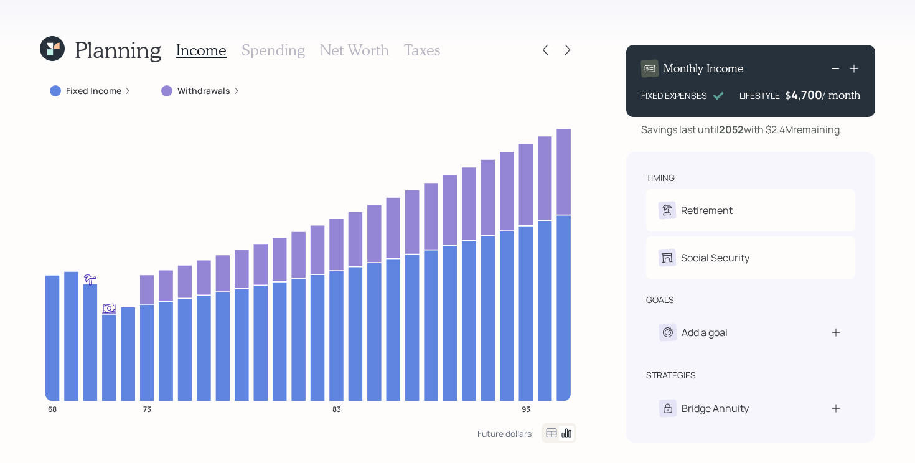
click at [798, 94] on div "4,700" at bounding box center [806, 94] width 31 height 15
click at [613, 129] on div "Planning Income Spending Net Worth Taxes Fixed Income Withdrawals 68 73 83 93 F…" at bounding box center [457, 231] width 915 height 463
drag, startPoint x: 774, startPoint y: 130, endPoint x: 807, endPoint y: 130, distance: 33.0
click at [807, 130] on div "Savings last until [DATE] with $1.5M remaining" at bounding box center [739, 129] width 196 height 15
click at [869, 137] on div "Monthly Income FIXED EXPENSES LIFESTYLE $ 5,700 / month Savings last until [DAT…" at bounding box center [750, 239] width 249 height 409
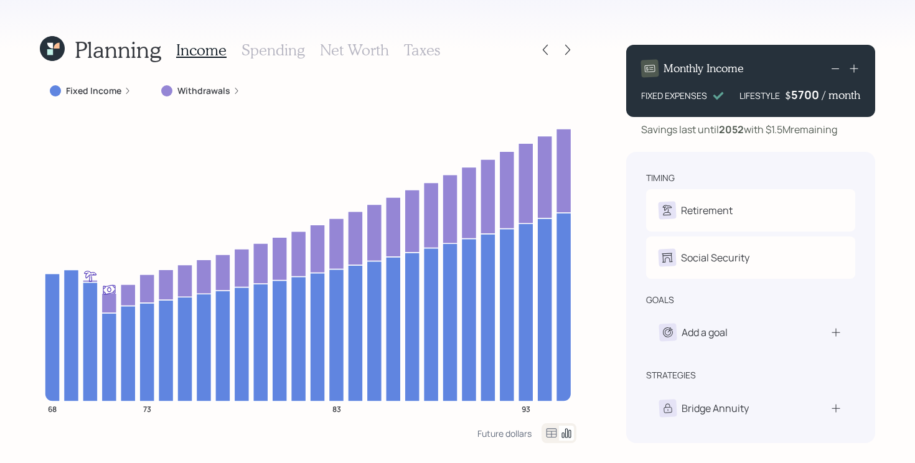
click at [796, 95] on div "5700" at bounding box center [806, 94] width 31 height 15
click at [881, 154] on div "Planning Income Spending Net Worth Taxes Fixed Income Withdrawals 68 73 83 93 F…" at bounding box center [457, 231] width 915 height 463
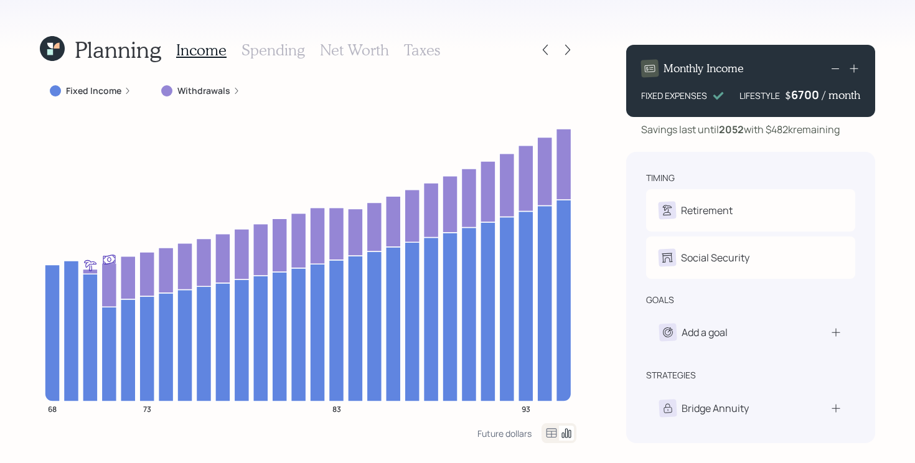
click at [798, 93] on div "6700" at bounding box center [806, 94] width 31 height 15
click at [894, 105] on div "Planning Income Spending Net Worth Taxes Fixed Income Withdrawals 68 73 83 93 F…" at bounding box center [457, 231] width 915 height 463
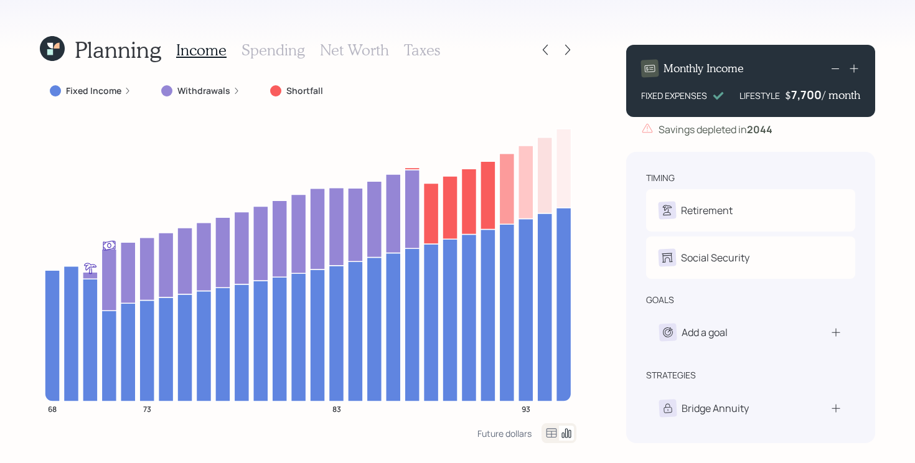
click at [796, 93] on div "7,700" at bounding box center [806, 94] width 31 height 15
click at [870, 133] on div "Savings depleted in [DATE]" at bounding box center [750, 129] width 249 height 15
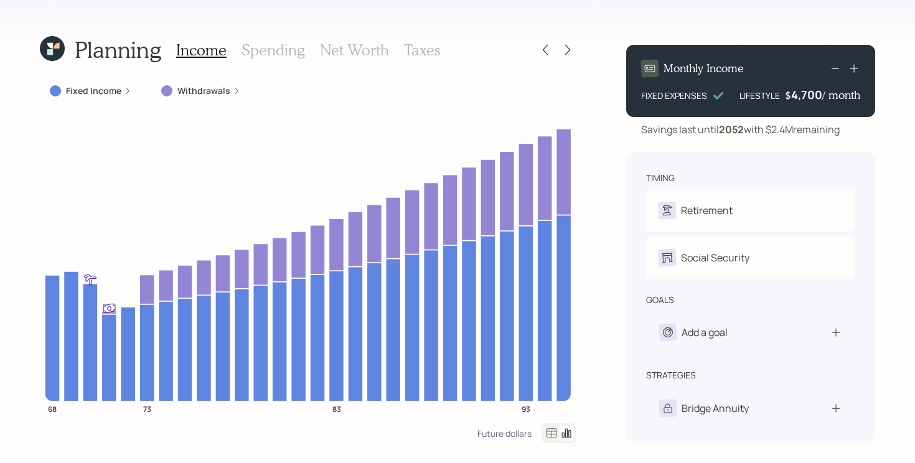
click at [867, 159] on div "timing Retirement M Retire at 69y 11m Social Security M Elect at 70y nullm goal…" at bounding box center [750, 297] width 249 height 291
click at [572, 55] on icon at bounding box center [568, 50] width 12 height 12
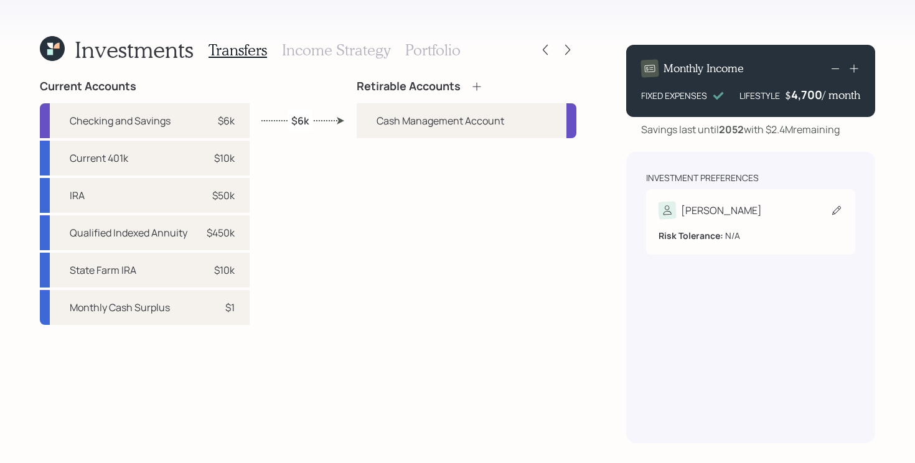
click at [732, 213] on div "[PERSON_NAME]" at bounding box center [751, 210] width 184 height 17
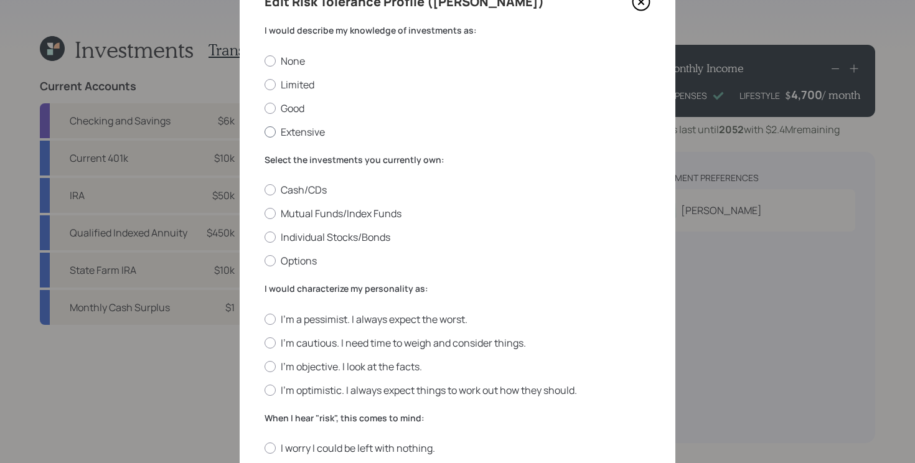
scroll to position [53, 0]
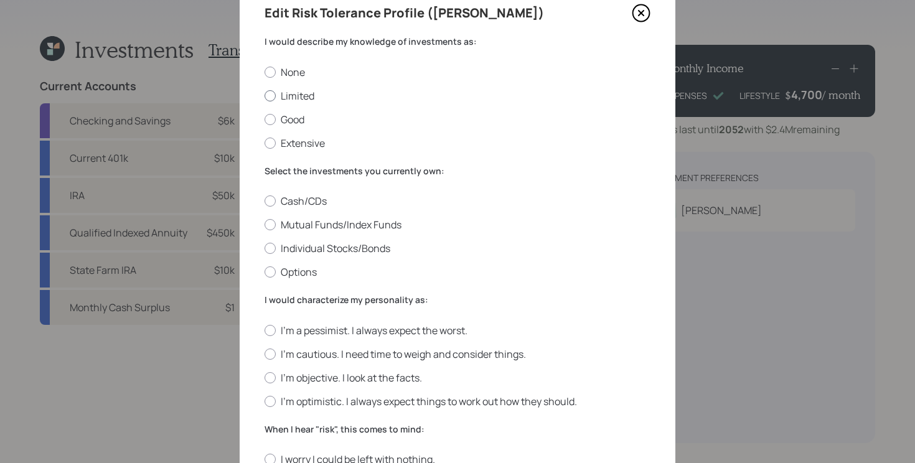
click at [303, 92] on label "Limited" at bounding box center [458, 96] width 386 height 14
click at [265, 95] on input "Limited" at bounding box center [264, 95] width 1 height 1
radio input "true"
click at [326, 223] on label "Mutual Funds/Index Funds" at bounding box center [458, 225] width 386 height 14
click at [265, 225] on input "Mutual Funds/Index Funds" at bounding box center [264, 225] width 1 height 1
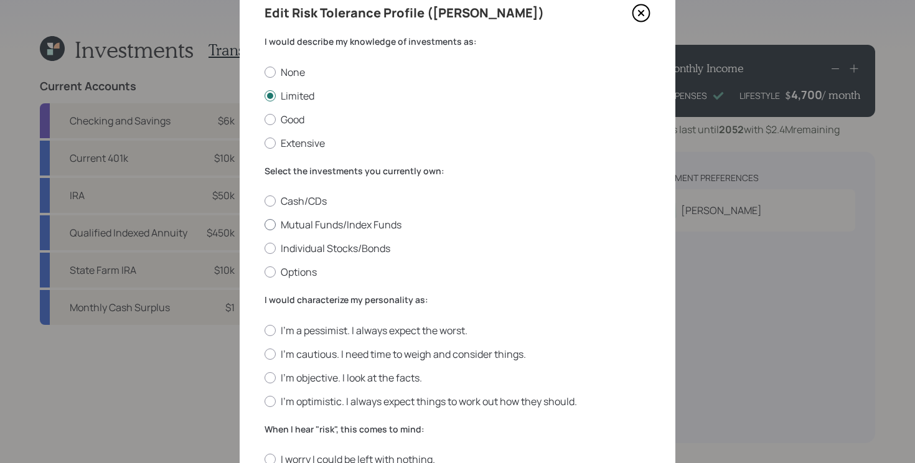
radio input "true"
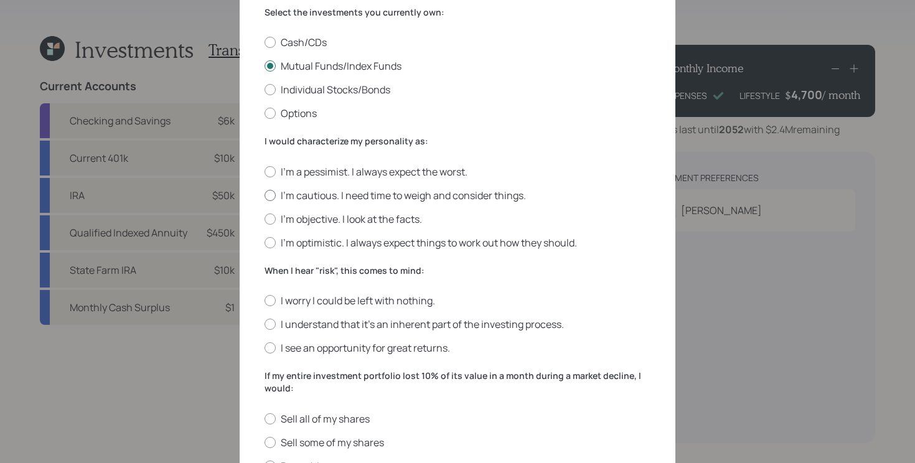
scroll to position [214, 0]
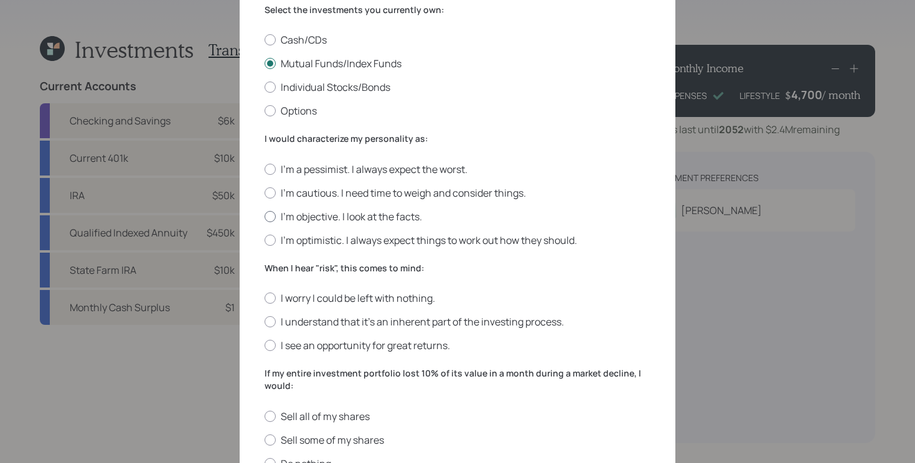
click at [415, 217] on label "I'm objective. I look at the facts." at bounding box center [458, 217] width 386 height 14
click at [265, 217] on input "I'm objective. I look at the facts." at bounding box center [264, 216] width 1 height 1
radio input "true"
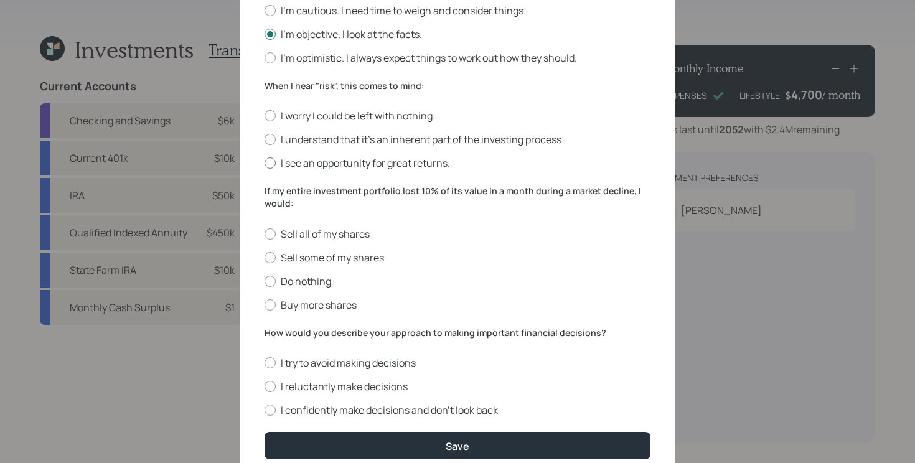
scroll to position [397, 0]
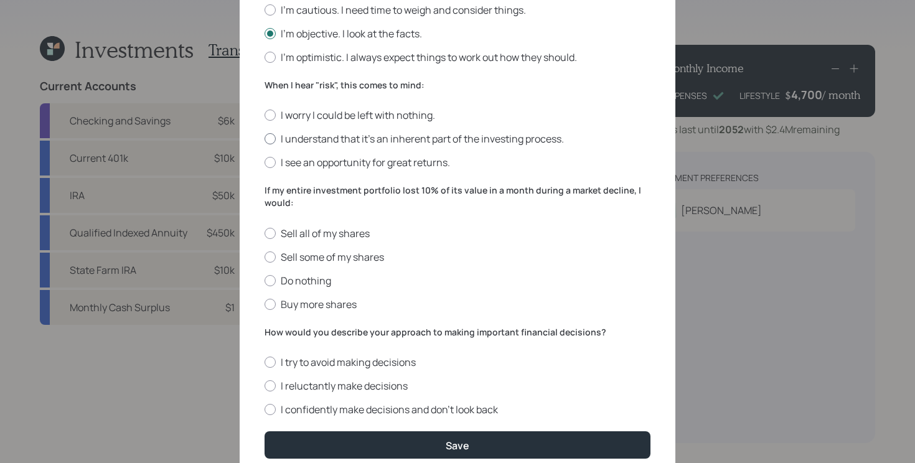
click at [437, 137] on label "I understand that it’s an inherent part of the investing process." at bounding box center [458, 139] width 386 height 14
click at [265, 139] on input "I understand that it’s an inherent part of the investing process." at bounding box center [264, 139] width 1 height 1
radio input "true"
click at [335, 305] on label "Buy more shares" at bounding box center [458, 305] width 386 height 14
click at [265, 305] on input "Buy more shares" at bounding box center [264, 304] width 1 height 1
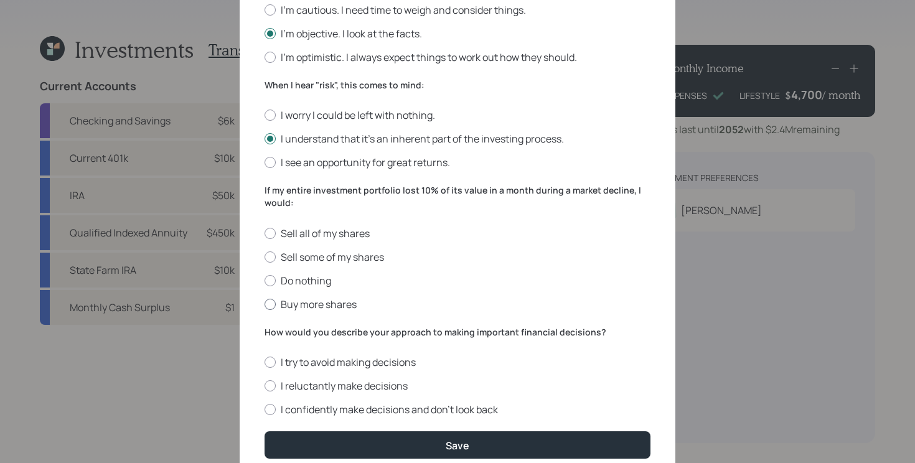
radio input "true"
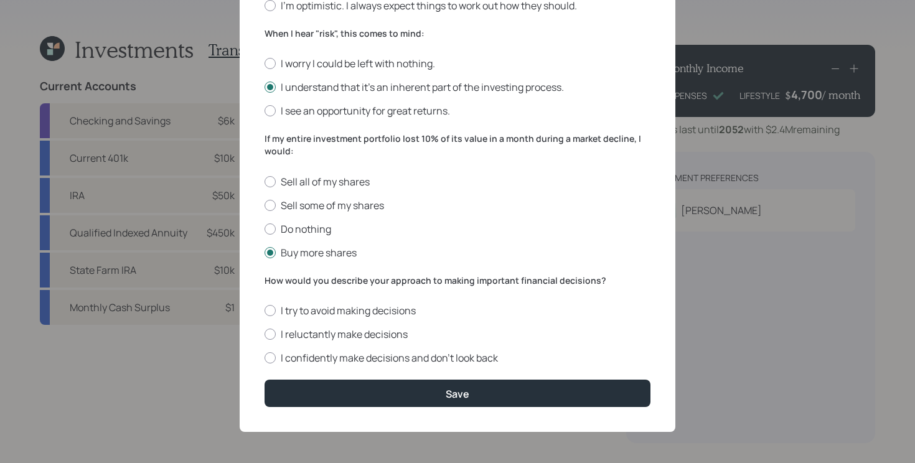
scroll to position [448, 0]
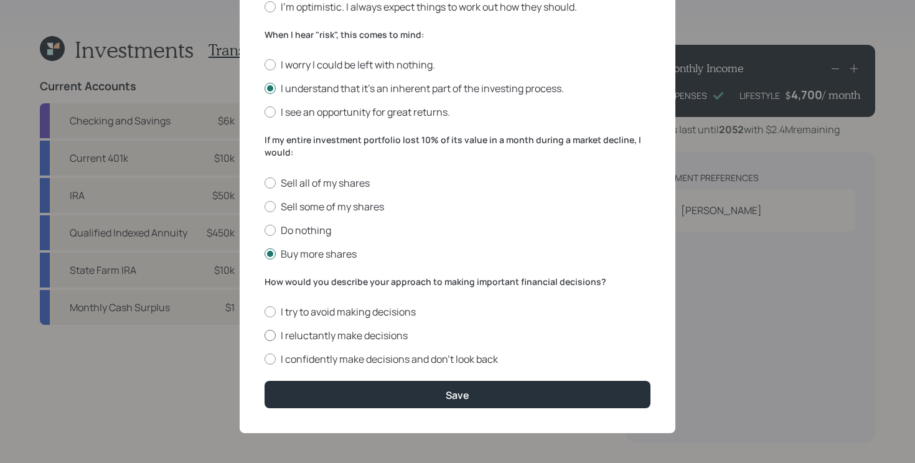
click at [367, 338] on label "I reluctantly make decisions" at bounding box center [458, 336] width 386 height 14
click at [265, 336] on input "I reluctantly make decisions" at bounding box center [264, 336] width 1 height 1
radio input "true"
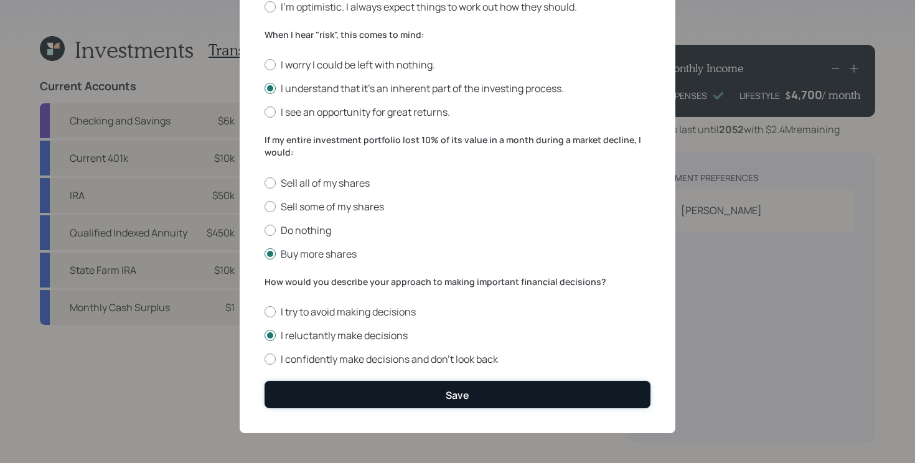
click at [376, 390] on button "Save" at bounding box center [458, 394] width 386 height 27
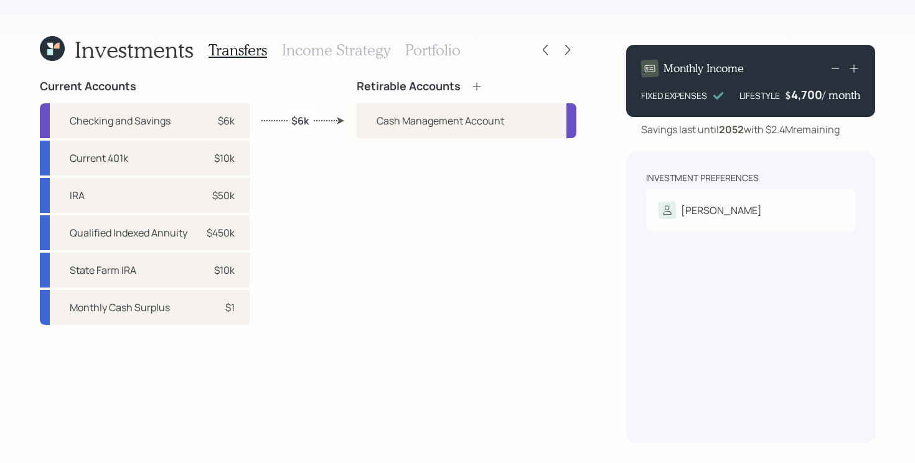
click at [475, 85] on icon at bounding box center [477, 86] width 12 height 12
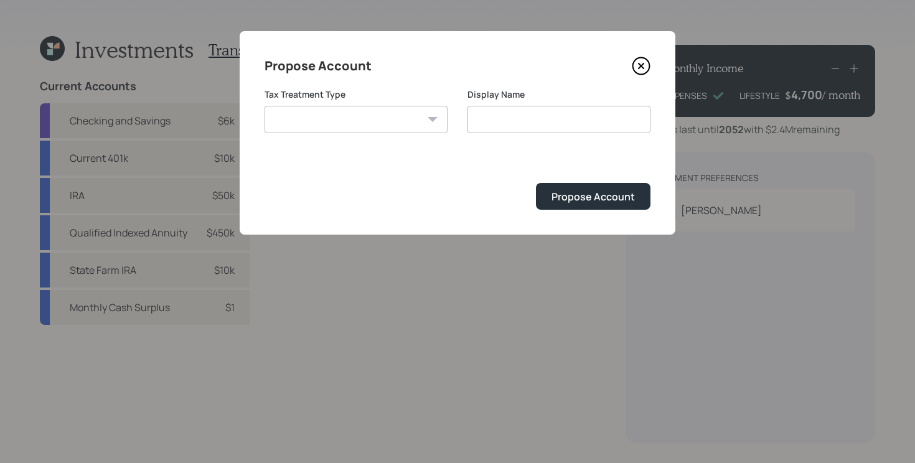
click at [374, 115] on select "[PERSON_NAME] Taxable Traditional" at bounding box center [356, 119] width 183 height 27
select select "traditional"
click at [265, 106] on select "[PERSON_NAME] Taxable Traditional" at bounding box center [356, 119] width 183 height 27
type input "Traditional"
click at [603, 205] on button "Propose Account" at bounding box center [593, 196] width 115 height 27
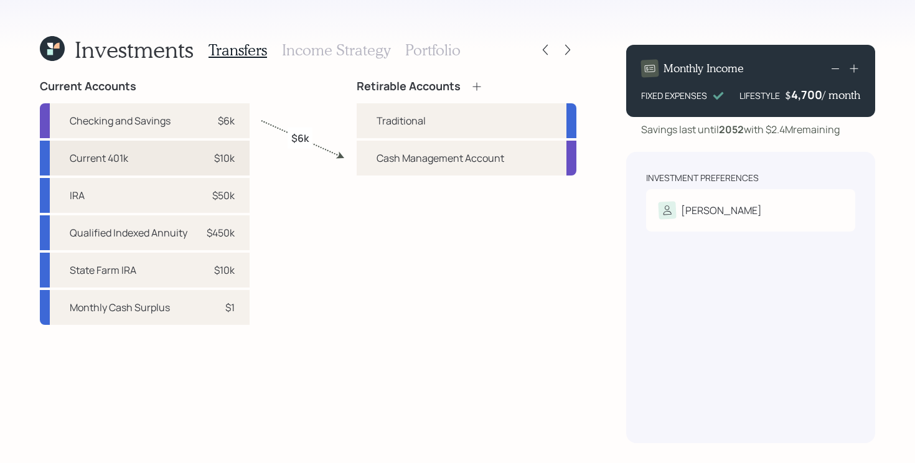
click at [149, 155] on div "Current 401k $10k" at bounding box center [145, 158] width 210 height 35
click at [418, 120] on div "Traditional" at bounding box center [401, 120] width 49 height 15
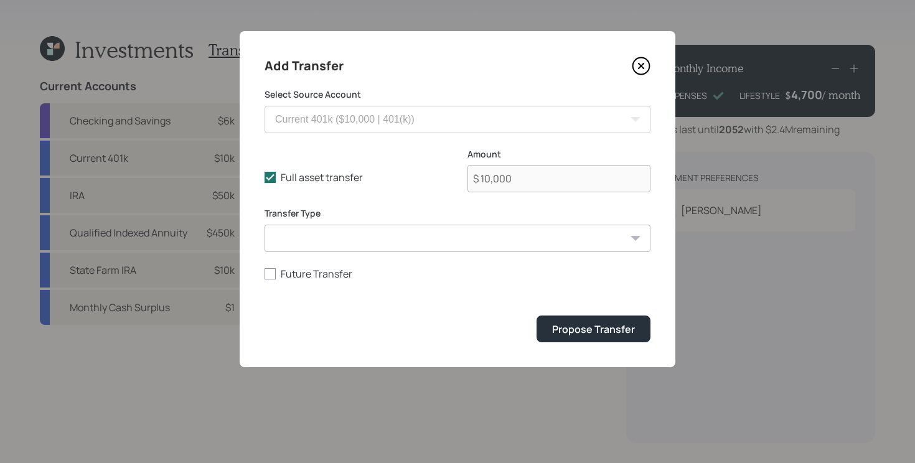
click at [650, 67] on icon at bounding box center [641, 66] width 19 height 19
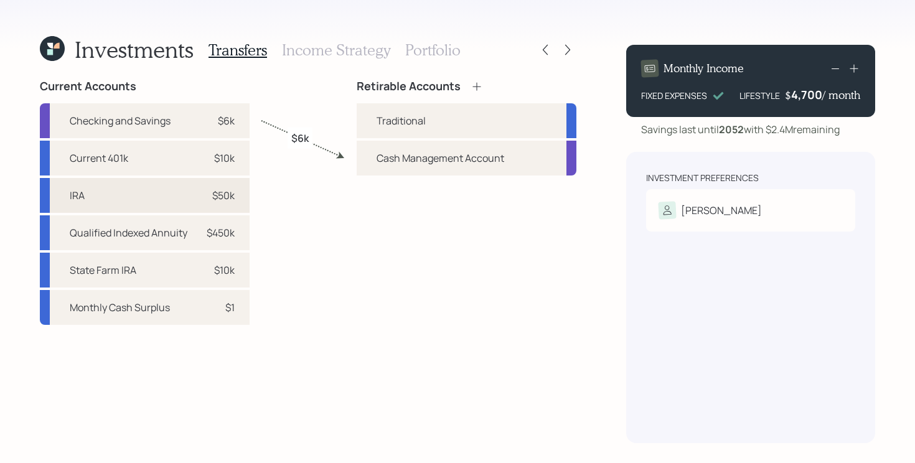
click at [153, 189] on div "IRA $50k" at bounding box center [145, 195] width 210 height 35
click at [400, 113] on div "Traditional" at bounding box center [401, 120] width 49 height 15
select select "622cb9d7-5476-4bdb-bb92-685e4ca35540"
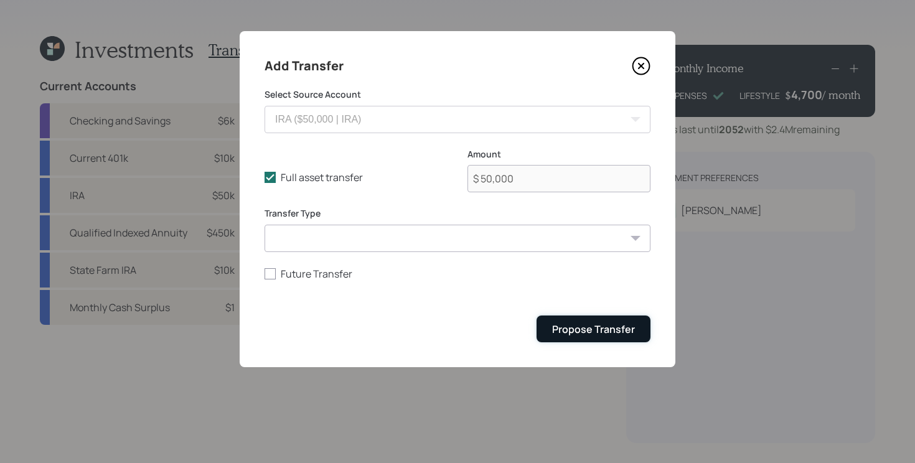
click at [579, 336] on div "Propose Transfer" at bounding box center [593, 330] width 83 height 14
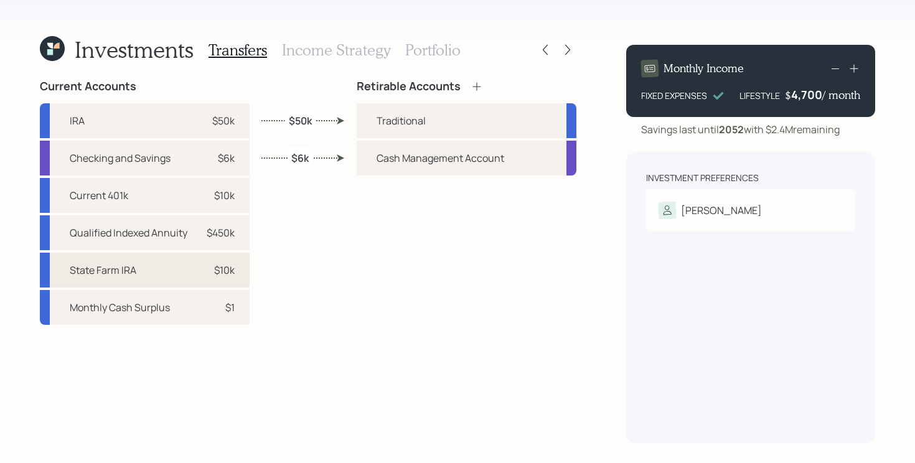
click at [163, 272] on div "State Farm IRA $10k" at bounding box center [145, 270] width 210 height 35
click at [376, 119] on div "Traditional" at bounding box center [467, 120] width 220 height 35
select select "d806ae2d-a30a-48bd-b2cd-de28b0b7f17e"
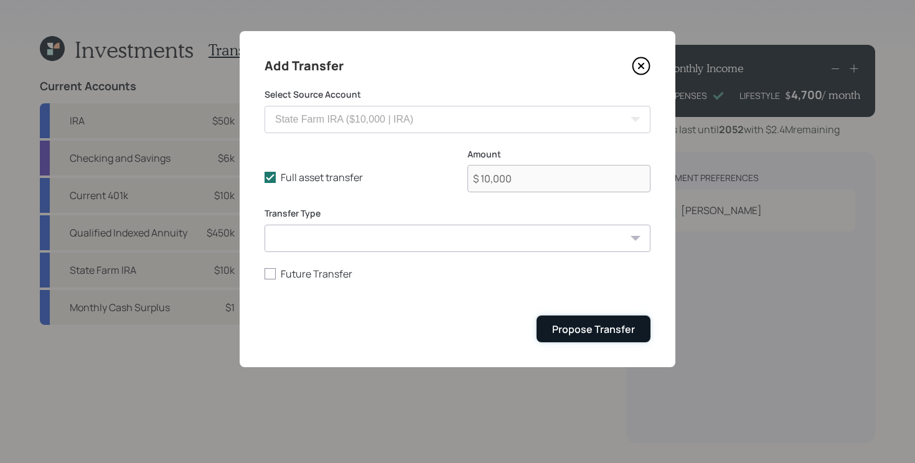
click at [576, 333] on div "Propose Transfer" at bounding box center [593, 330] width 83 height 14
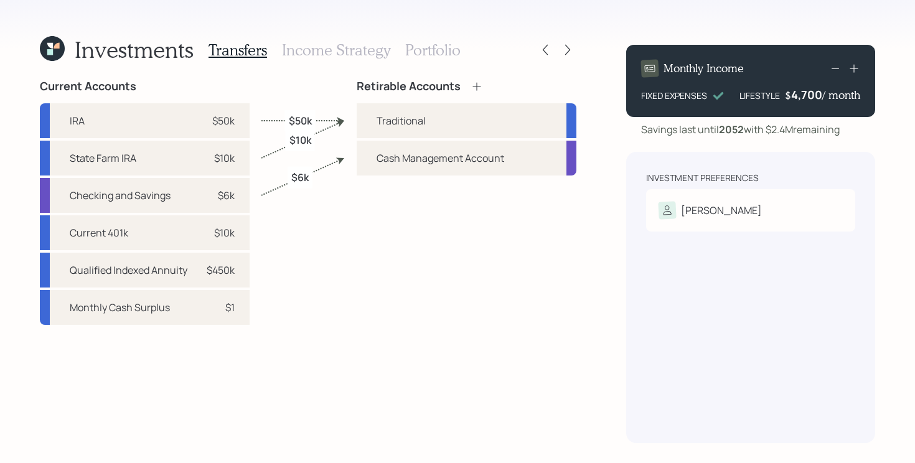
click at [321, 57] on h3 "Income Strategy" at bounding box center [336, 50] width 108 height 18
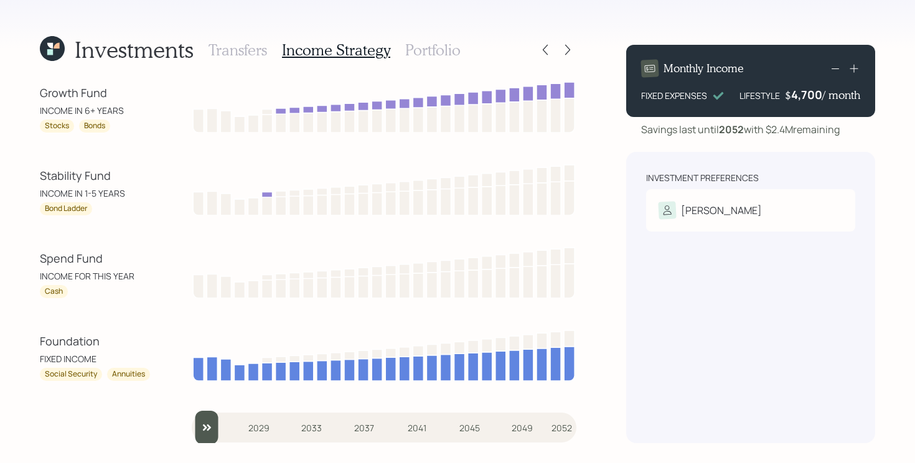
drag, startPoint x: 22, startPoint y: 270, endPoint x: 156, endPoint y: 264, distance: 134.7
click at [156, 264] on div "Investments Transfers Income Strategy Portfolio Growth Fund INCOME IN 6+ YEARS …" at bounding box center [457, 231] width 915 height 463
drag, startPoint x: 26, startPoint y: 265, endPoint x: 103, endPoint y: 265, distance: 77.8
click at [103, 265] on div "Investments Transfers Income Strategy Portfolio Growth Fund INCOME IN 6+ YEARS …" at bounding box center [457, 231] width 915 height 463
click at [72, 280] on div "INCOME FOR THIS YEAR" at bounding box center [96, 276] width 112 height 13
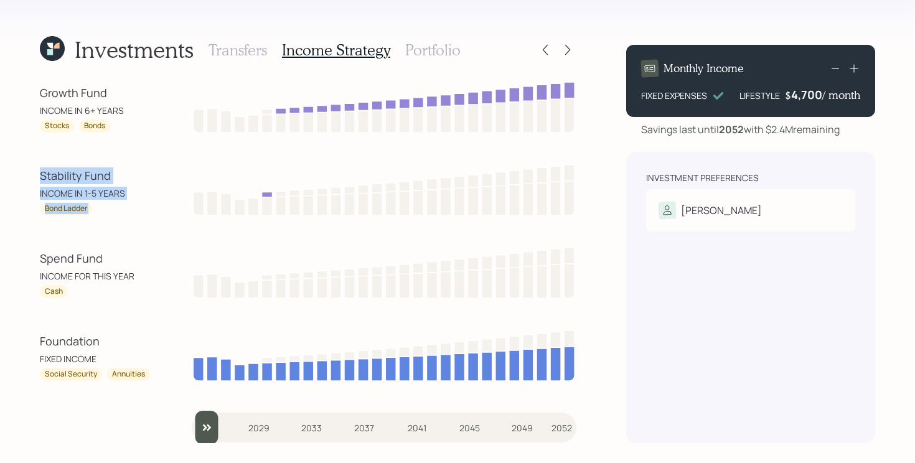
drag, startPoint x: 37, startPoint y: 182, endPoint x: 173, endPoint y: 178, distance: 135.8
click at [173, 178] on div "Investments Transfers Income Strategy Portfolio Growth Fund INCOME IN 6+ YEARS …" at bounding box center [457, 231] width 915 height 463
click at [120, 177] on div "Stability Fund" at bounding box center [96, 176] width 112 height 17
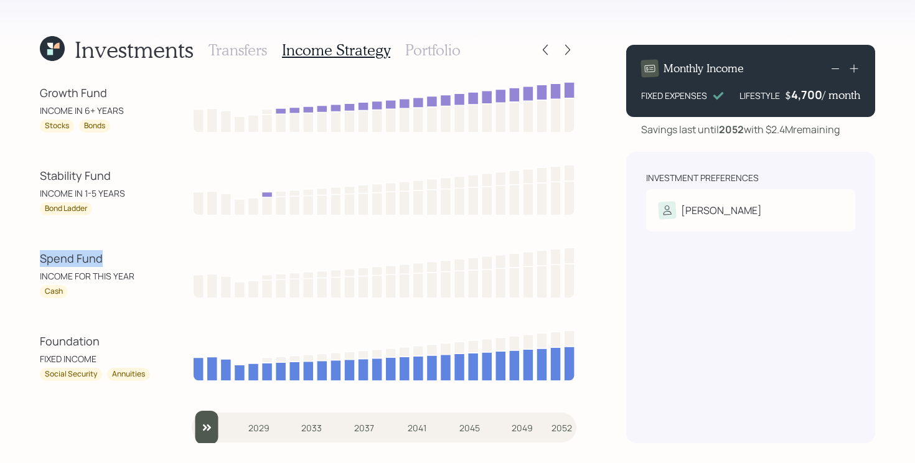
drag, startPoint x: 33, startPoint y: 262, endPoint x: 139, endPoint y: 265, distance: 106.5
click at [139, 265] on div "Investments Transfers Income Strategy Portfolio Growth Fund INCOME IN 6+ YEARS …" at bounding box center [457, 231] width 915 height 463
click at [139, 264] on div "Spend Fund" at bounding box center [96, 258] width 112 height 17
drag, startPoint x: 37, startPoint y: 173, endPoint x: 118, endPoint y: 174, distance: 81.0
click at [118, 174] on div "Investments Transfers Income Strategy Portfolio Growth Fund INCOME IN 6+ YEARS …" at bounding box center [457, 231] width 915 height 463
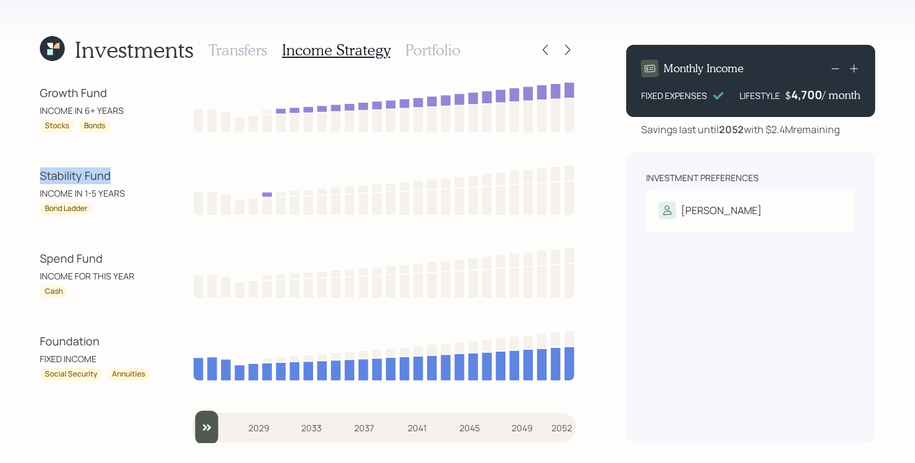
click at [118, 174] on div "Stability Fund" at bounding box center [96, 176] width 112 height 17
drag, startPoint x: 35, startPoint y: 95, endPoint x: 136, endPoint y: 95, distance: 100.9
click at [136, 95] on div "Investments Transfers Income Strategy Portfolio Growth Fund INCOME IN 6+ YEARS …" at bounding box center [457, 231] width 915 height 463
click at [437, 49] on h3 "Portfolio" at bounding box center [432, 50] width 55 height 18
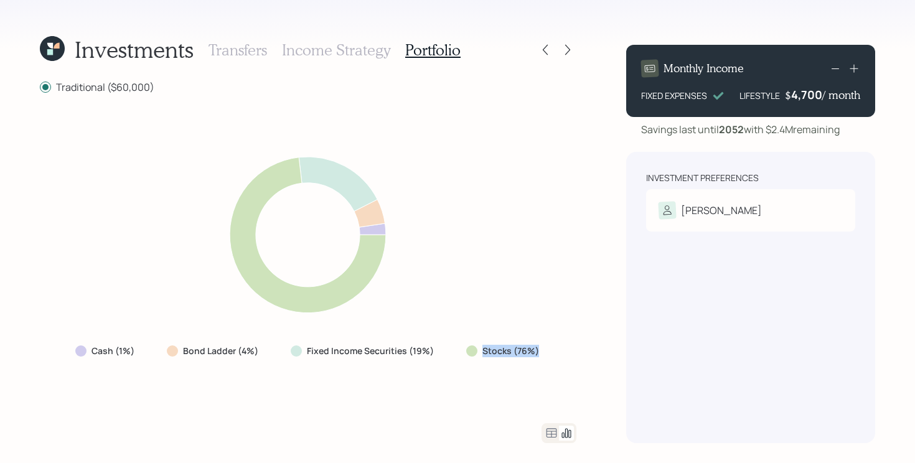
drag, startPoint x: 569, startPoint y: 347, endPoint x: 460, endPoint y: 349, distance: 109.0
click at [460, 349] on div "Cash (1%) Bond Ladder (4%) Fixed Income Securities (19%) Stocks (76%)" at bounding box center [308, 259] width 537 height 300
click at [422, 356] on label "Fixed Income Securities (19%)" at bounding box center [370, 351] width 127 height 12
drag, startPoint x: 437, startPoint y: 353, endPoint x: 158, endPoint y: 354, distance: 278.4
click at [158, 354] on div "Cash (1%) Bond Ladder (4%) Fixed Income Securities (19%) Stocks (76%)" at bounding box center [308, 351] width 486 height 22
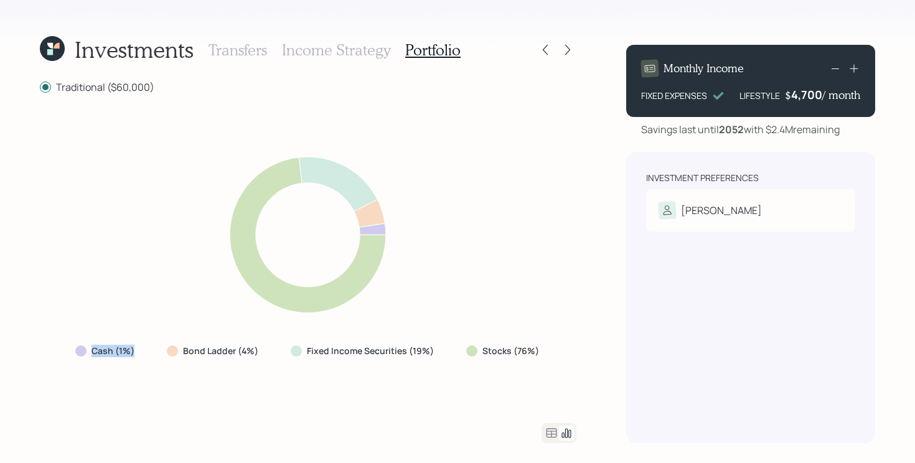
drag, startPoint x: 148, startPoint y: 354, endPoint x: 67, endPoint y: 341, distance: 81.9
click at [67, 341] on div "Cash (1%) Bond Ladder (4%) Fixed Income Securities (19%) Stocks (76%)" at bounding box center [308, 351] width 486 height 22
click at [112, 379] on div "Cash (1%) Bond Ladder (4%) Fixed Income Securities (19%) Stocks (76%)" at bounding box center [308, 259] width 537 height 300
drag, startPoint x: 166, startPoint y: 356, endPoint x: 278, endPoint y: 356, distance: 111.5
click at [278, 356] on div "Cash (1%) Bond Ladder (4%) Fixed Income Securities (19%) Stocks (76%)" at bounding box center [308, 351] width 486 height 22
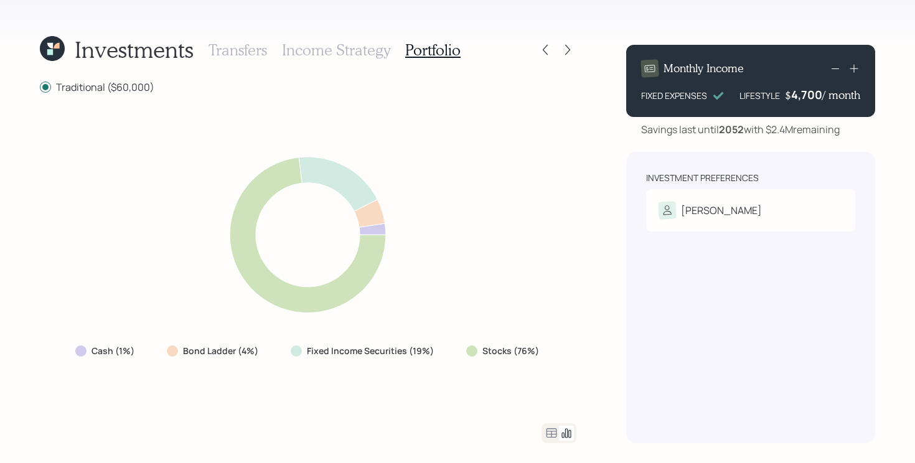
click at [346, 397] on div "Cash (1%) Bond Ladder (4%) Fixed Income Securities (19%) Stocks (76%)" at bounding box center [308, 259] width 537 height 300
drag, startPoint x: 457, startPoint y: 350, endPoint x: 593, endPoint y: 352, distance: 135.8
click at [593, 352] on div "Investments Transfers Income Strategy Portfolio Traditional ($60,000) Cash (1%)…" at bounding box center [457, 231] width 915 height 463
click at [547, 399] on div "Cash (1%) Bond Ladder (4%) Fixed Income Securities (19%) Stocks (76%)" at bounding box center [308, 259] width 537 height 300
click at [552, 441] on div at bounding box center [559, 433] width 35 height 20
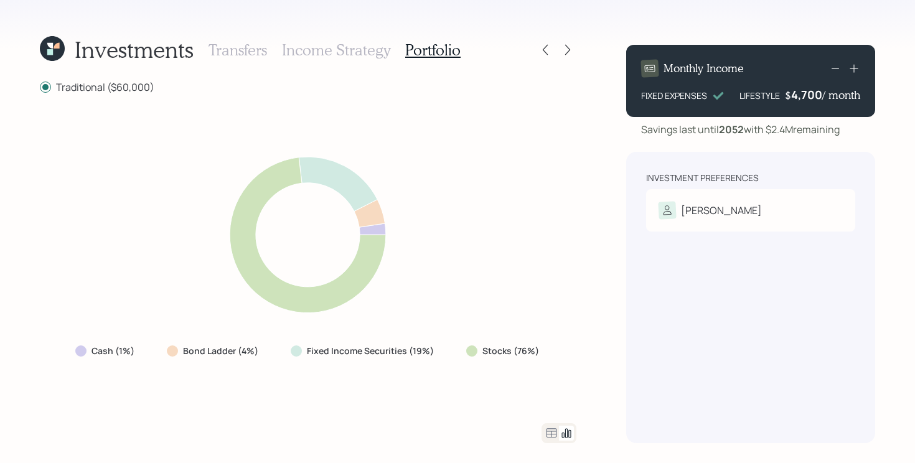
click at [552, 435] on icon at bounding box center [552, 432] width 11 height 9
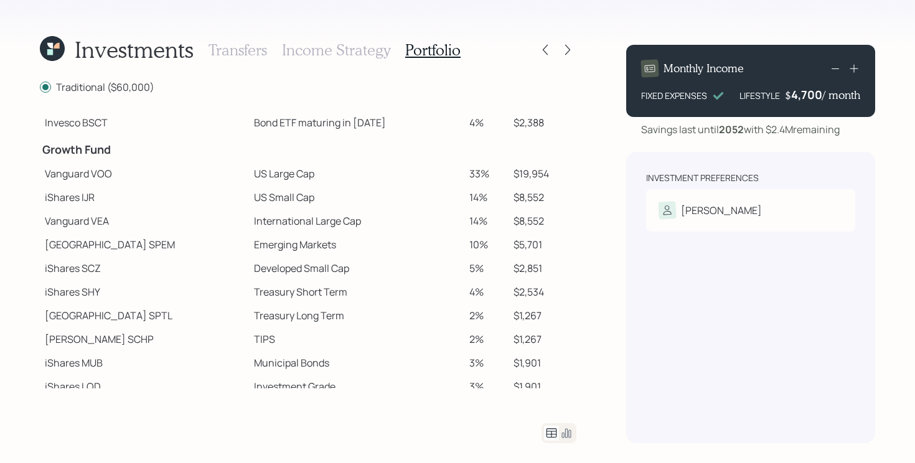
scroll to position [173, 0]
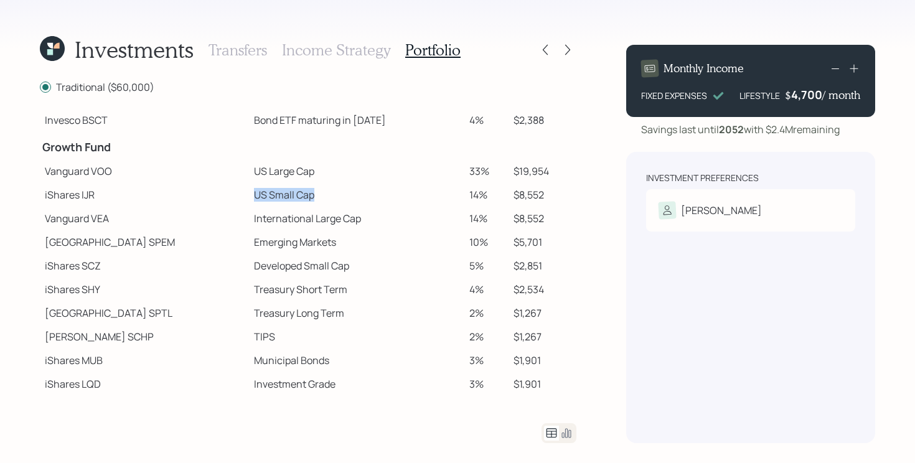
drag, startPoint x: 187, startPoint y: 194, endPoint x: 346, endPoint y: 196, distance: 159.4
click at [346, 196] on tr "iShares IJR US Small Cap 14% $8,552" at bounding box center [308, 195] width 537 height 24
click at [249, 280] on td "Treasury Short Term" at bounding box center [356, 290] width 215 height 24
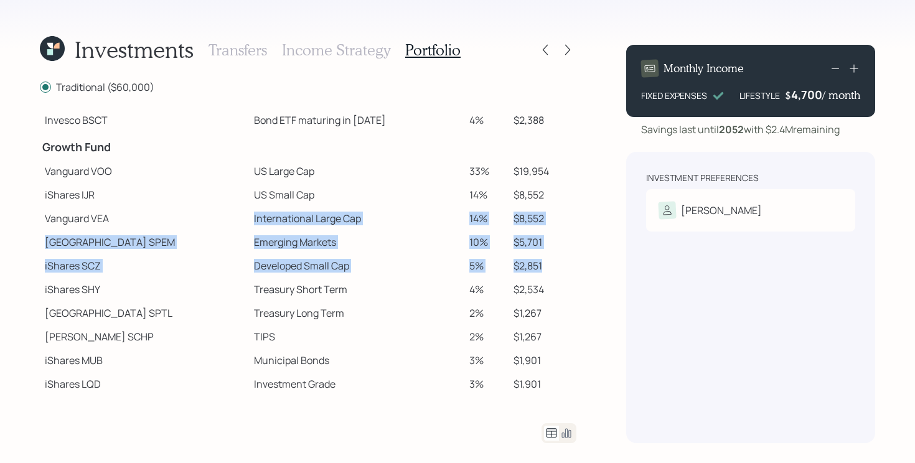
drag, startPoint x: 190, startPoint y: 212, endPoint x: 557, endPoint y: 268, distance: 371.6
click at [557, 268] on tbody "Spend Fund CASH Cash (Account Management) 1% $600 Stability Fund Invesco BSCP B…" at bounding box center [308, 190] width 537 height 508
click at [557, 268] on td "$2,851" at bounding box center [543, 266] width 68 height 24
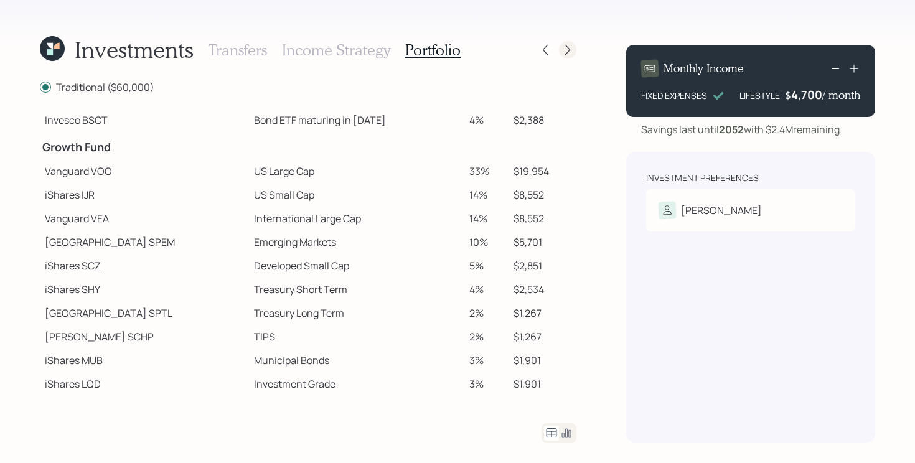
click at [562, 49] on icon at bounding box center [568, 50] width 12 height 12
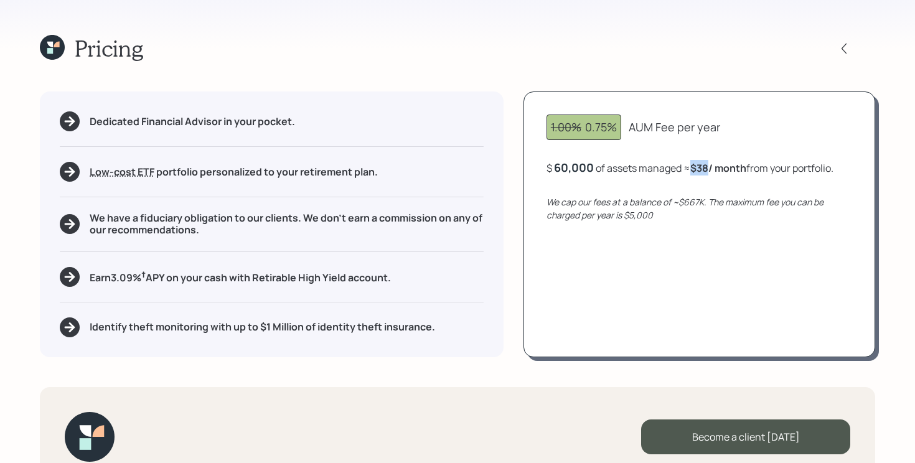
drag, startPoint x: 694, startPoint y: 168, endPoint x: 711, endPoint y: 166, distance: 16.2
click at [712, 167] on b "$38 / month" at bounding box center [719, 168] width 56 height 14
click at [530, 222] on div "1.00% 0.75% AUM Fee per year $ 60,000 of assets managed ≈ $38 / month from your…" at bounding box center [700, 224] width 352 height 265
click at [313, 278] on h5 "Earn 3.09 % † APY on your cash with Retirable High Yield account." at bounding box center [240, 277] width 301 height 16
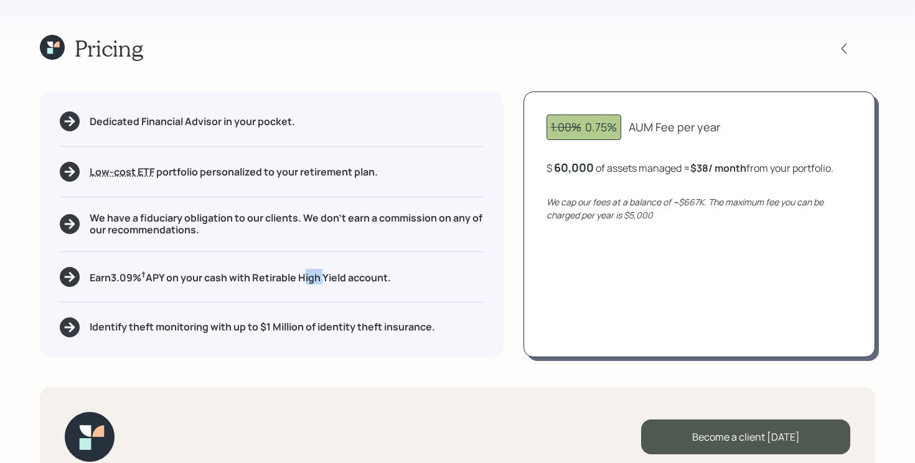
click at [313, 278] on h5 "Earn 3.09 % † APY on your cash with Retirable High Yield account." at bounding box center [240, 277] width 301 height 16
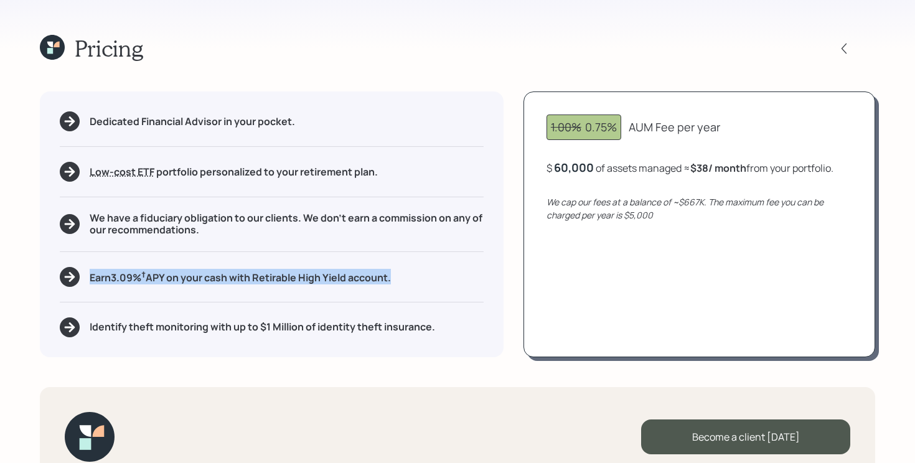
click at [313, 278] on h5 "Earn 3.09 % † APY on your cash with Retirable High Yield account." at bounding box center [240, 277] width 301 height 16
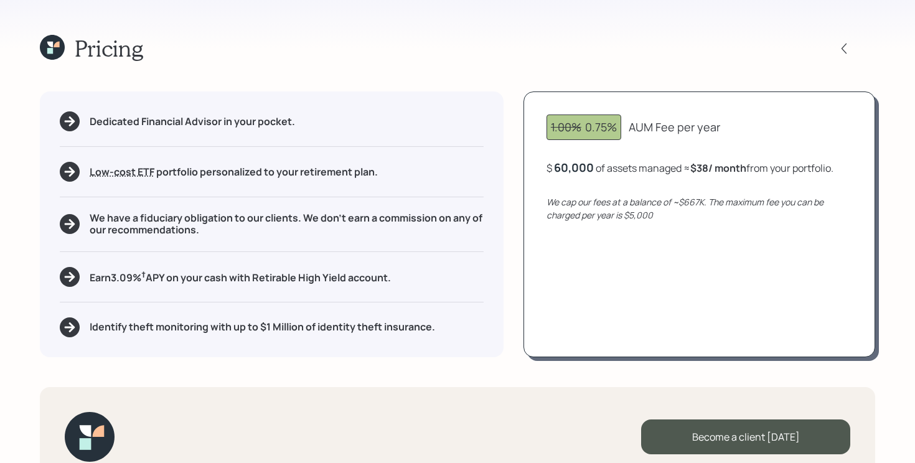
click at [381, 369] on div "Pricing Dedicated Financial Advisor in your pocket. Low-cost ETF Retirable uses…" at bounding box center [457, 231] width 915 height 463
click at [402, 323] on h5 "Identify theft monitoring with up to $1 Million of identity theft insurance." at bounding box center [263, 327] width 346 height 12
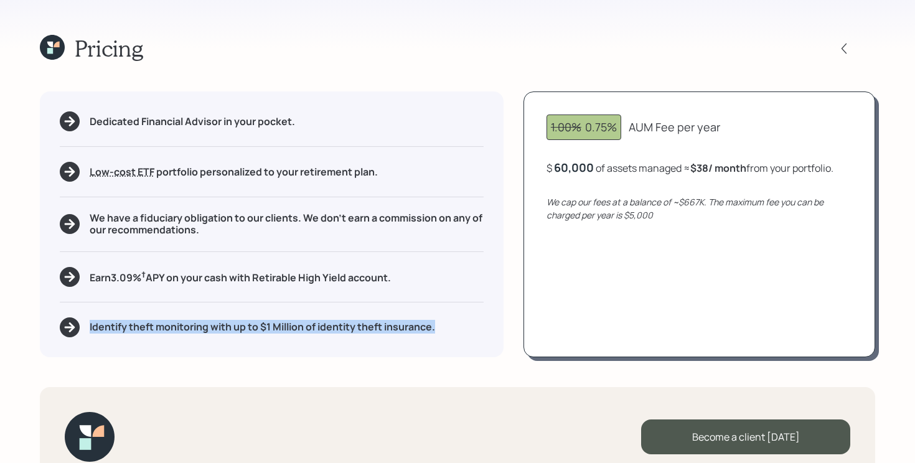
click at [402, 323] on h5 "Identify theft monitoring with up to $1 Million of identity theft insurance." at bounding box center [263, 327] width 346 height 12
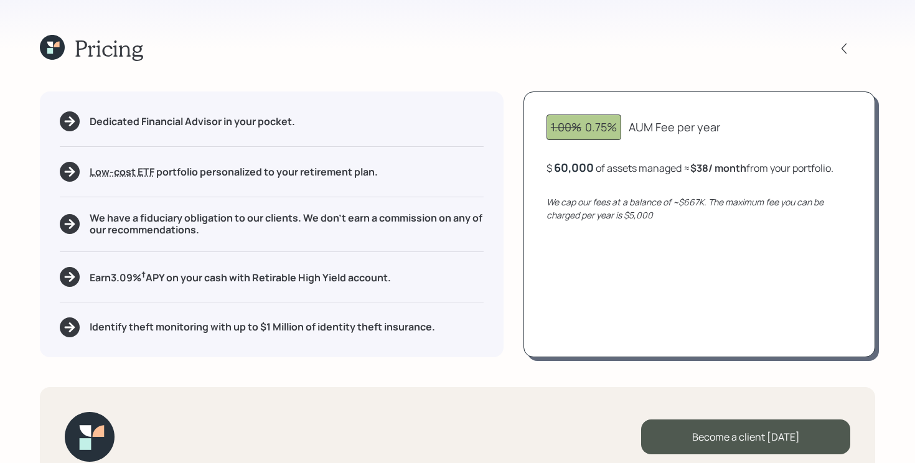
click at [461, 389] on div "Become a client [DATE]" at bounding box center [458, 437] width 836 height 100
click at [508, 325] on div "Dedicated Financial Advisor in your pocket. Low-cost ETF Retirable uses diversi…" at bounding box center [458, 224] width 836 height 265
click at [54, 52] on icon at bounding box center [52, 47] width 25 height 25
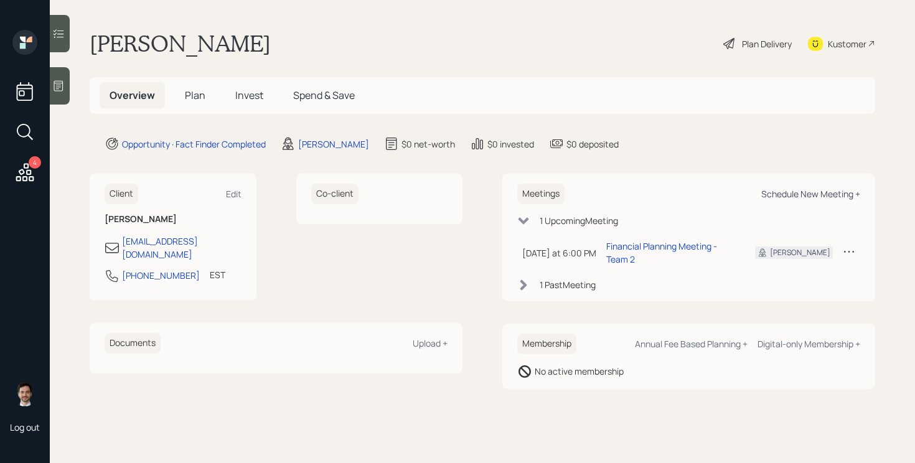
click at [815, 192] on div "Schedule New Meeting +" at bounding box center [811, 194] width 99 height 12
select select "ef6b64e1-8f62-4a74-b865-a7df4b35b836"
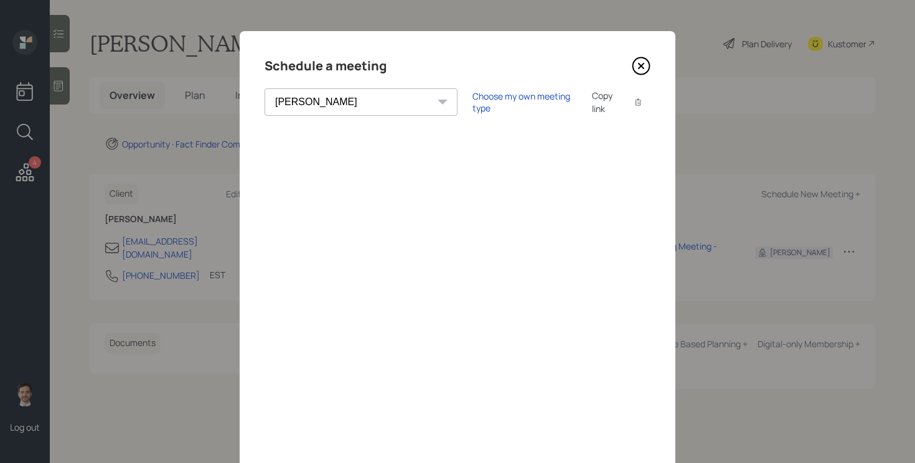
click at [650, 64] on icon at bounding box center [641, 66] width 19 height 19
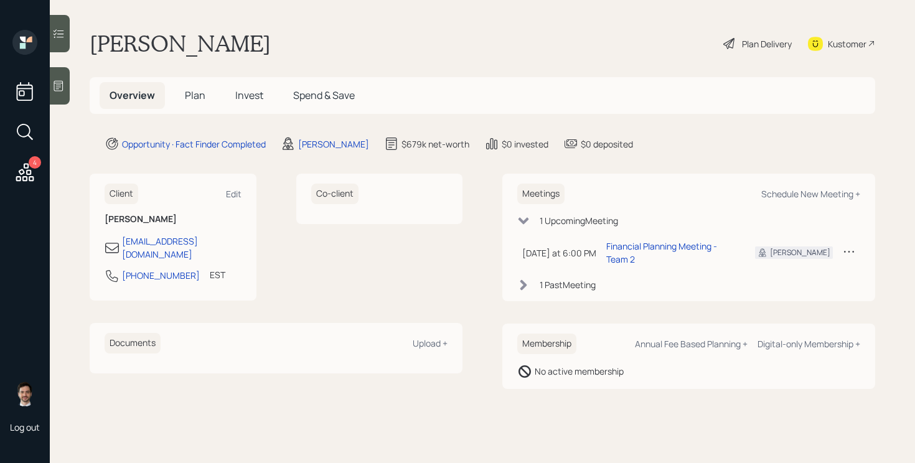
click at [194, 97] on span "Plan" at bounding box center [195, 95] width 21 height 14
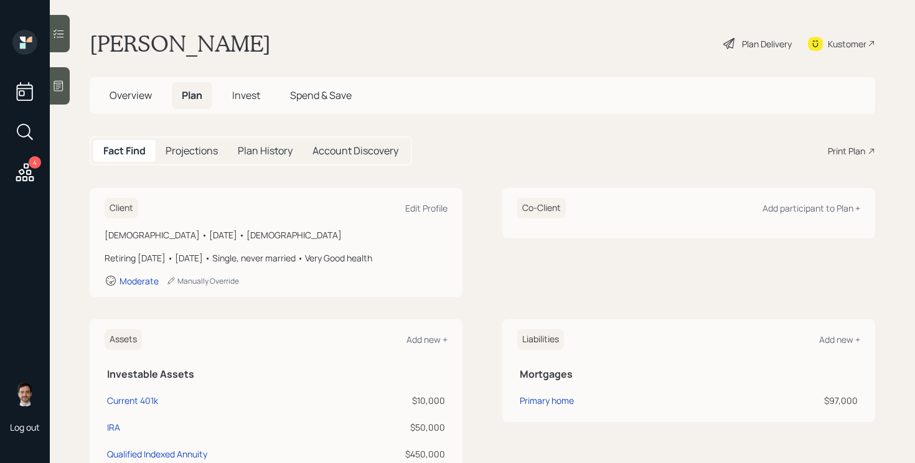
click at [843, 146] on div "Print Plan" at bounding box center [846, 150] width 37 height 13
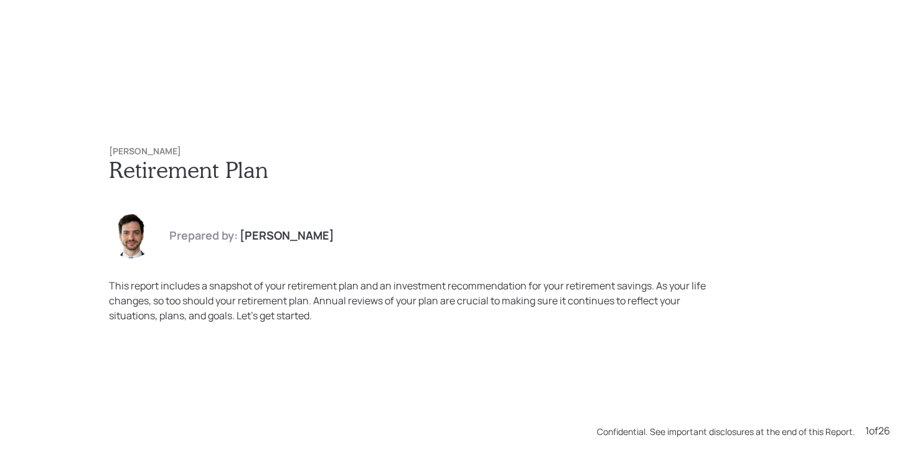
click at [631, 198] on div "[PERSON_NAME] Retirement Plan Prepared by: [PERSON_NAME] This report includes a…" at bounding box center [457, 234] width 747 height 227
